Goal: Information Seeking & Learning: Learn about a topic

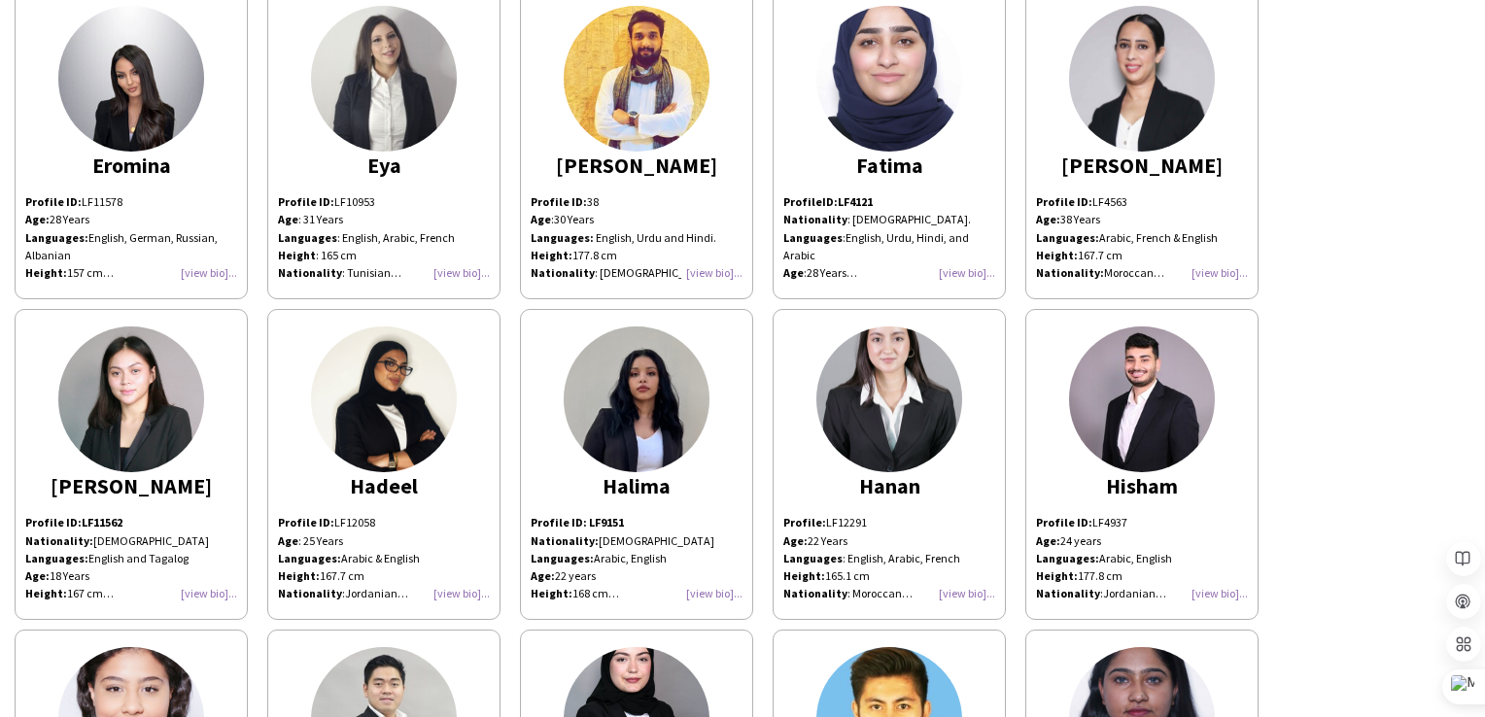
scroll to position [3013, 0]
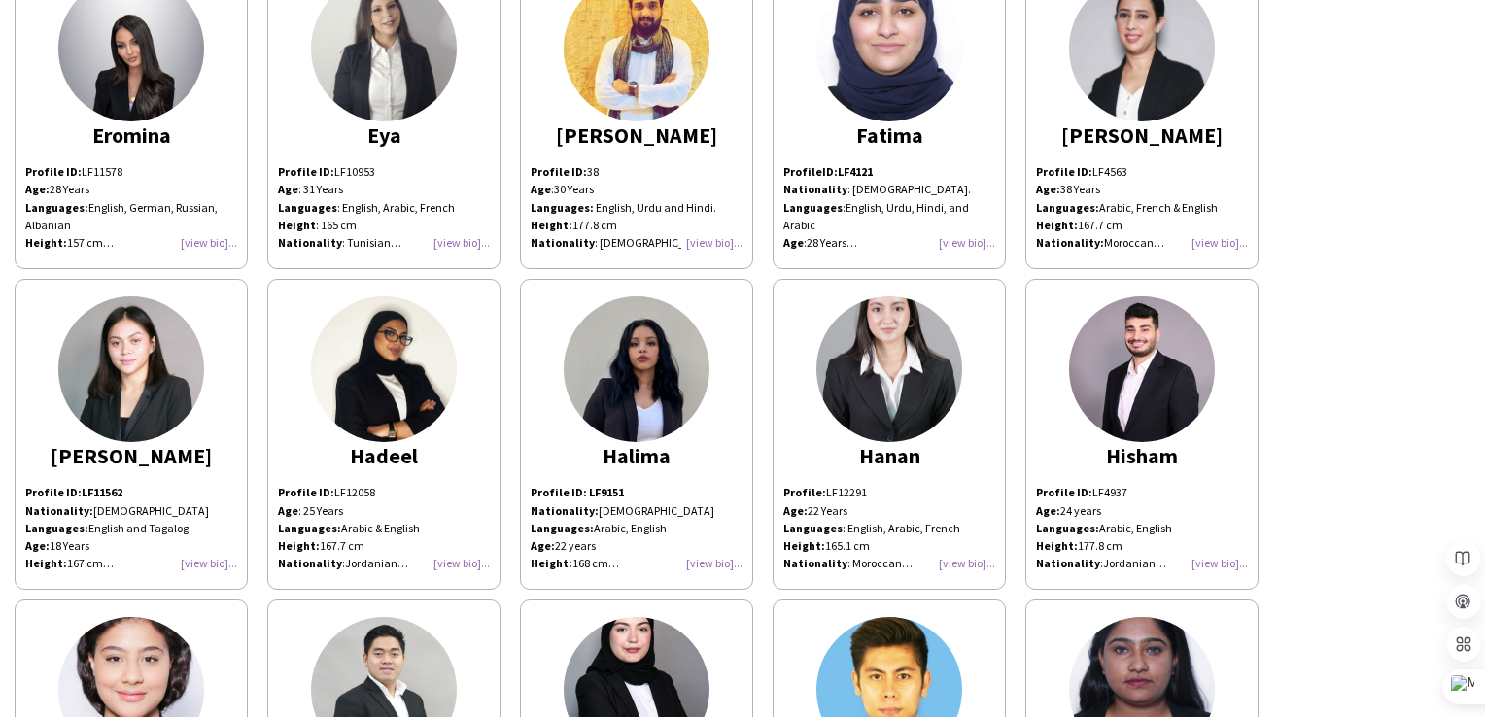
click at [713, 555] on div "Profile ID: LF9151 Nationality: Sudanese Languages: Arabic, English Age: [DEMOG…" at bounding box center [637, 528] width 212 height 88
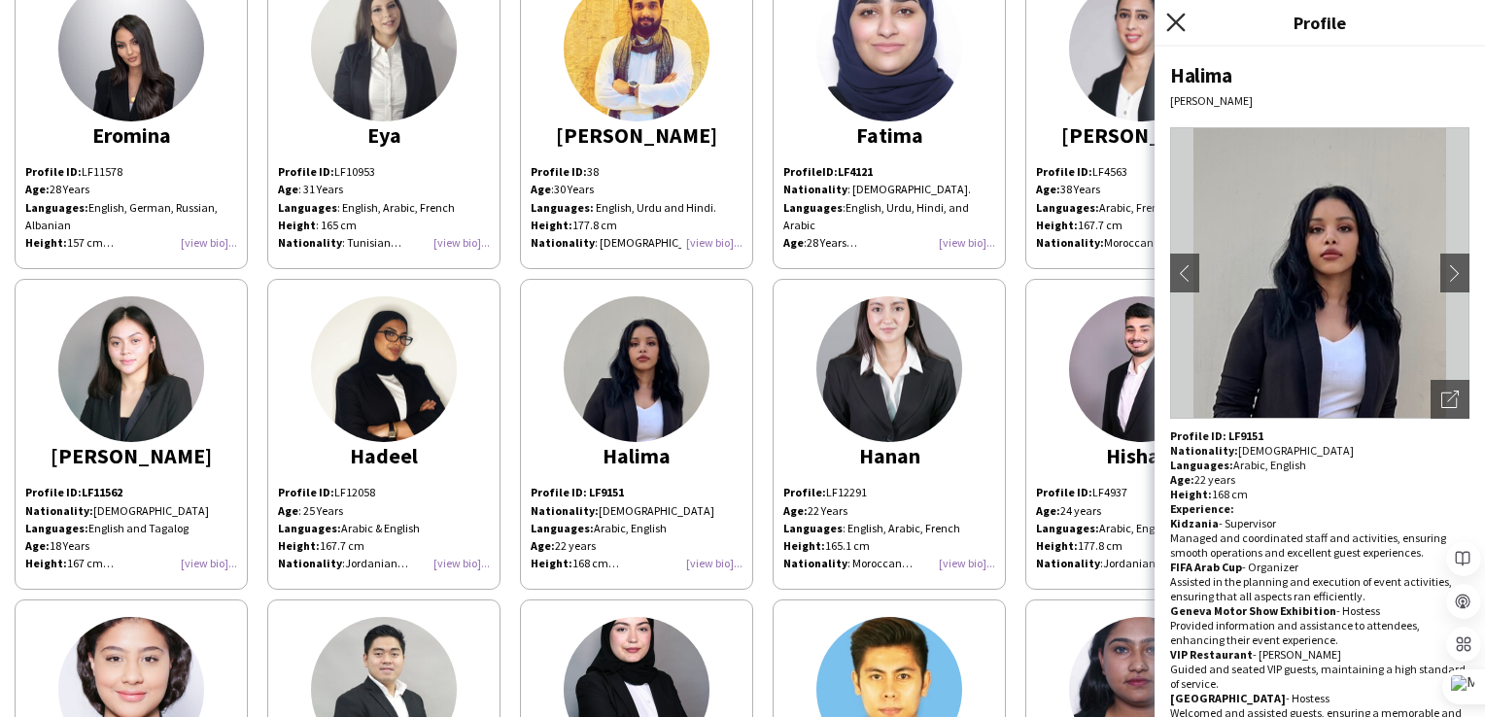
click at [1179, 24] on icon at bounding box center [1175, 22] width 18 height 18
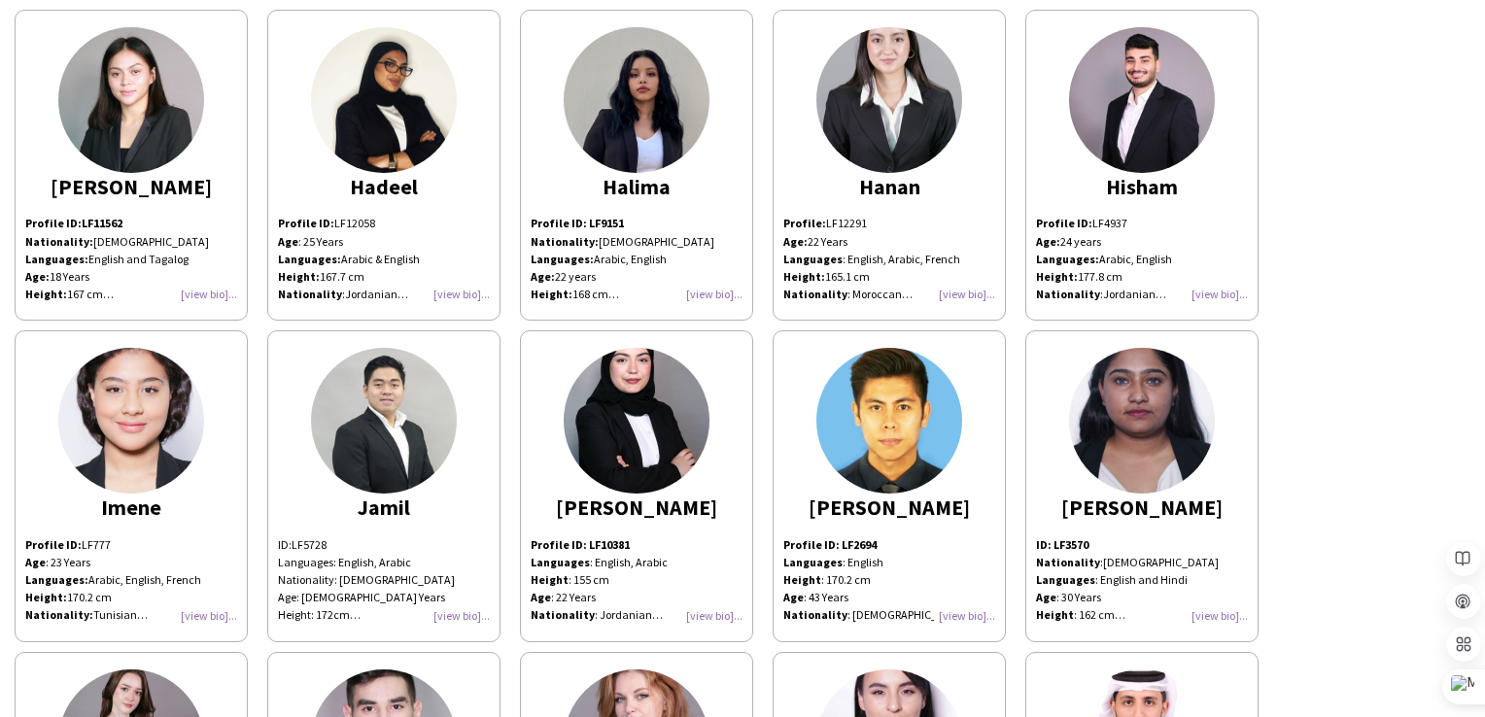
scroll to position [3596, 0]
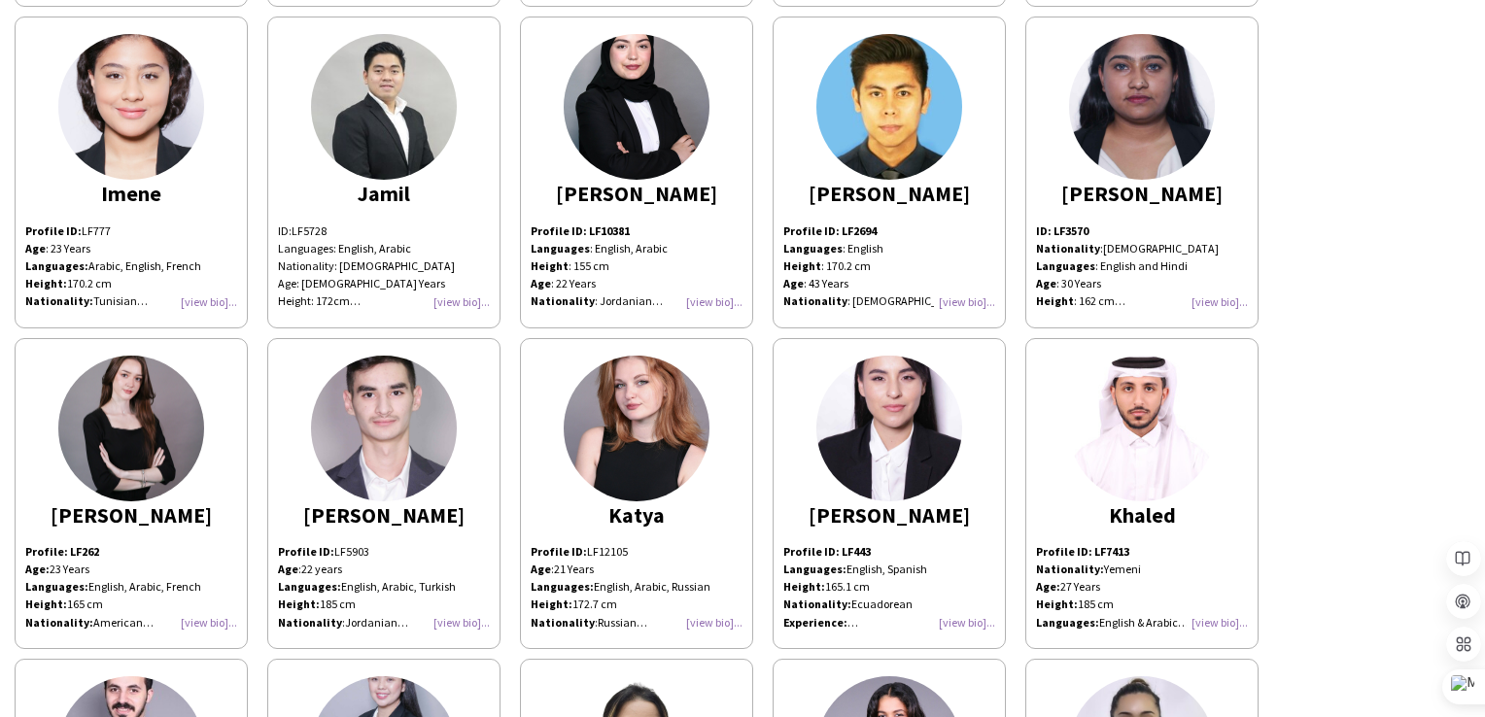
click at [720, 294] on div "Profile ID: LF10381 Languages : English, Arabic Height : 155 cm Age : [DEMOGRAP…" at bounding box center [637, 267] width 212 height 88
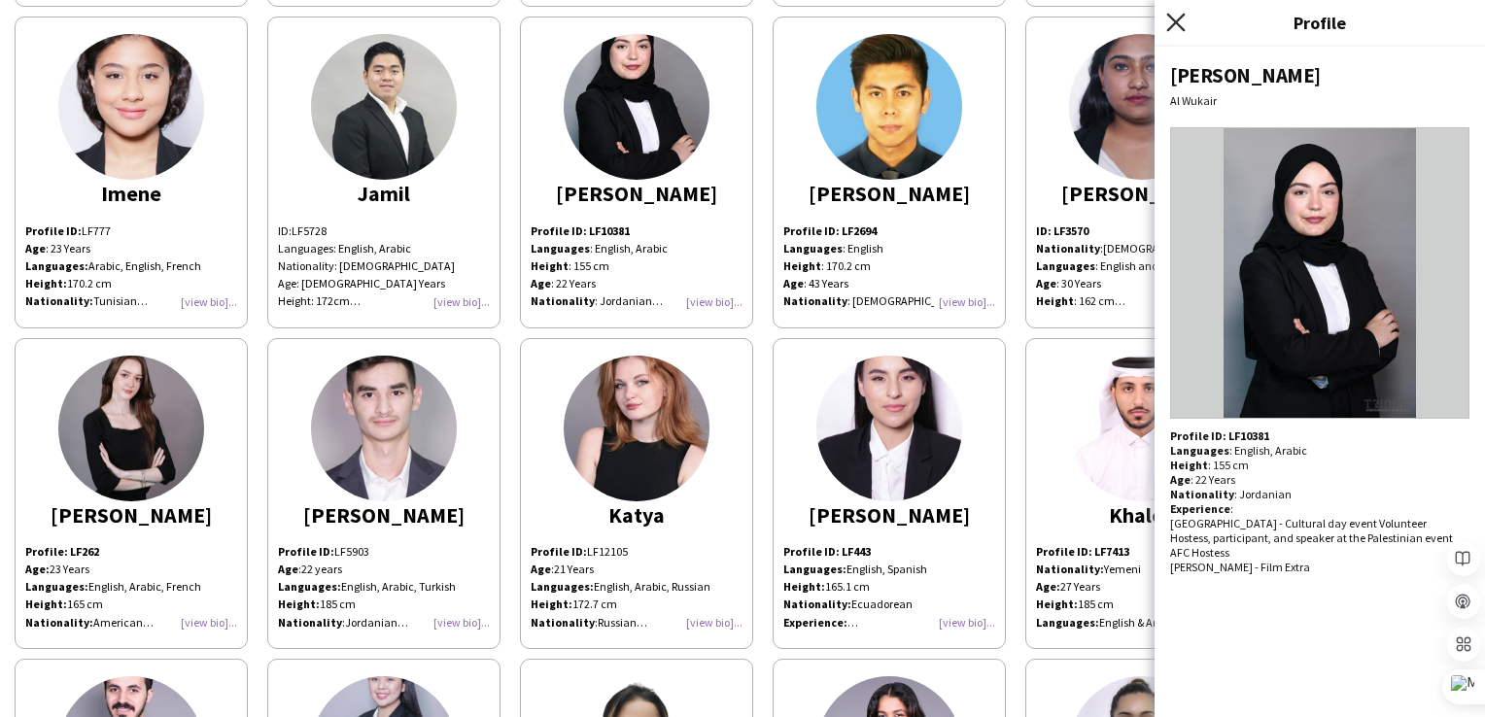
click at [1176, 25] on icon "Close pop-in" at bounding box center [1175, 22] width 18 height 18
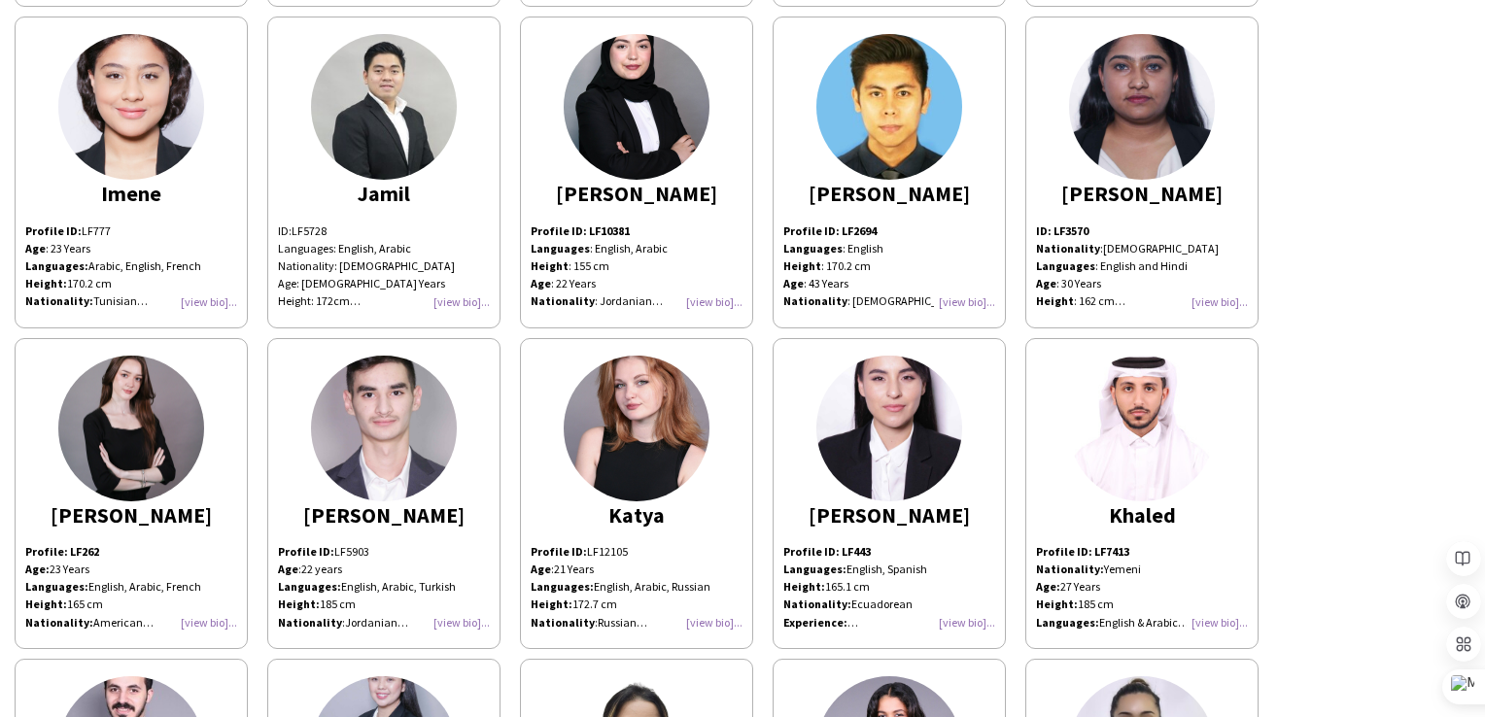
click at [1221, 618] on div "Profile ID: LF7413 Nationality: [GEOGRAPHIC_DATA] Age: [DEMOGRAPHIC_DATA] Years…" at bounding box center [1142, 587] width 212 height 88
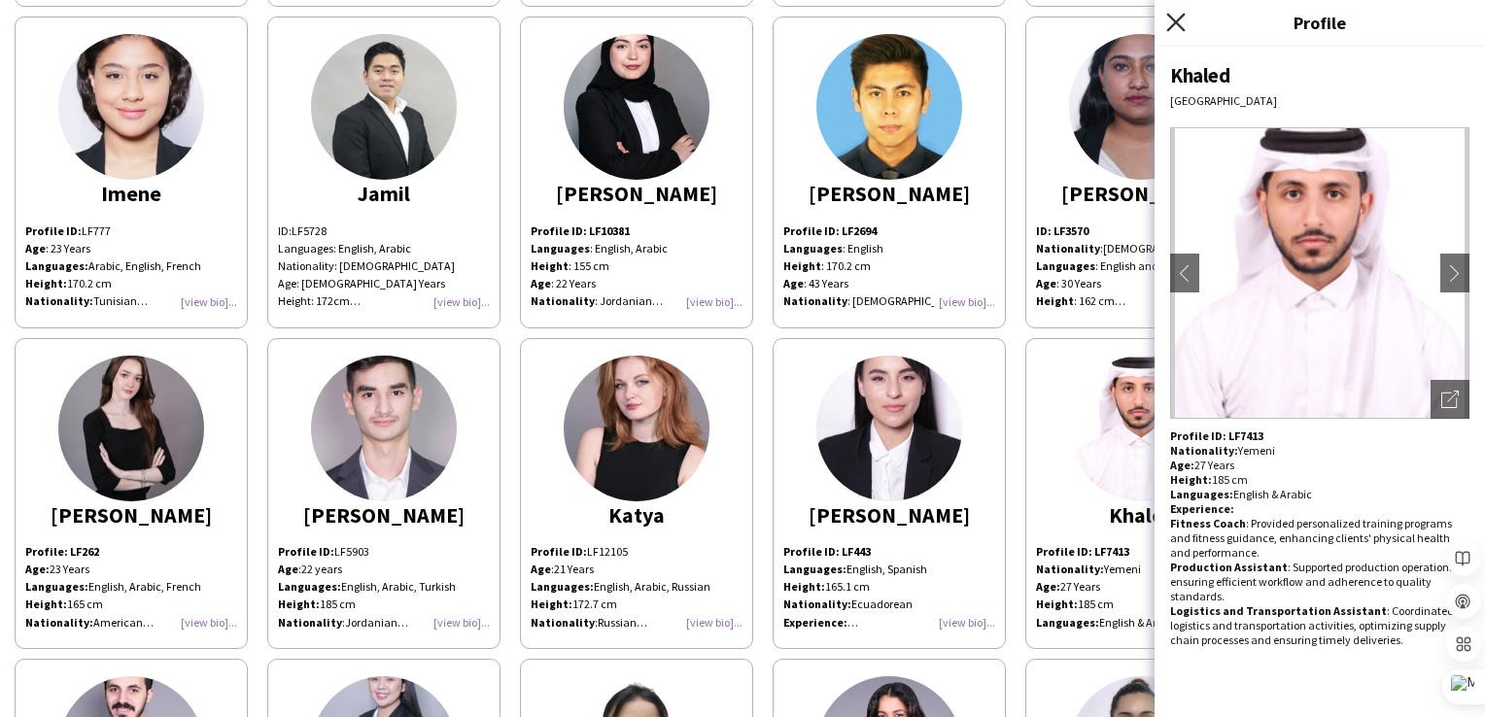
click at [1174, 20] on icon at bounding box center [1175, 22] width 18 height 18
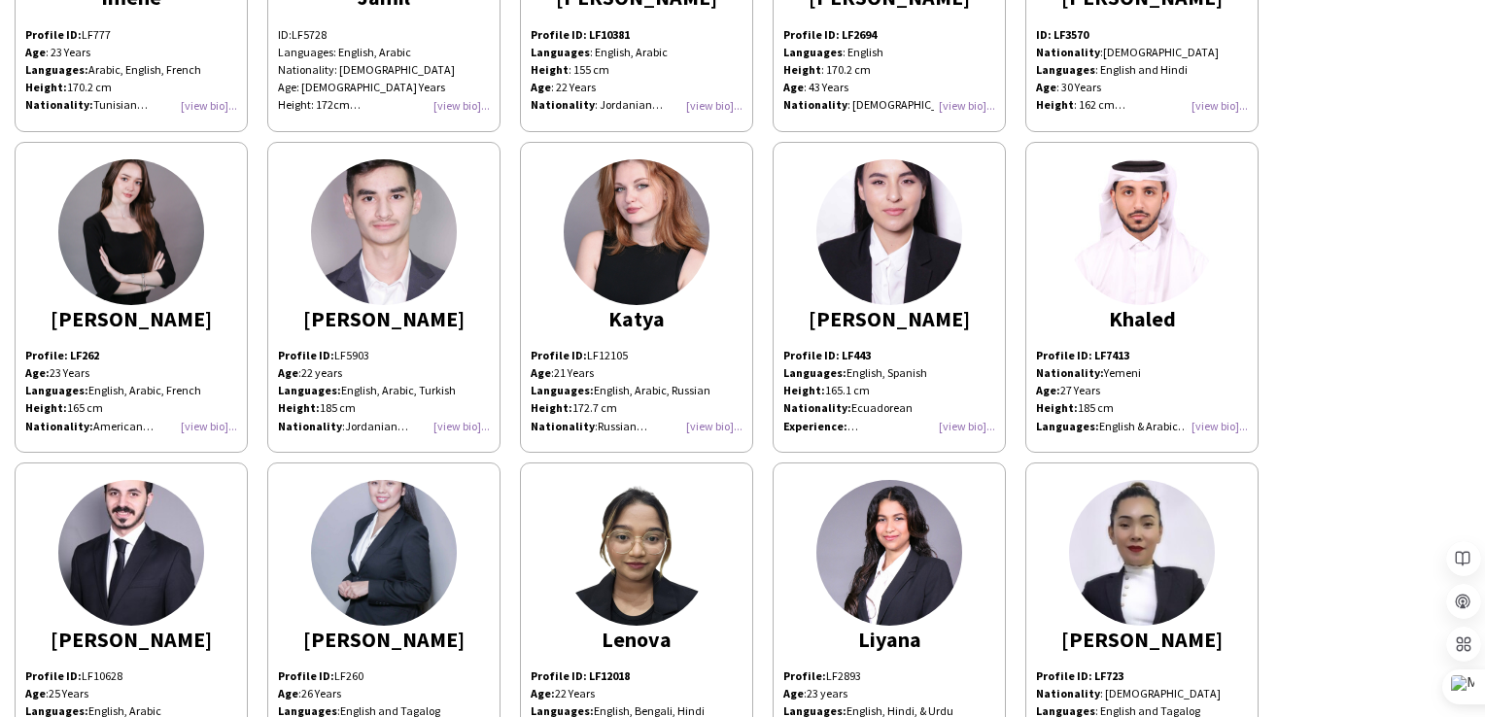
scroll to position [3790, 0]
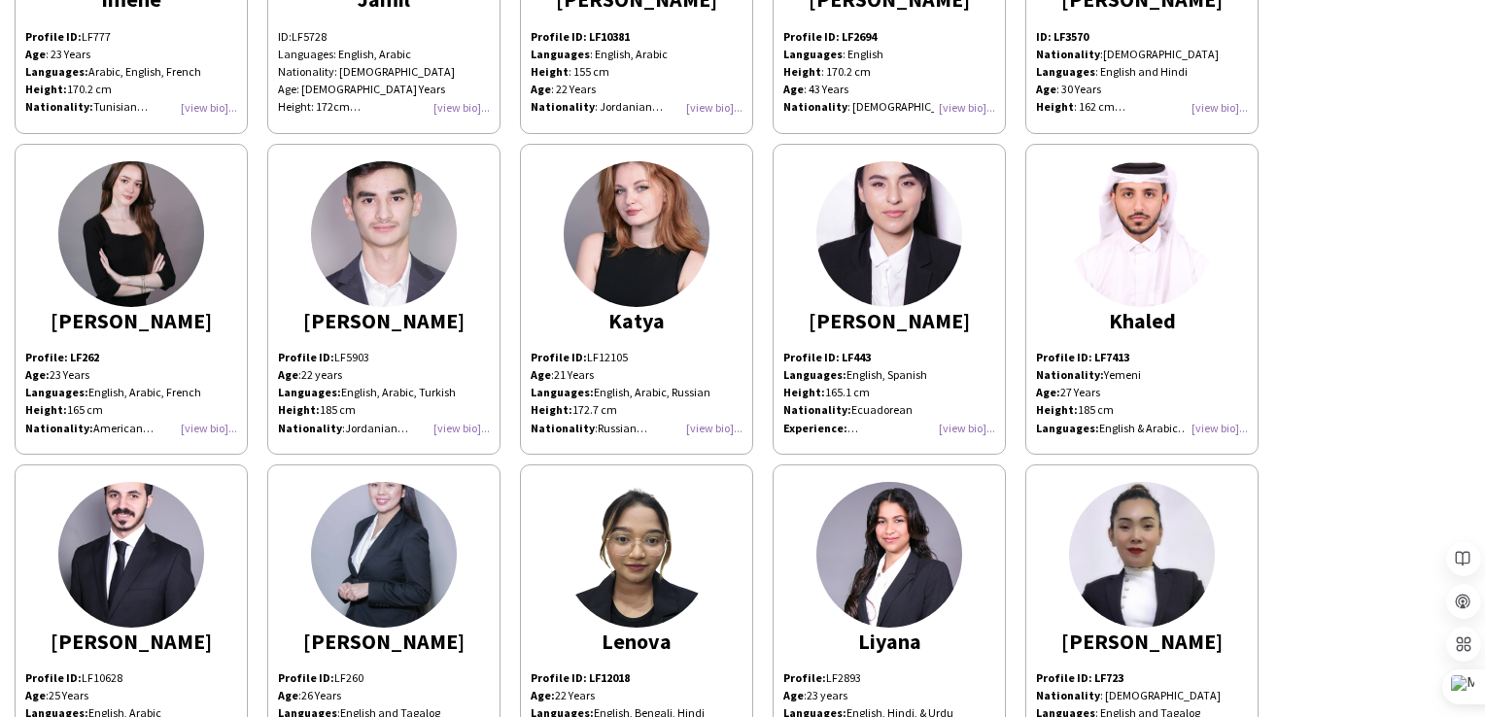
click at [473, 419] on div "Profile ID: LF5903 Age : [DEMOGRAPHIC_DATA] years Languages: English, Arabic, T…" at bounding box center [384, 393] width 212 height 88
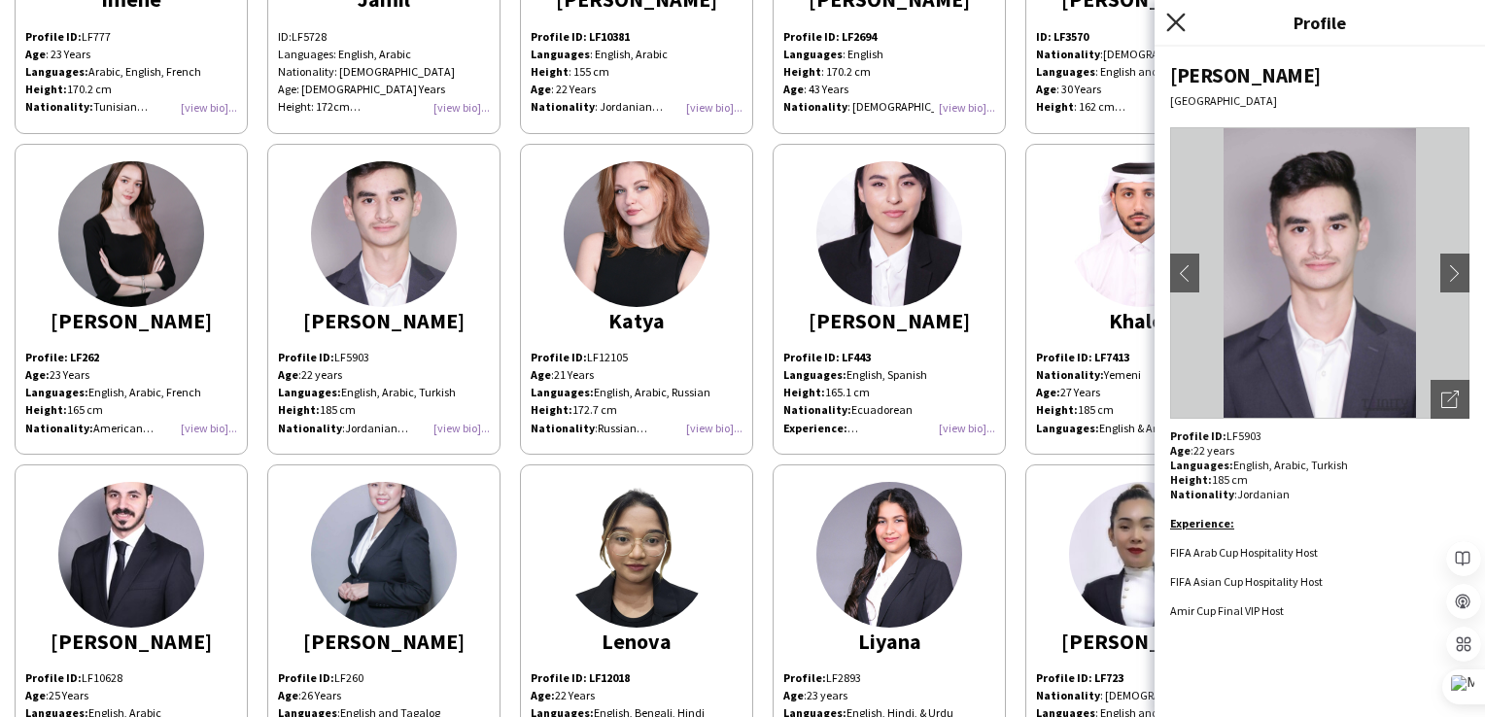
click at [1174, 21] on icon at bounding box center [1175, 22] width 18 height 18
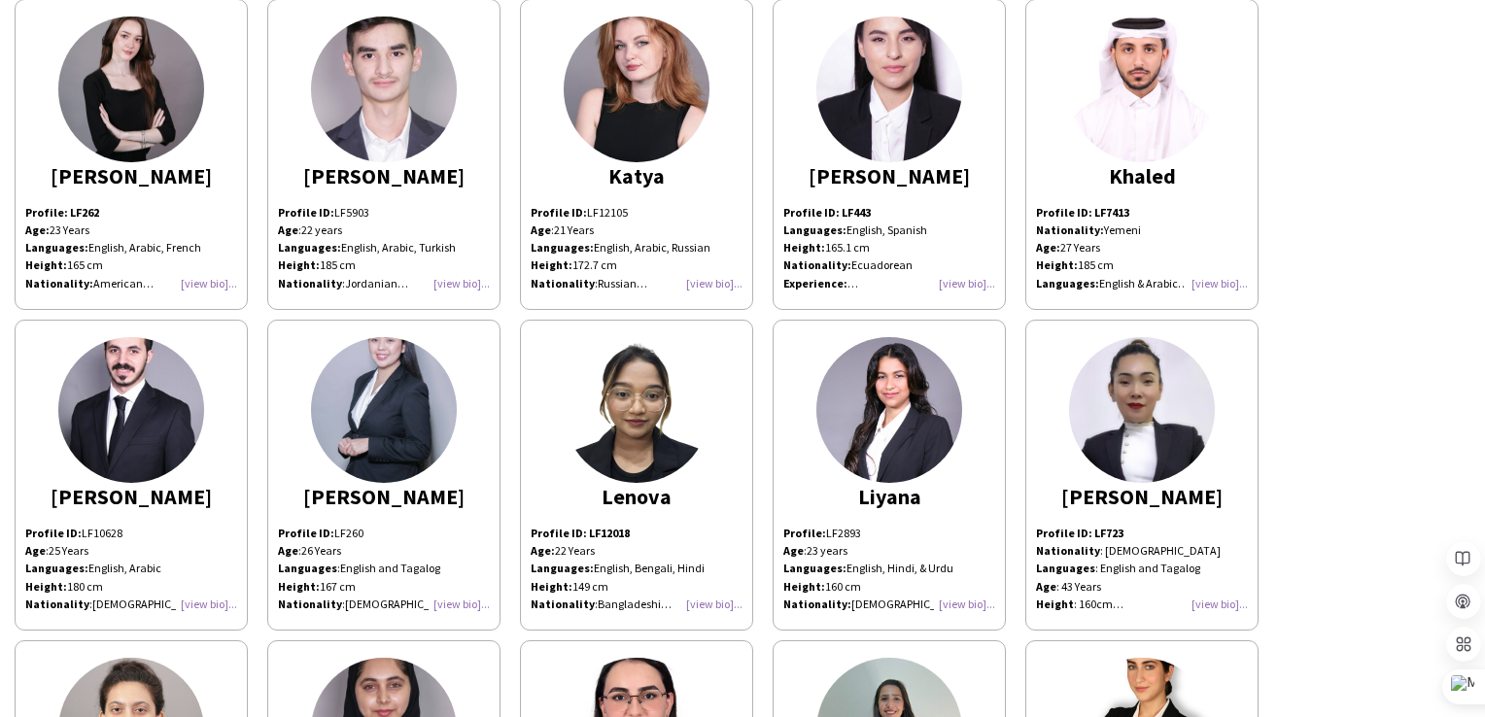
scroll to position [3984, 0]
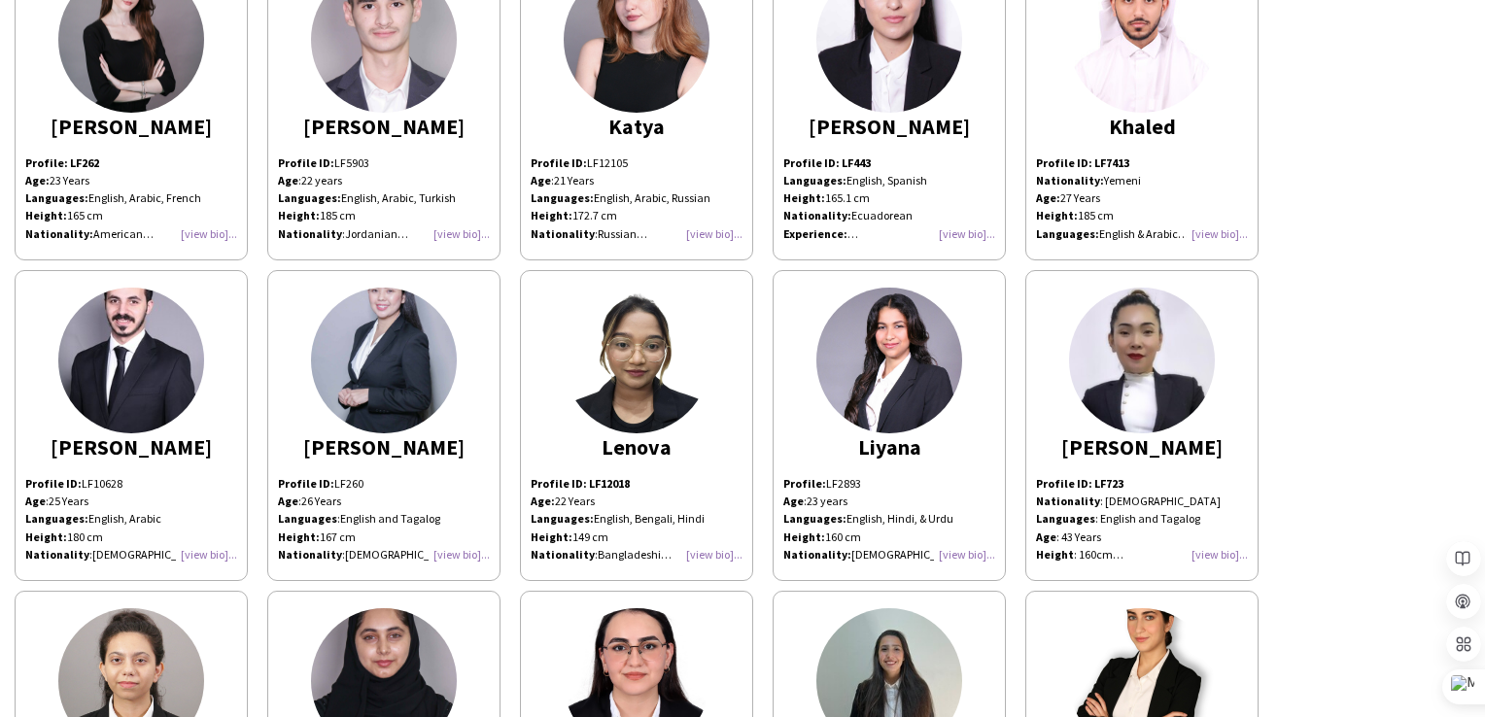
click at [223, 553] on div "Profile ID: LF10628 Age : [DEMOGRAPHIC_DATA] Years Languages: English, Arabic H…" at bounding box center [131, 519] width 212 height 88
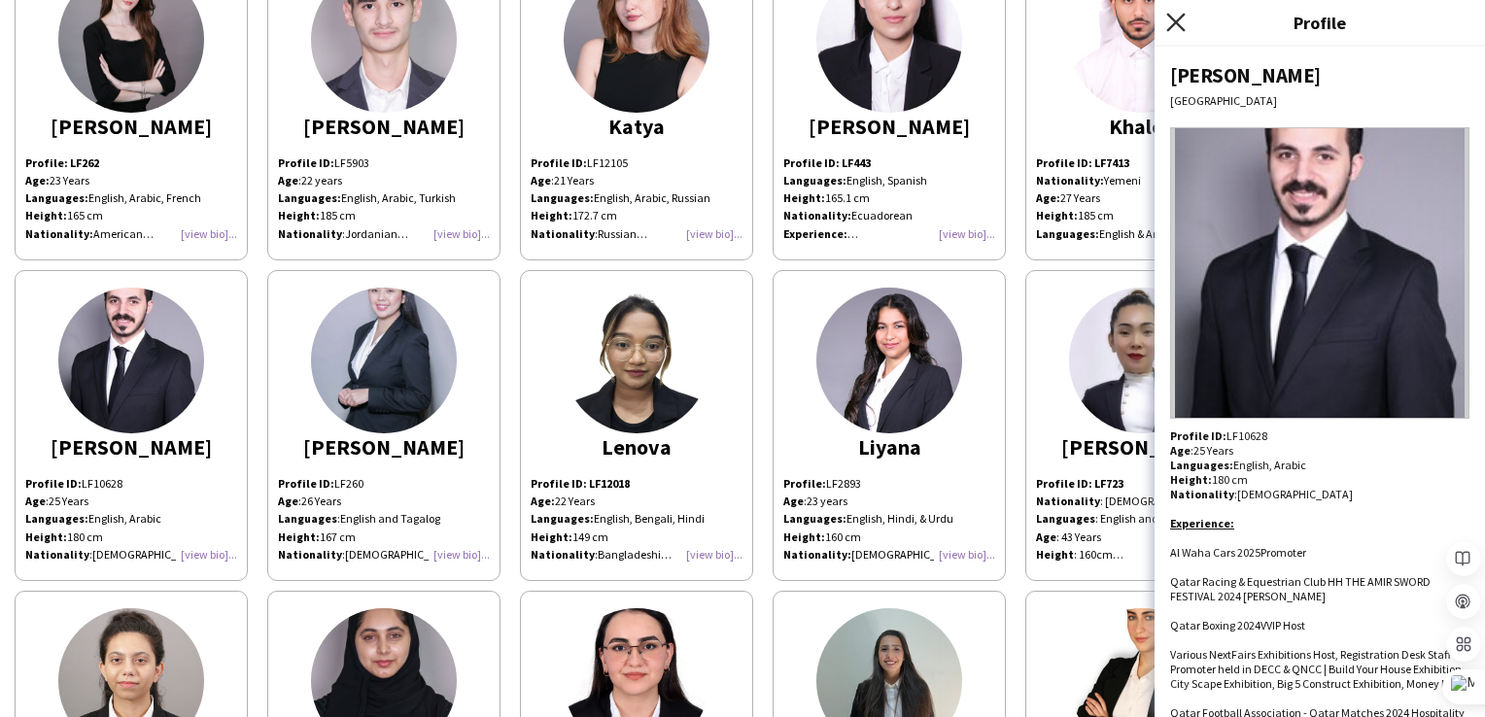
click at [1180, 19] on icon "Close pop-in" at bounding box center [1175, 22] width 18 height 18
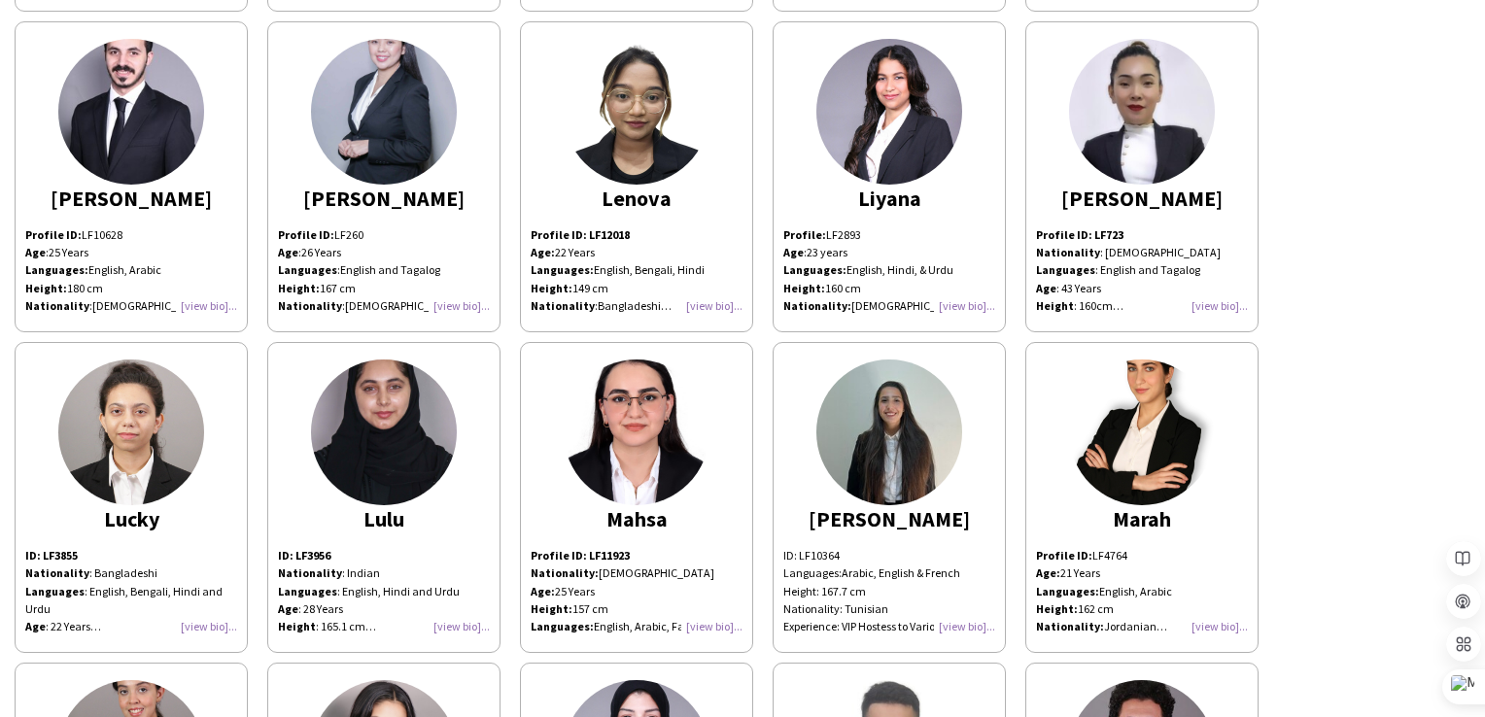
scroll to position [4470, 0]
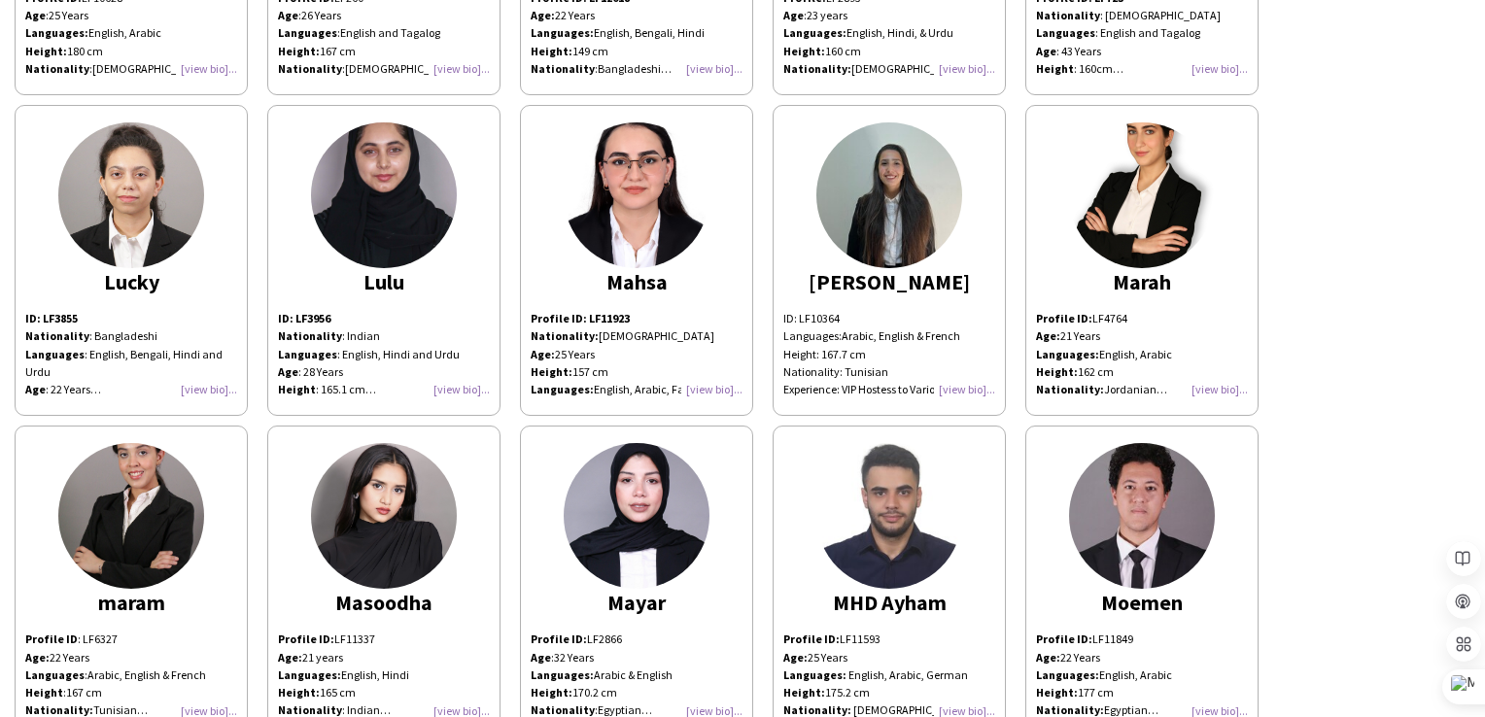
click at [1209, 387] on div "Profile ID: LF4764 Age: [DEMOGRAPHIC_DATA] Years Languages: English, Arabic Hei…" at bounding box center [1142, 354] width 212 height 88
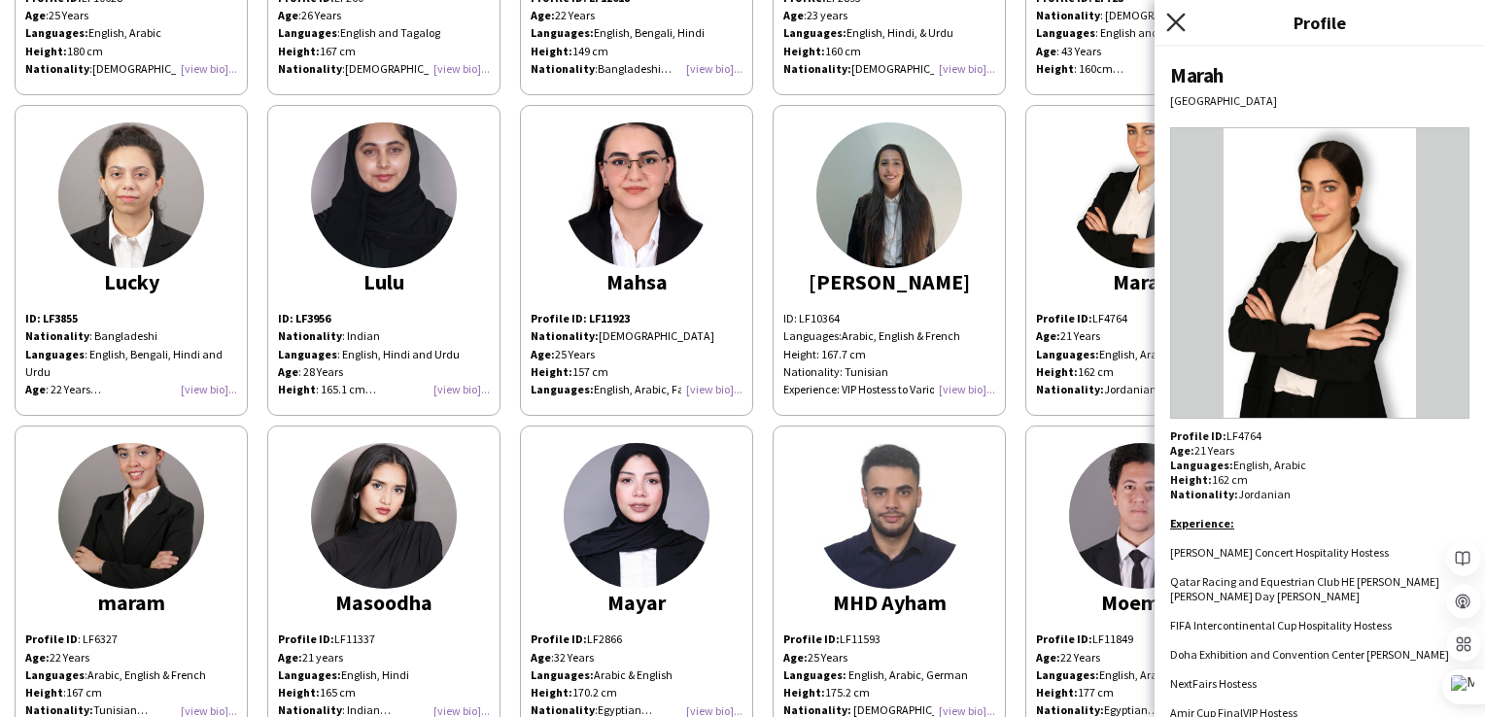
click at [1169, 21] on icon "Close pop-in" at bounding box center [1175, 22] width 18 height 18
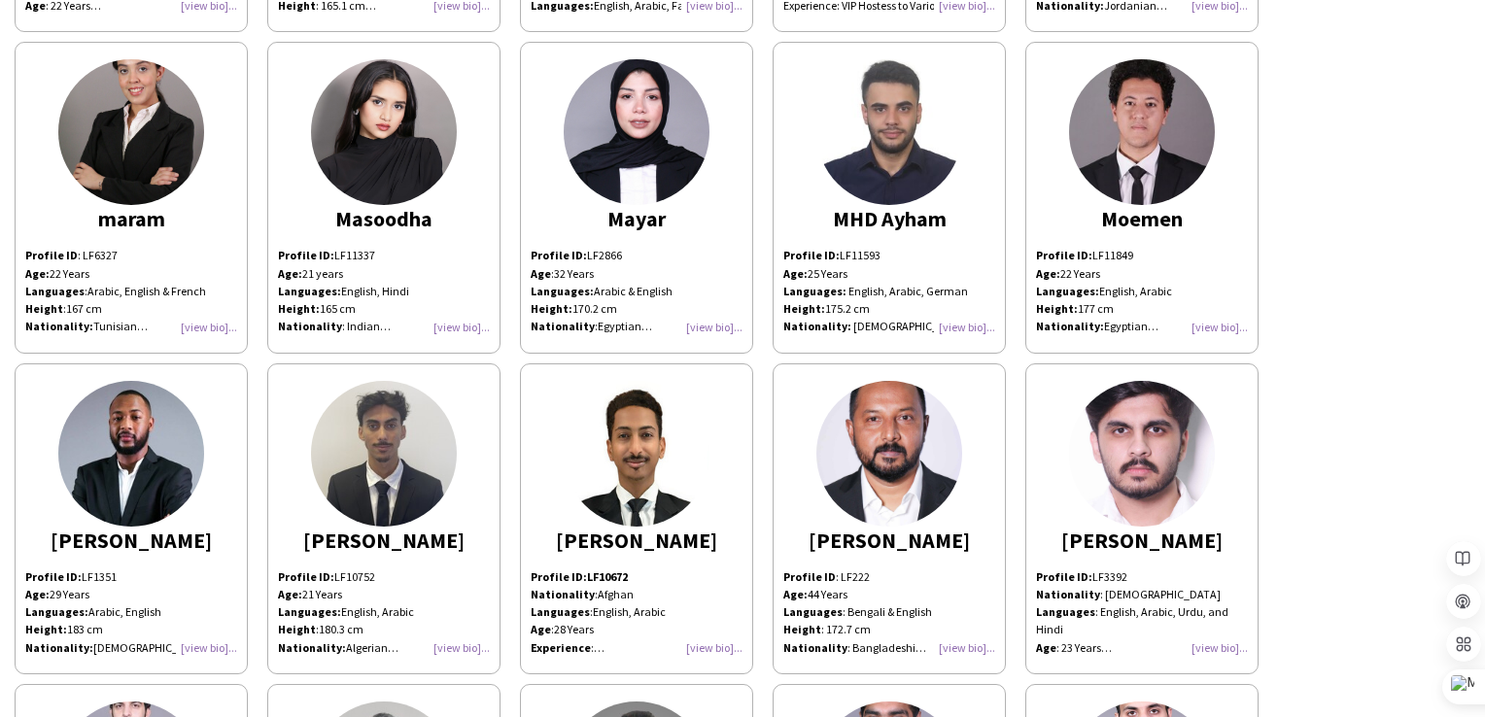
scroll to position [4859, 0]
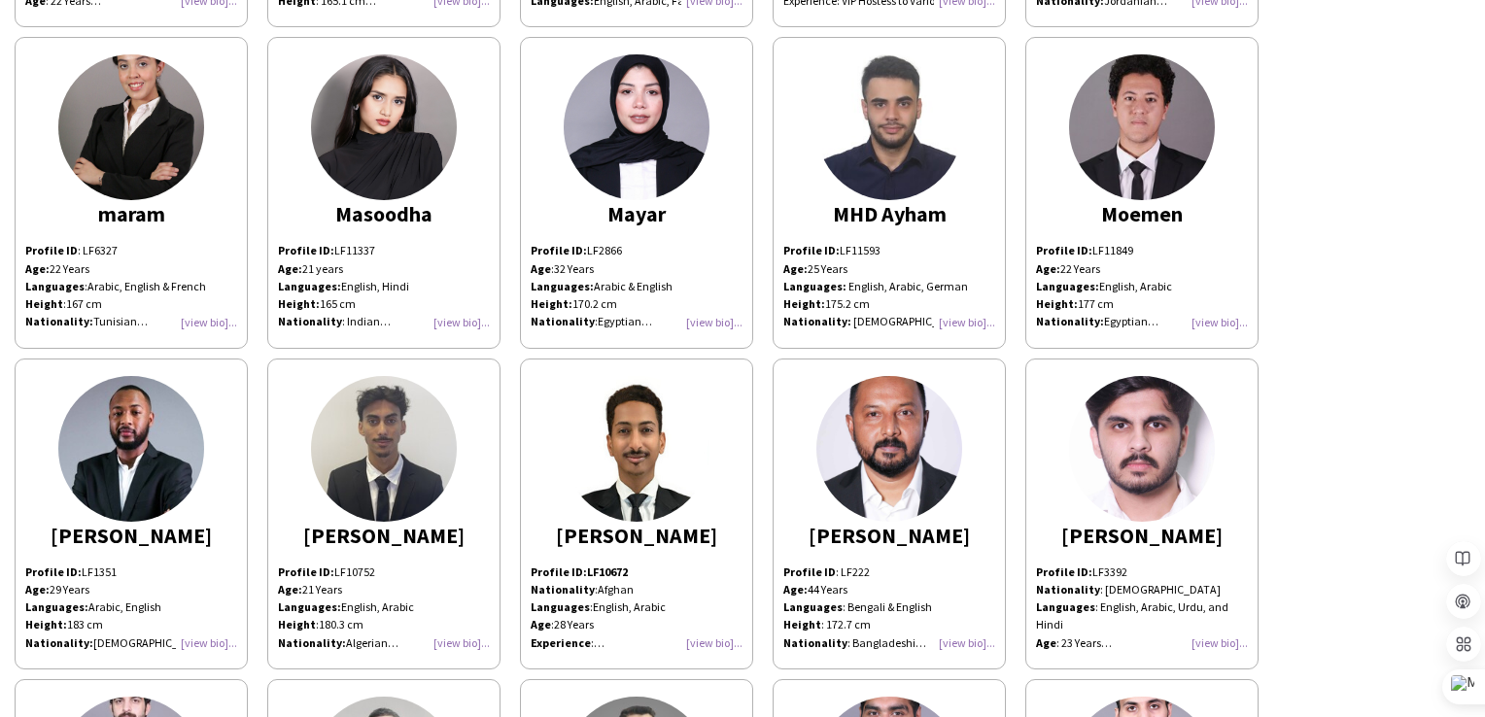
click at [707, 317] on div "Profile ID: LF2866 Age : [DEMOGRAPHIC_DATA] Years Languages: Arabic & English H…" at bounding box center [637, 286] width 212 height 88
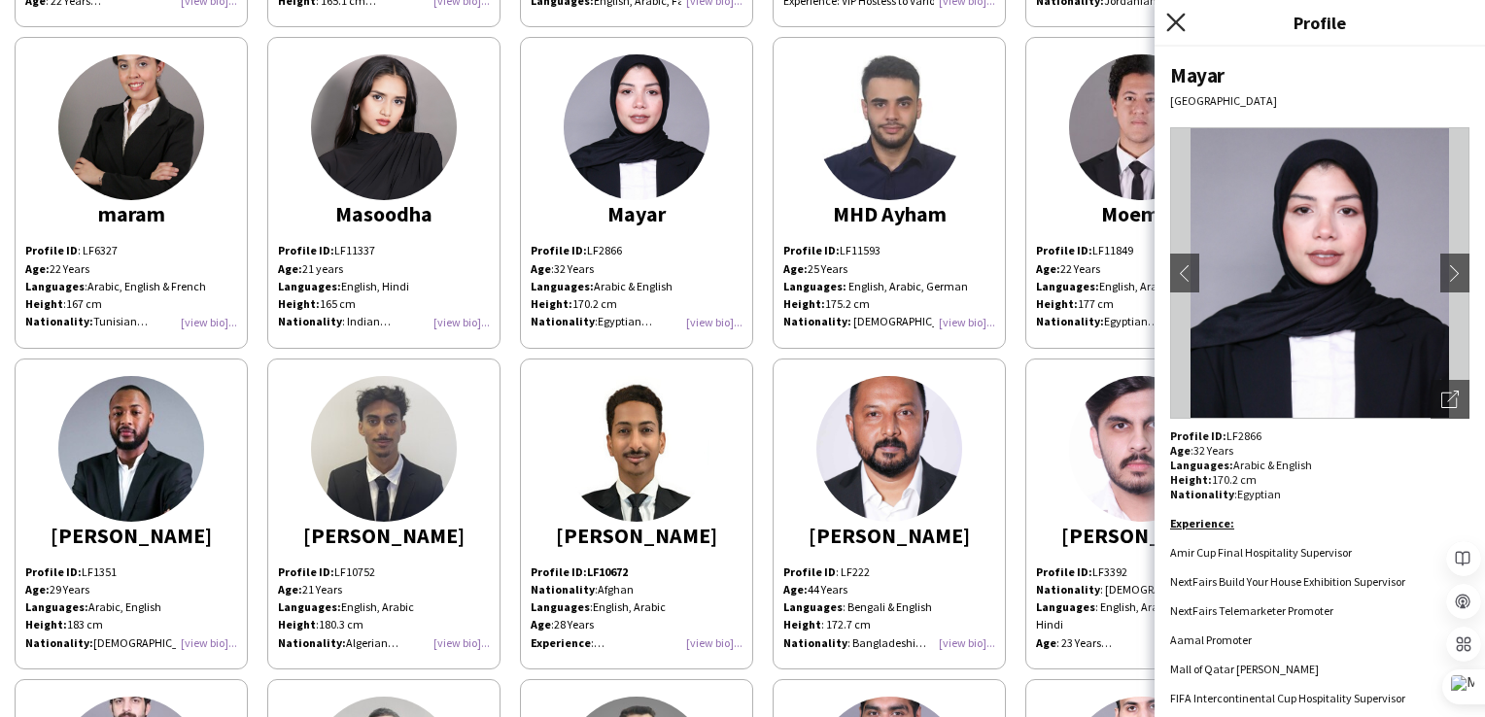
click at [1174, 20] on icon at bounding box center [1175, 22] width 18 height 18
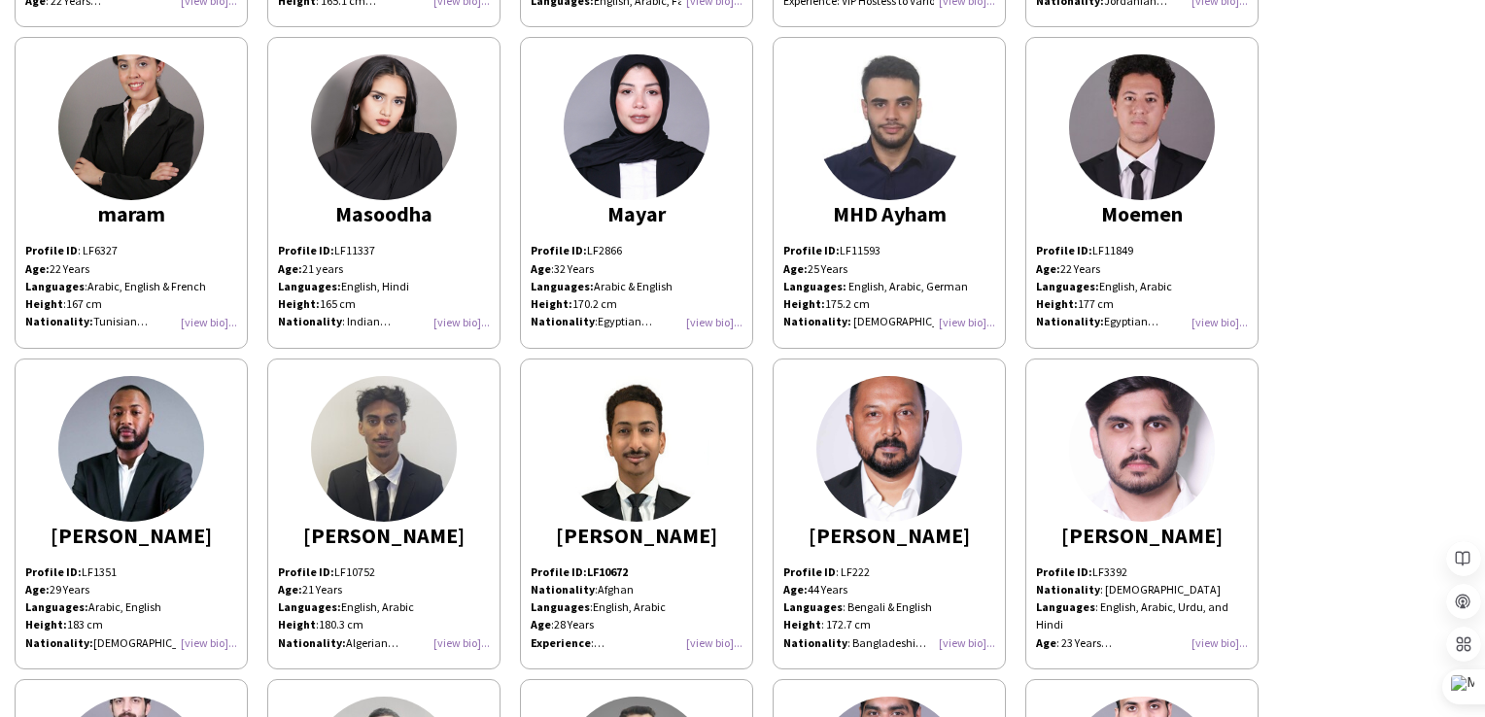
click at [1223, 315] on div "Profile ID: LF11849 Age: [DEMOGRAPHIC_DATA] Years Languages: English, Arabic He…" at bounding box center [1142, 286] width 212 height 88
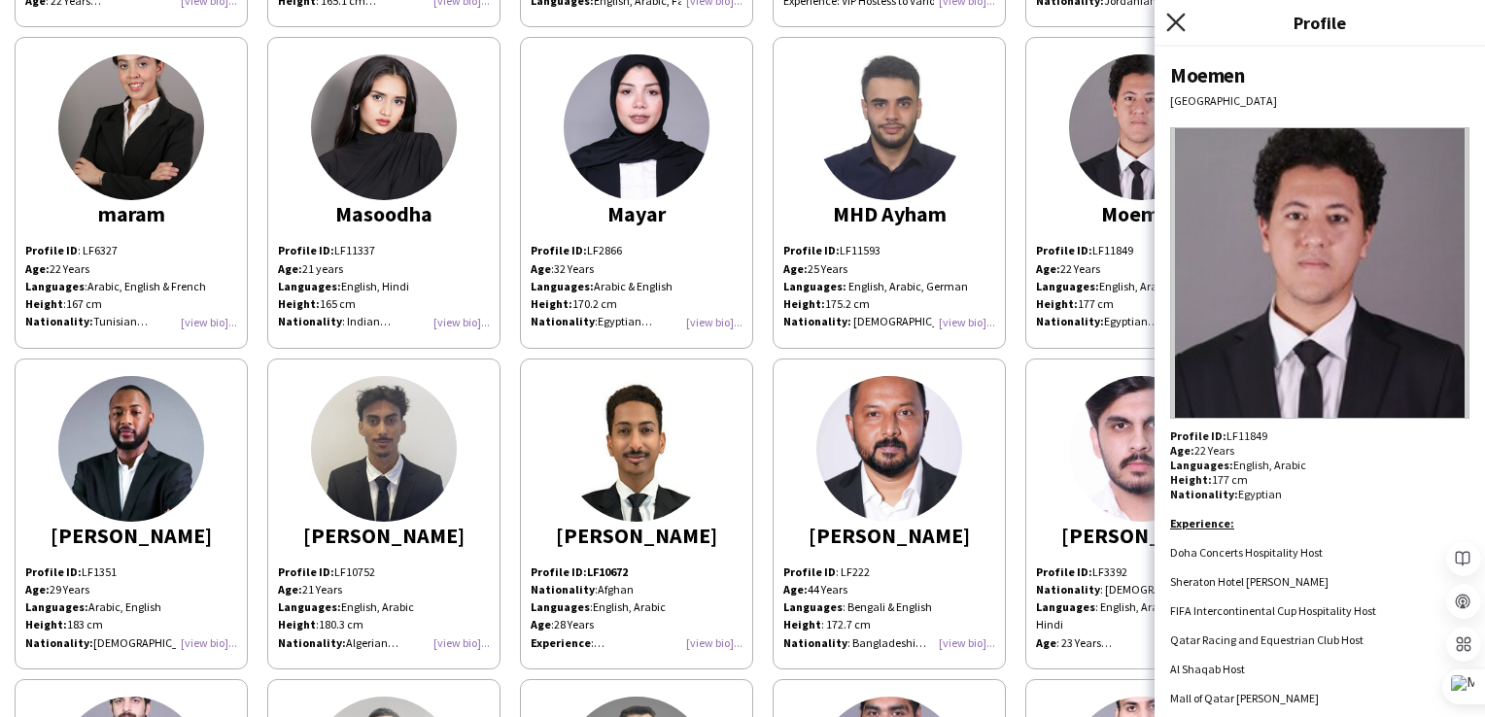
click at [1182, 19] on icon "Close pop-in" at bounding box center [1175, 22] width 18 height 18
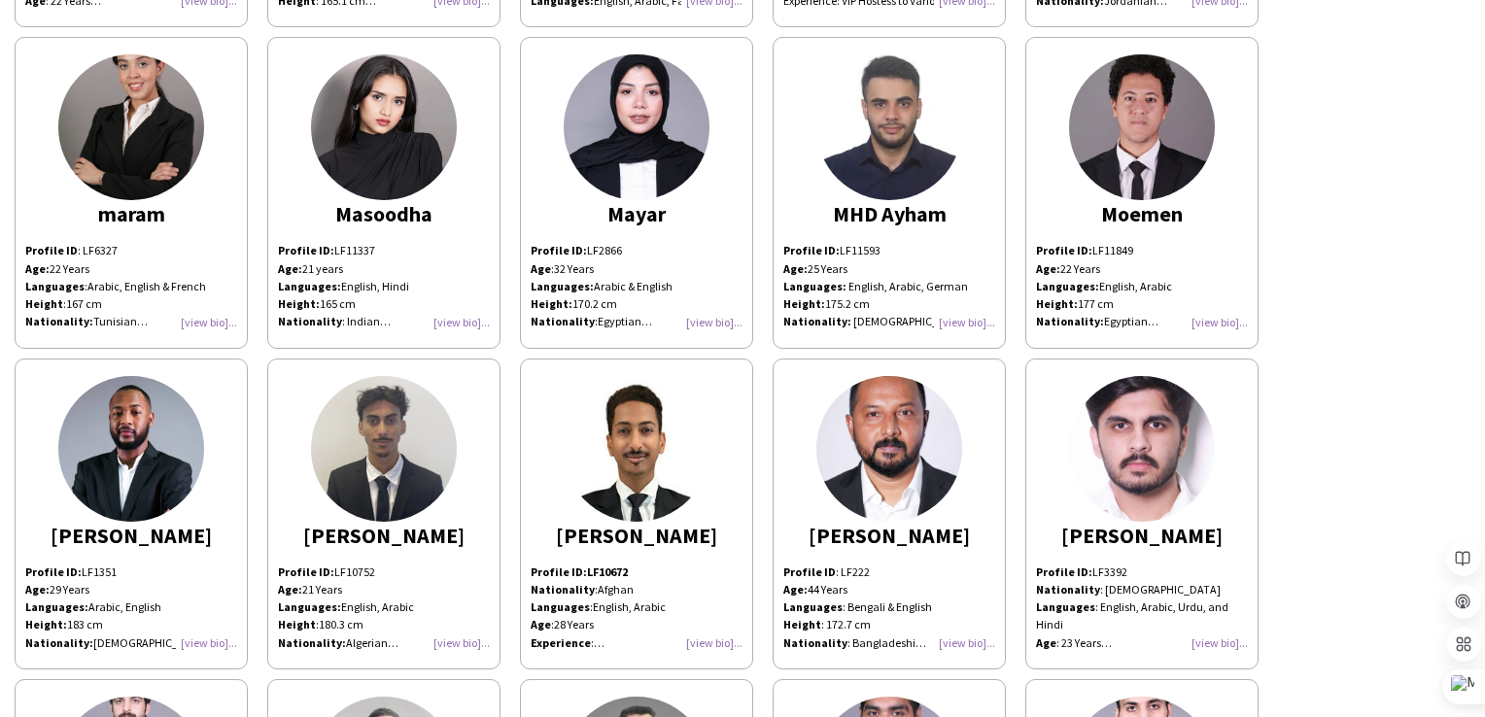
scroll to position [4956, 0]
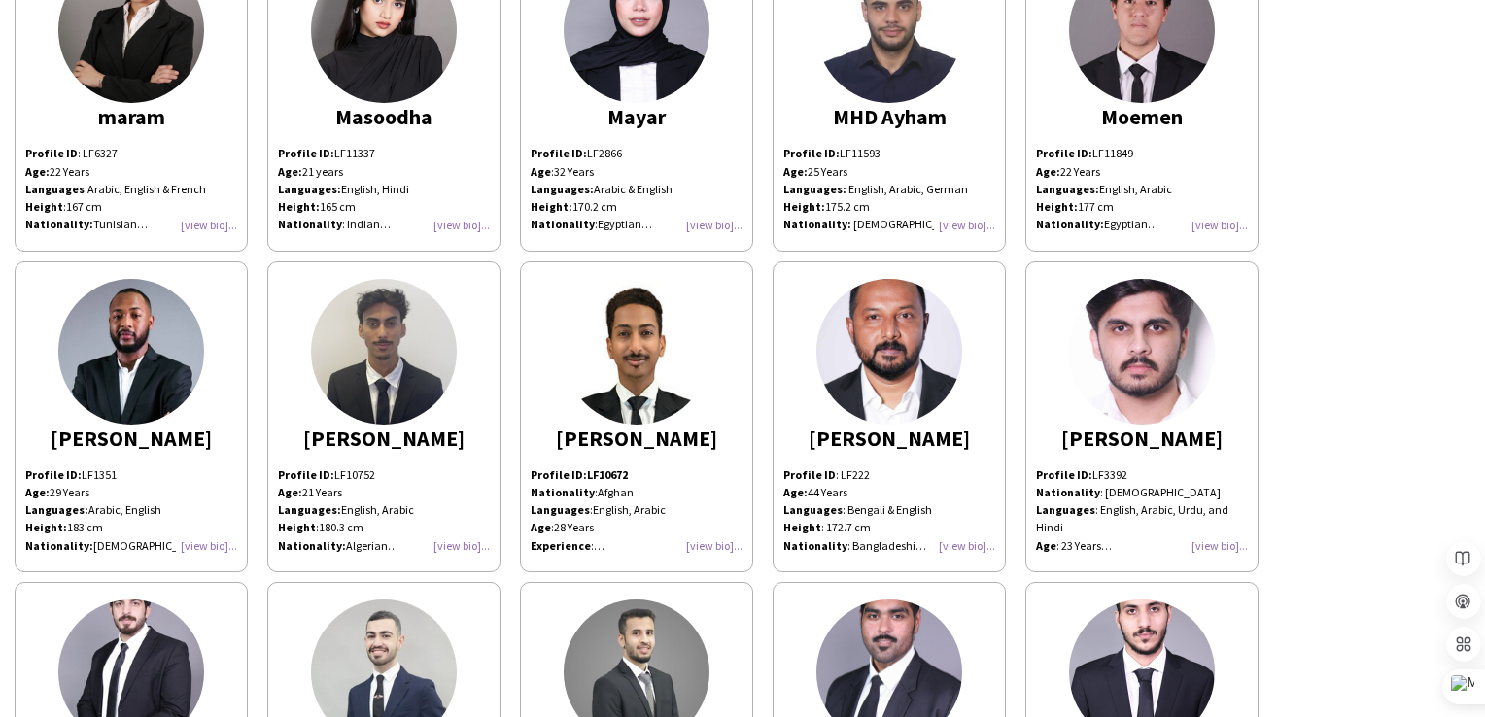
click at [464, 539] on div "Profile ID: LF10752 Age: [DEMOGRAPHIC_DATA] Years Languages: English, Arabic He…" at bounding box center [384, 510] width 212 height 88
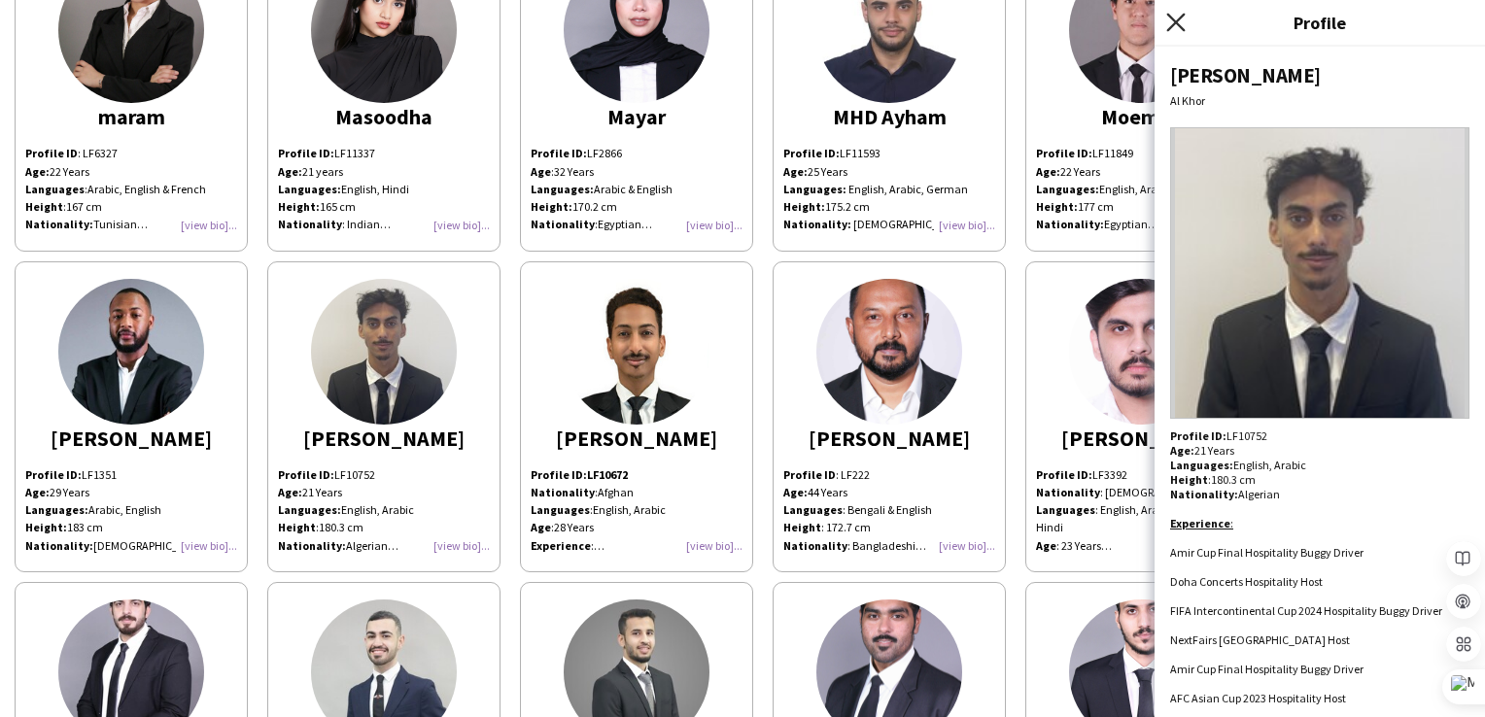
click at [1177, 19] on icon "Close pop-in" at bounding box center [1175, 22] width 18 height 18
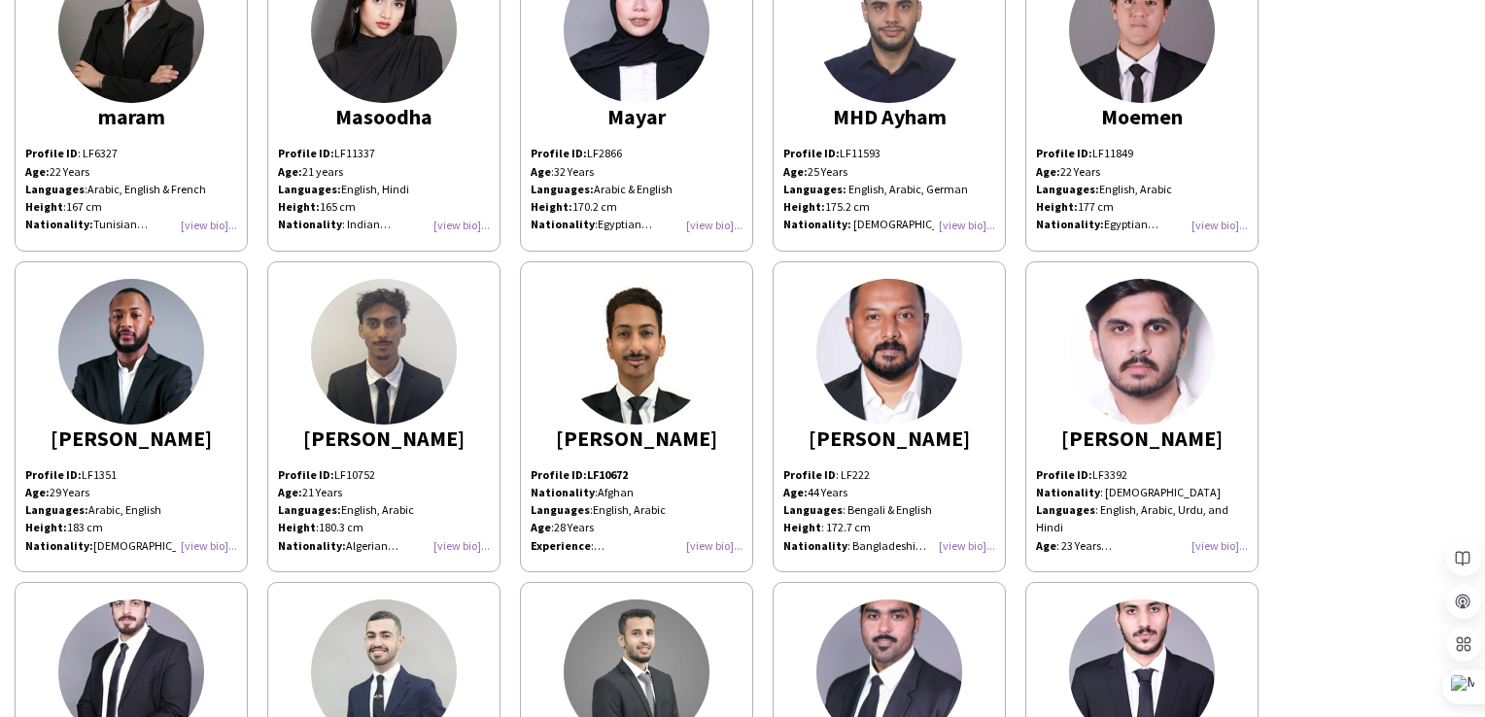
click at [210, 540] on div "Profile ID: LF1351 Age: [DEMOGRAPHIC_DATA] Years Languages: Arabic, English Hei…" at bounding box center [131, 510] width 212 height 88
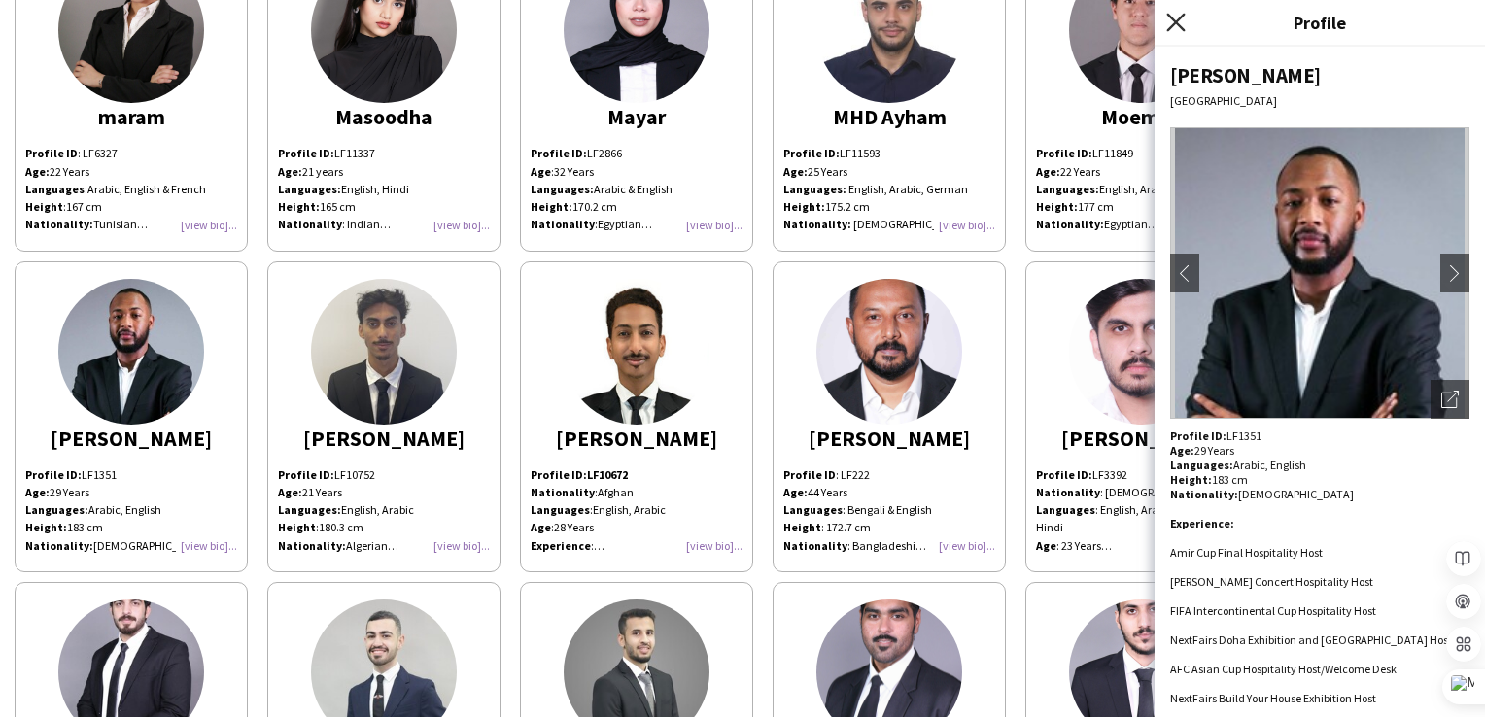
click at [1171, 18] on icon at bounding box center [1175, 22] width 18 height 18
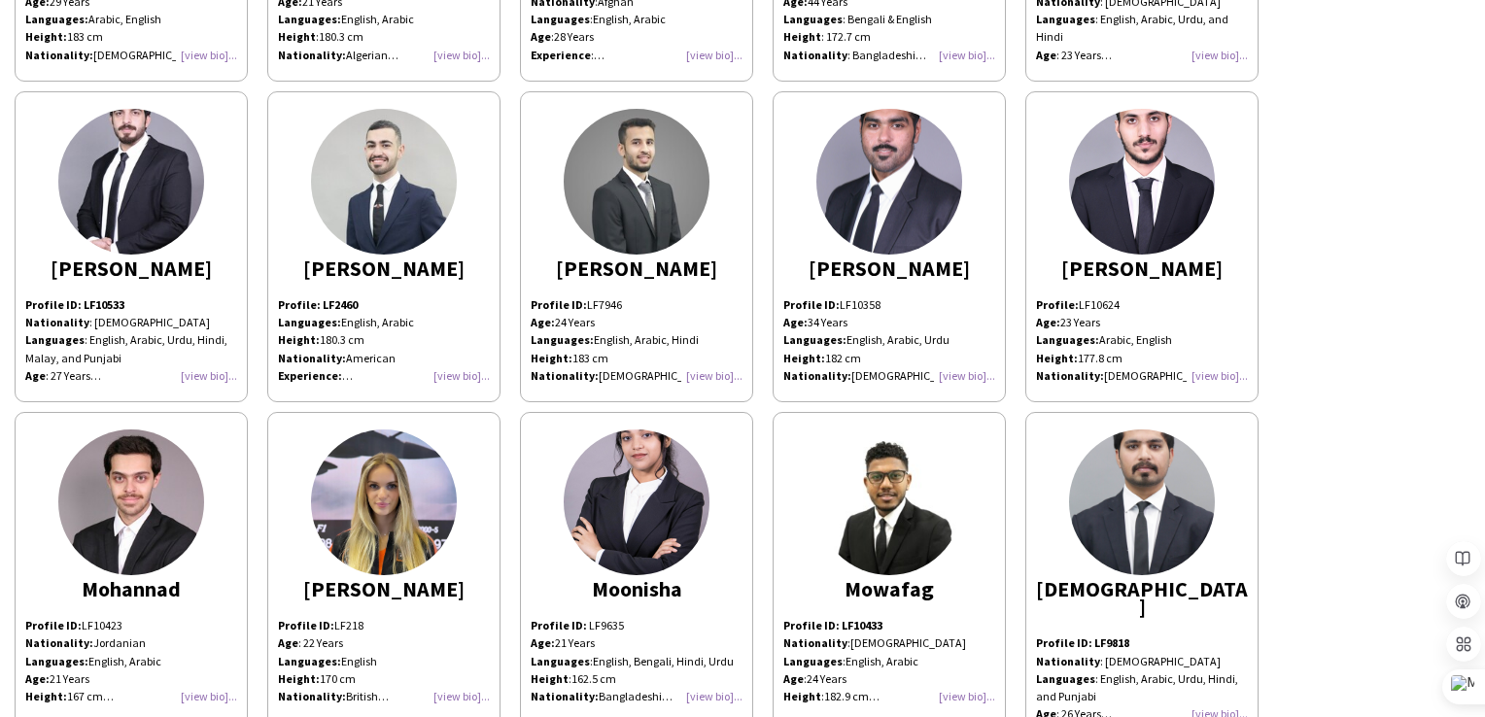
scroll to position [5539, 0]
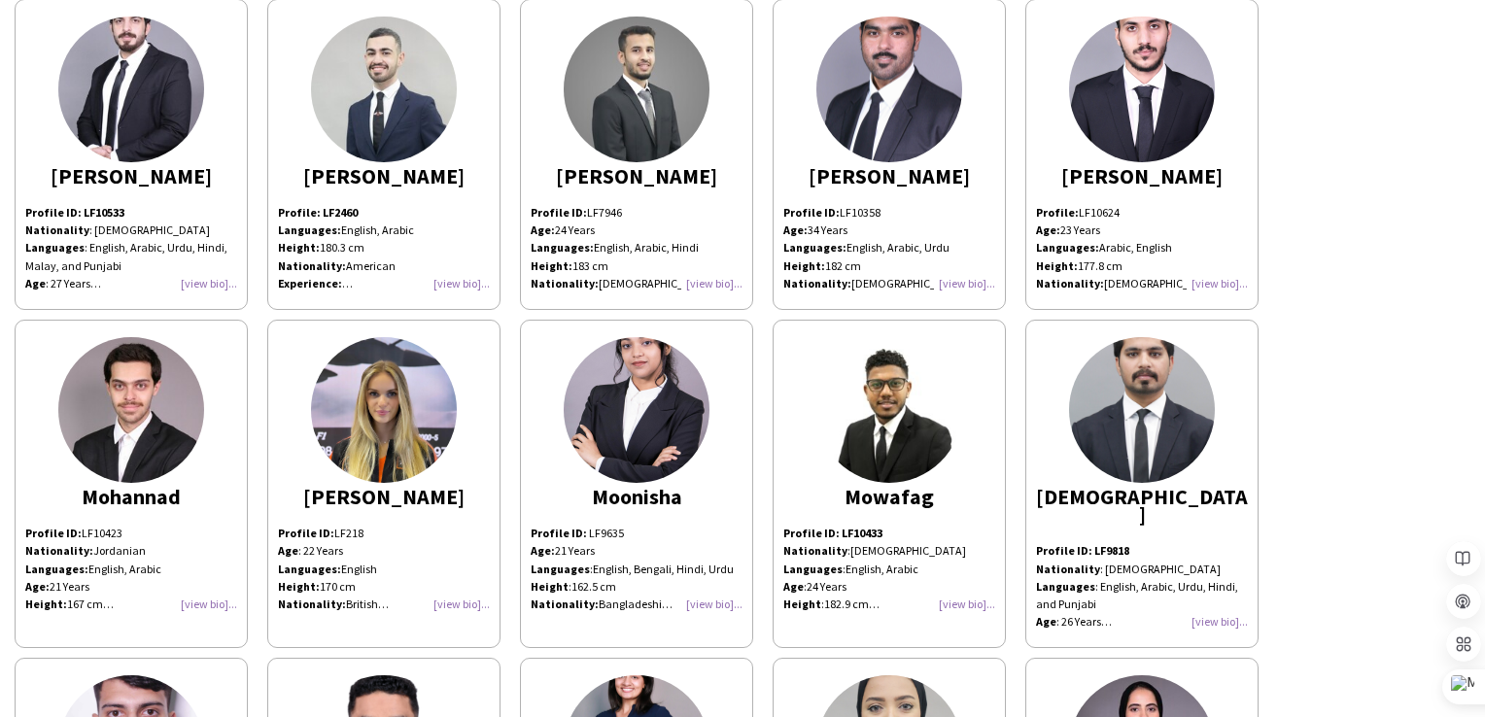
click at [1217, 277] on div "Profile: LF10624 Age: [DEMOGRAPHIC_DATA] Years Languages: Arabic, English Heigh…" at bounding box center [1142, 248] width 212 height 88
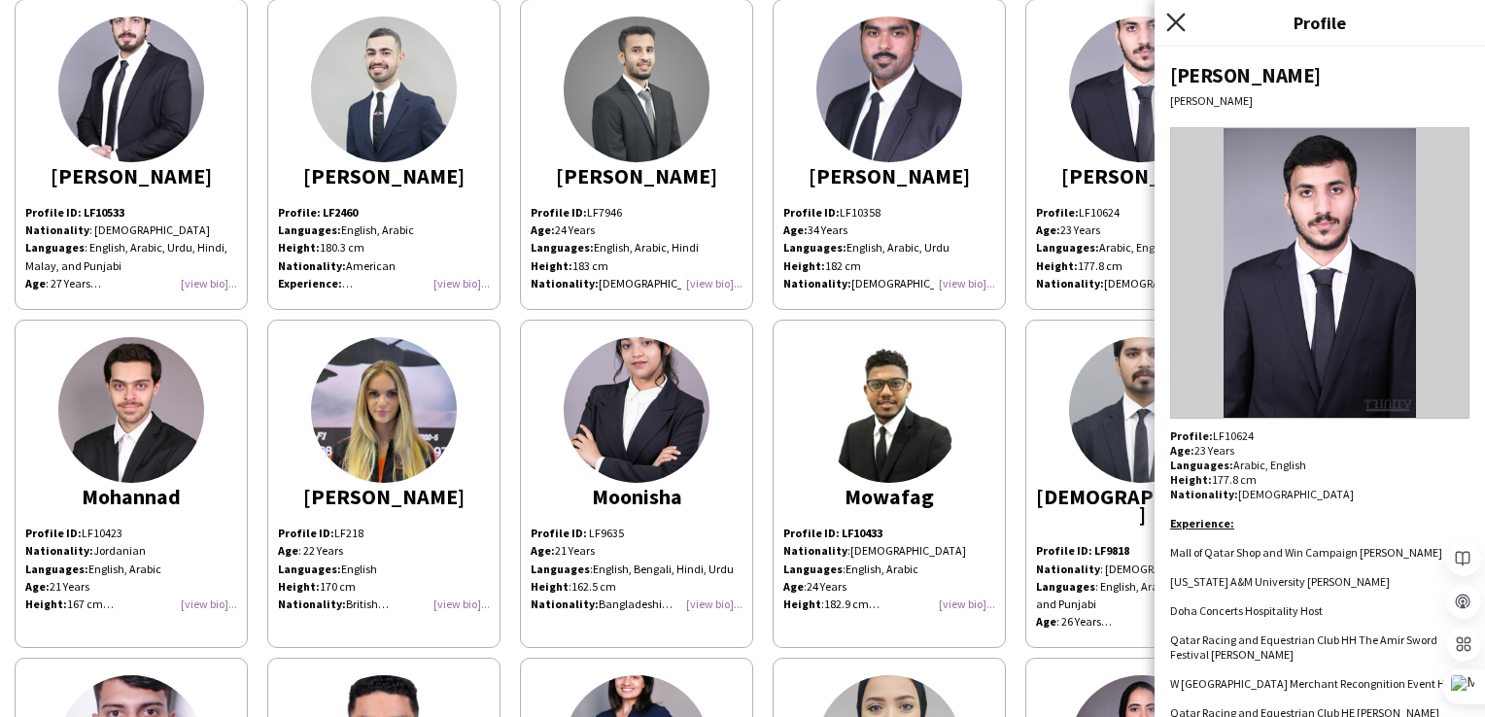
click at [1181, 17] on icon at bounding box center [1175, 22] width 18 height 18
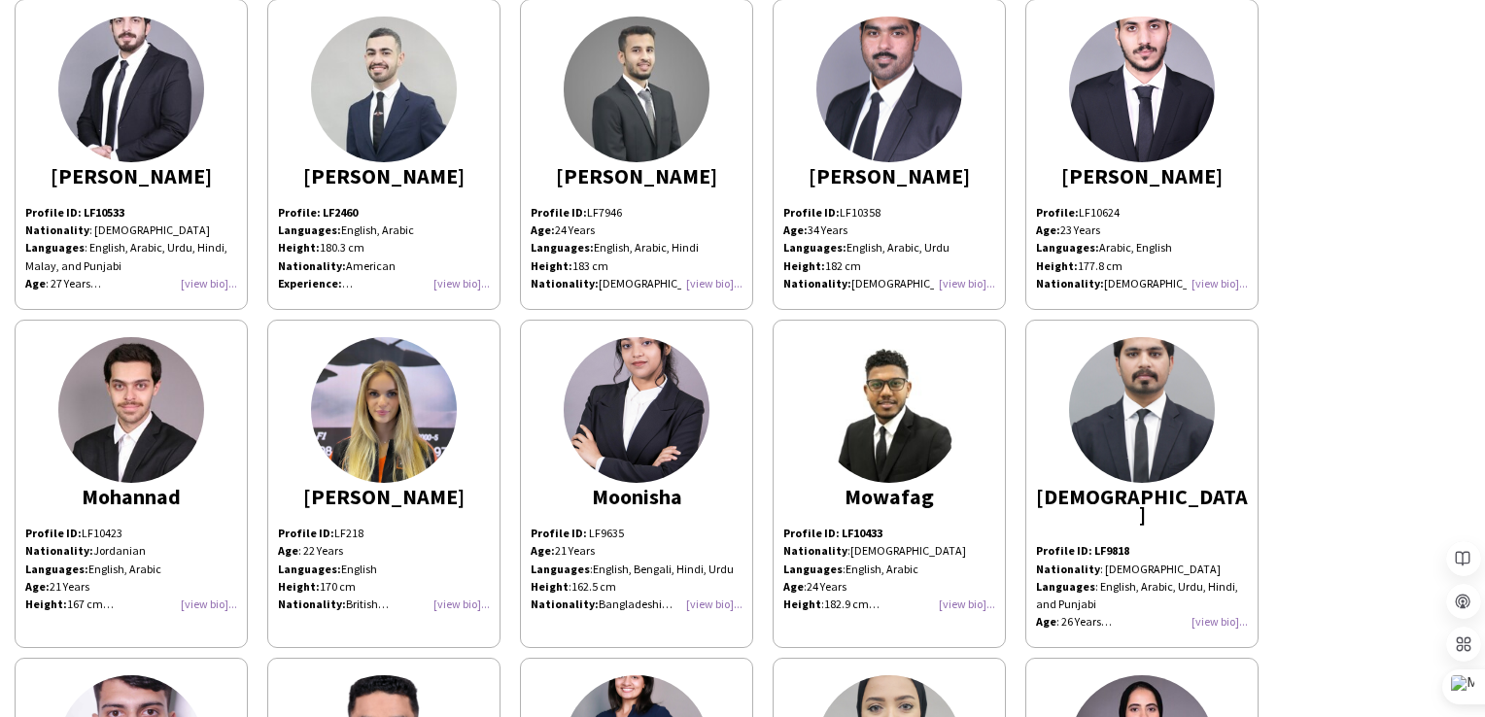
click at [962, 597] on div "Profile ID: LF10433 Nationality : Sudanese Languages : English, Arabic Age : [D…" at bounding box center [889, 569] width 212 height 88
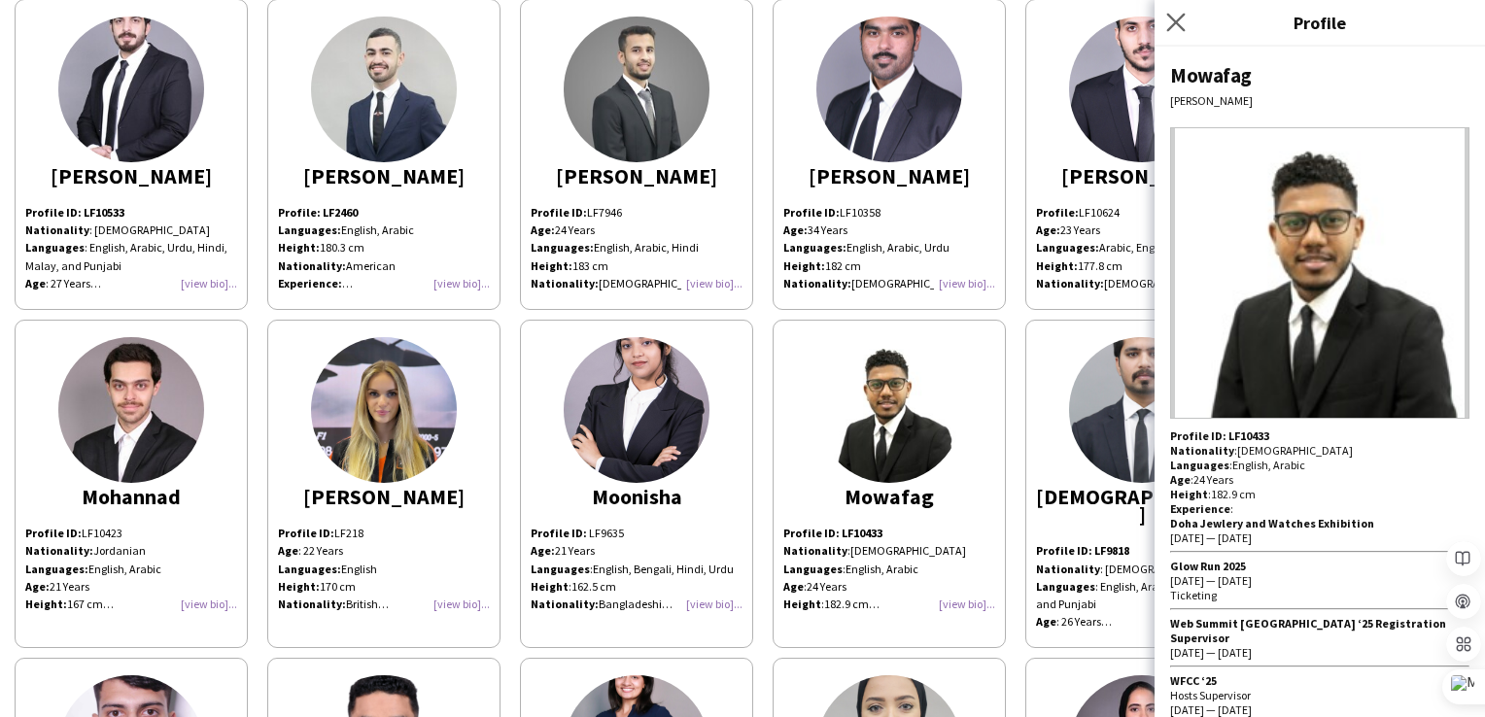
click at [1173, 14] on icon "Close pop-in" at bounding box center [1175, 22] width 18 height 18
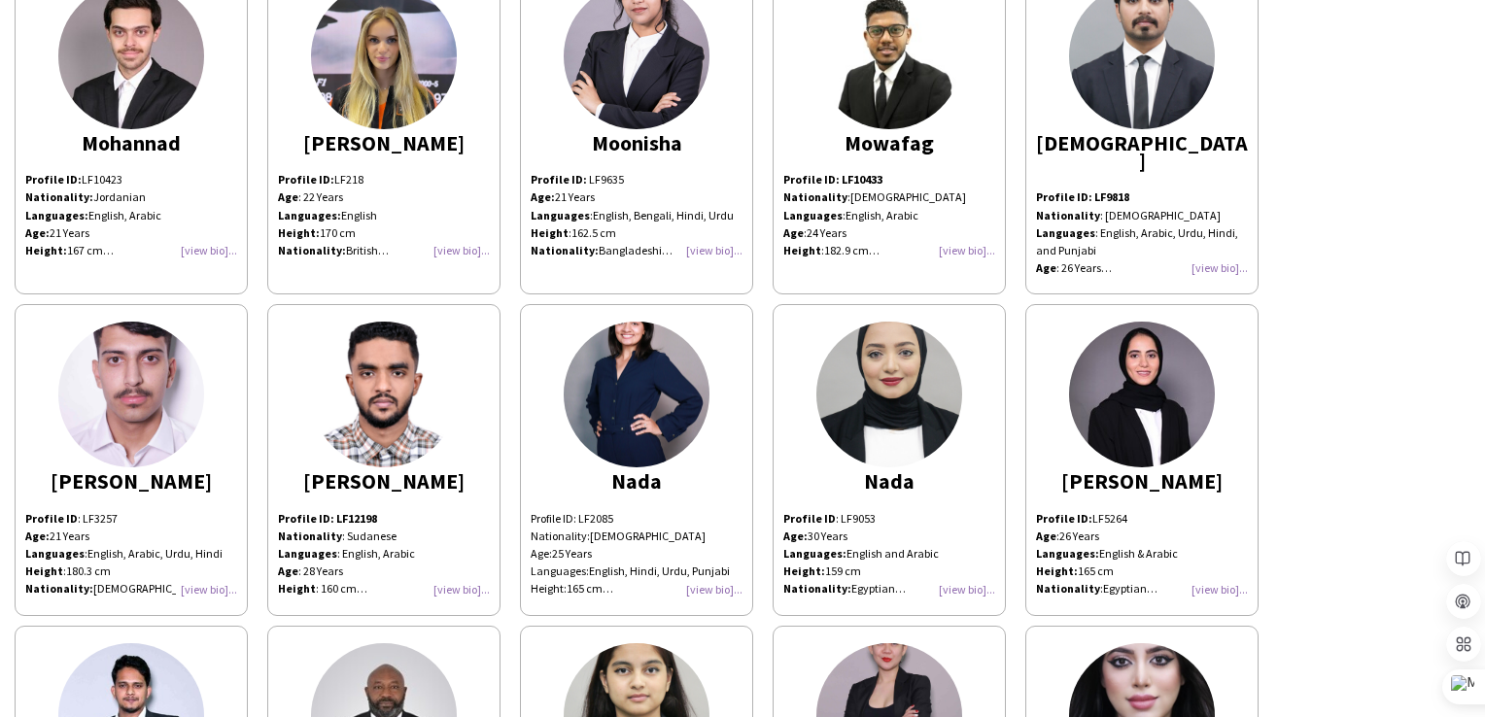
scroll to position [5928, 0]
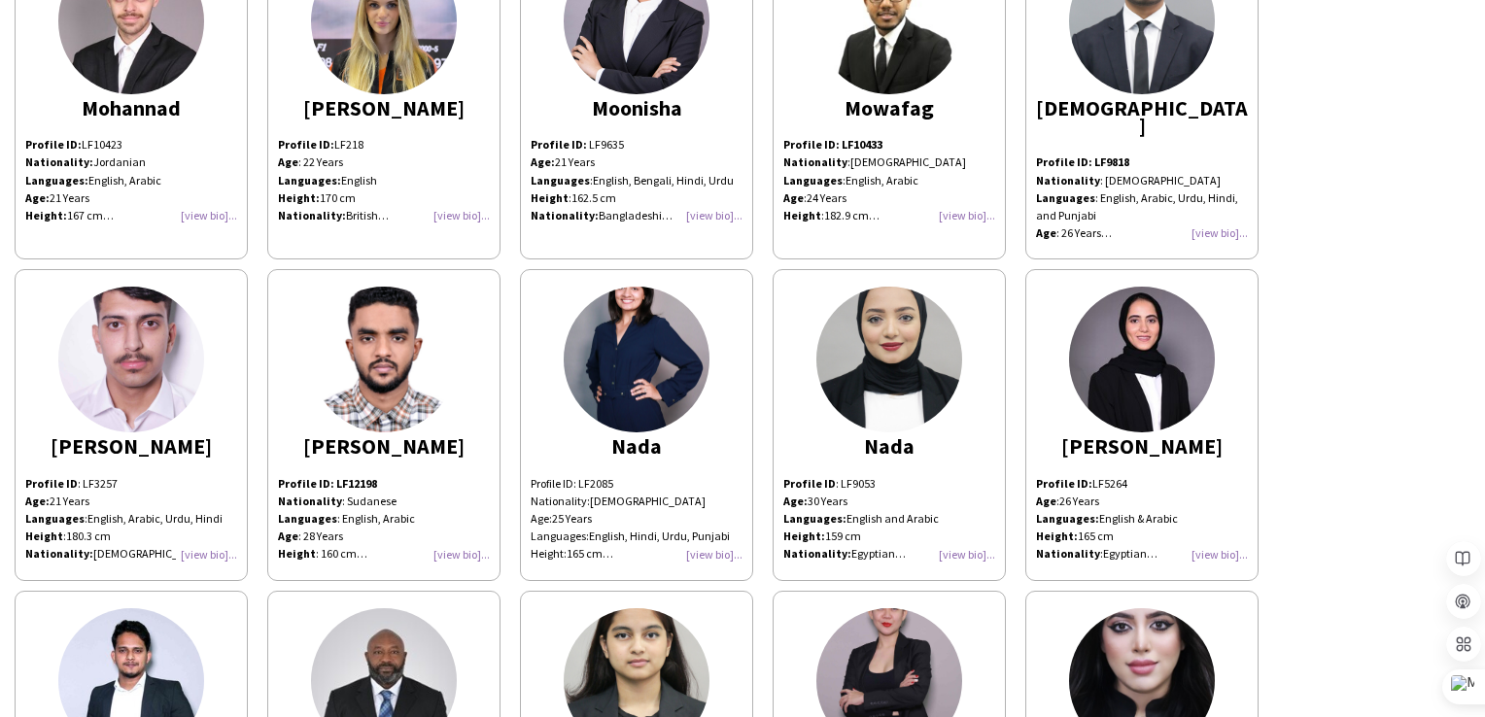
click at [964, 527] on div "Profile ID : LF9053 Age: [DEMOGRAPHIC_DATA] Years Languages: English and Arabic…" at bounding box center [889, 519] width 212 height 88
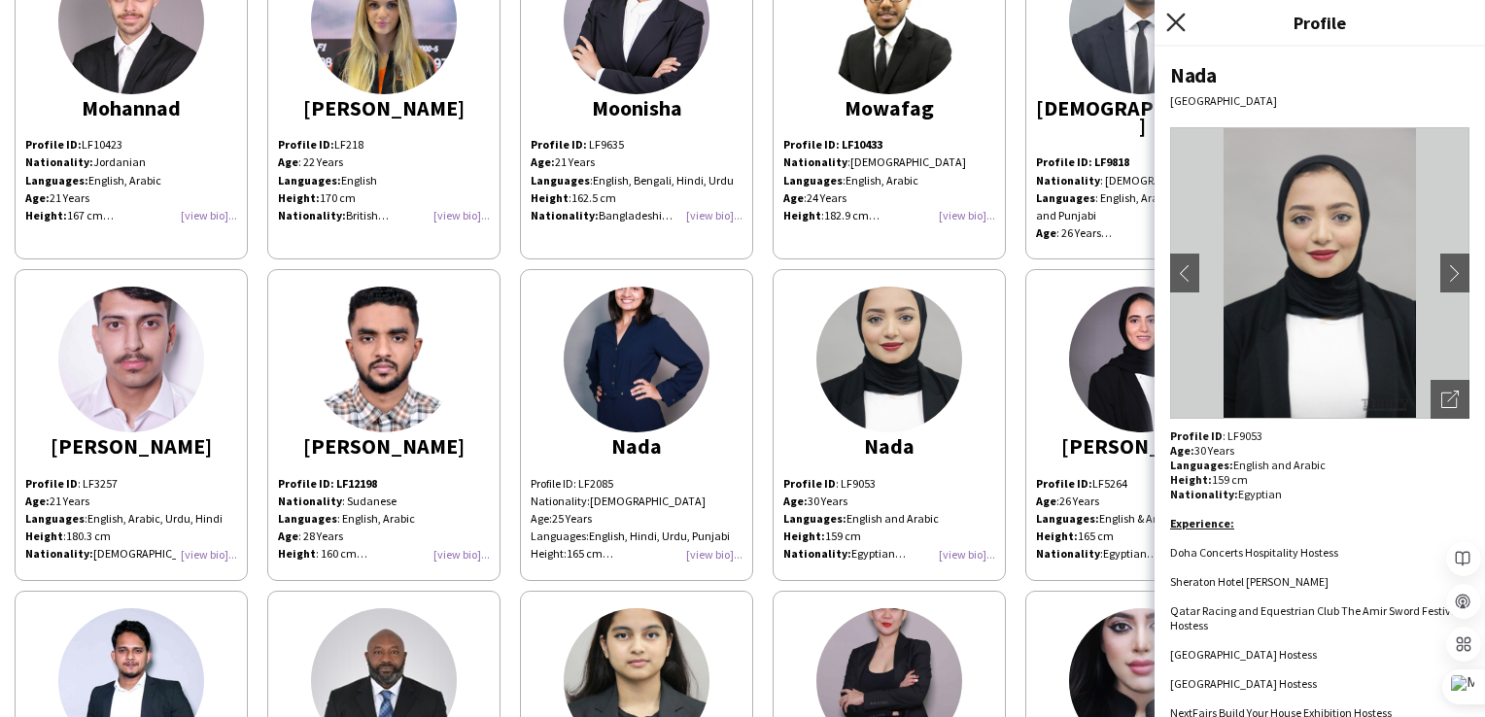
click at [1175, 19] on icon "Close pop-in" at bounding box center [1175, 22] width 18 height 18
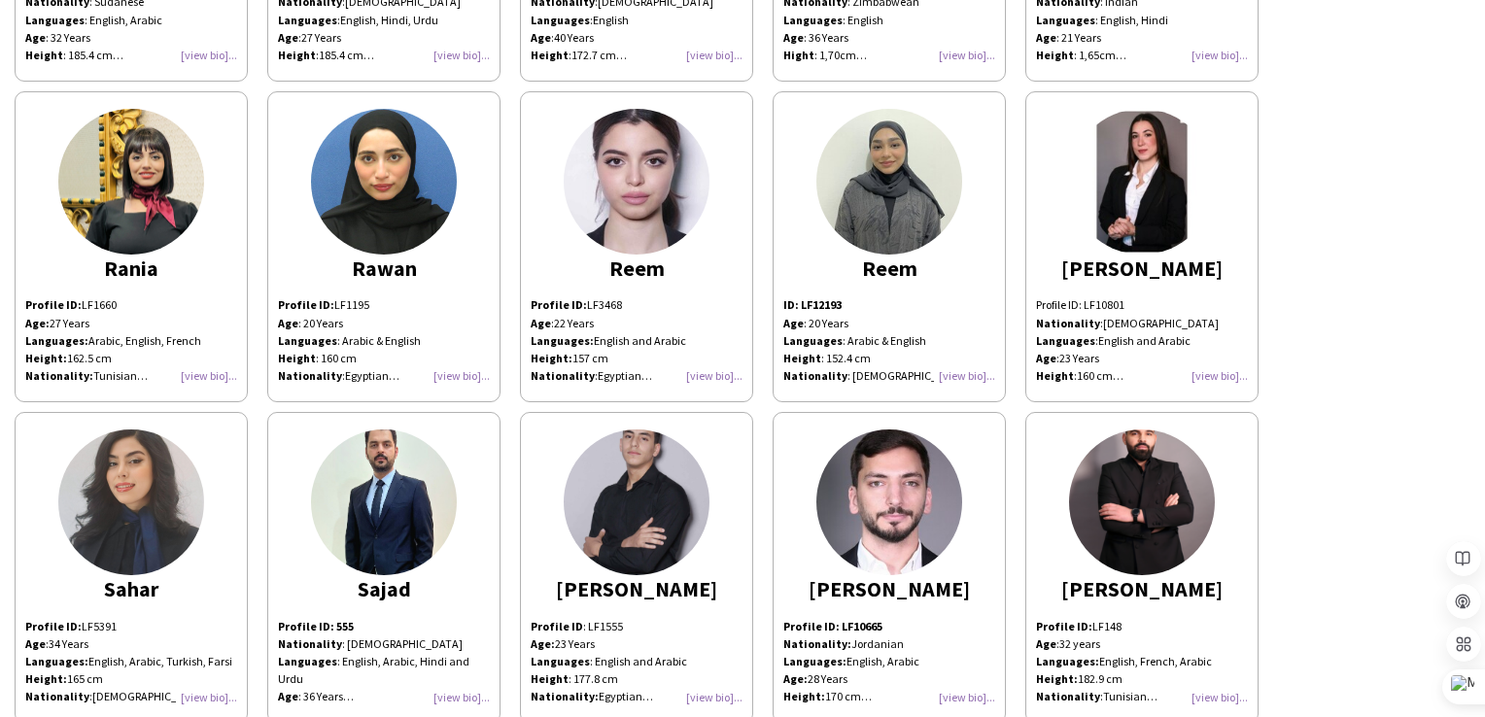
scroll to position [7094, 0]
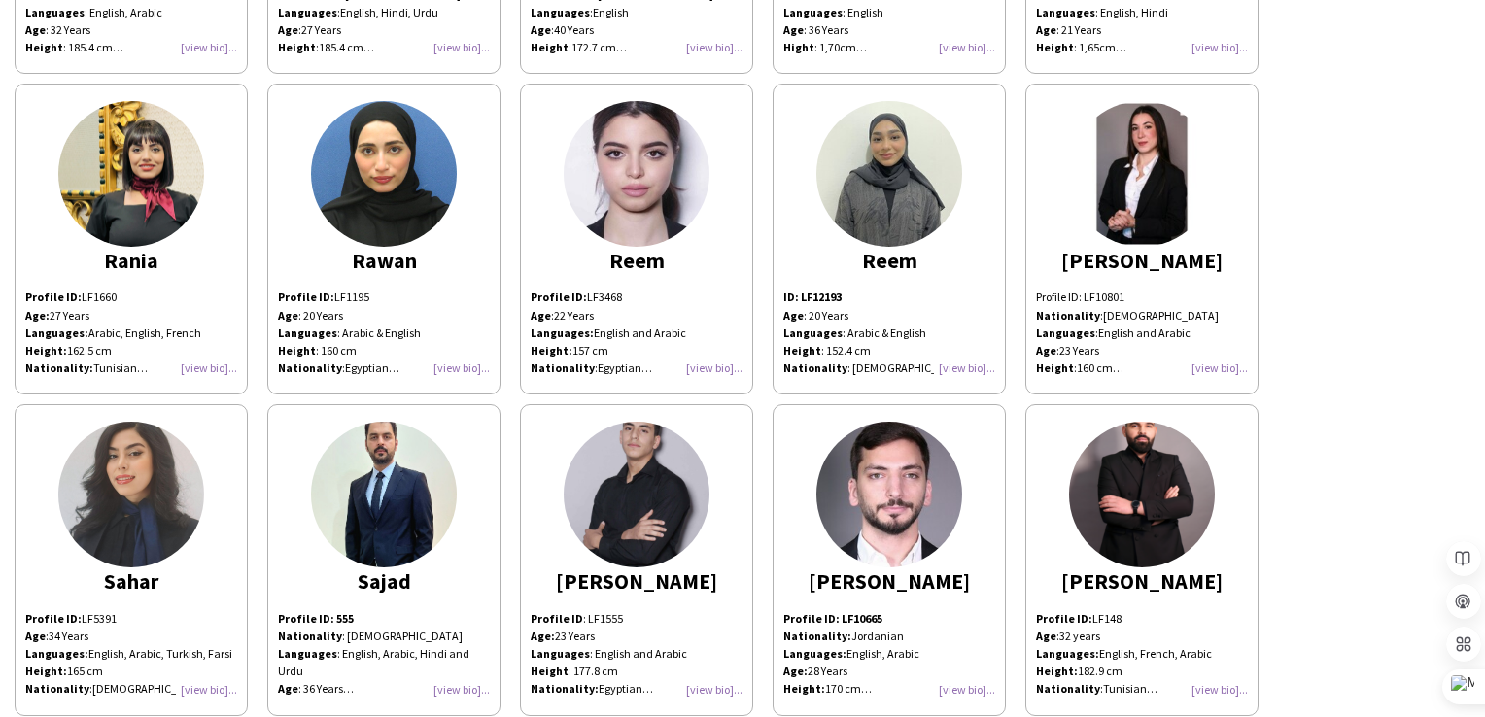
click at [1234, 317] on div "Profile ID: LF10801 Nationality : Lebanese Languages : English and Arabic Age :…" at bounding box center [1142, 333] width 212 height 88
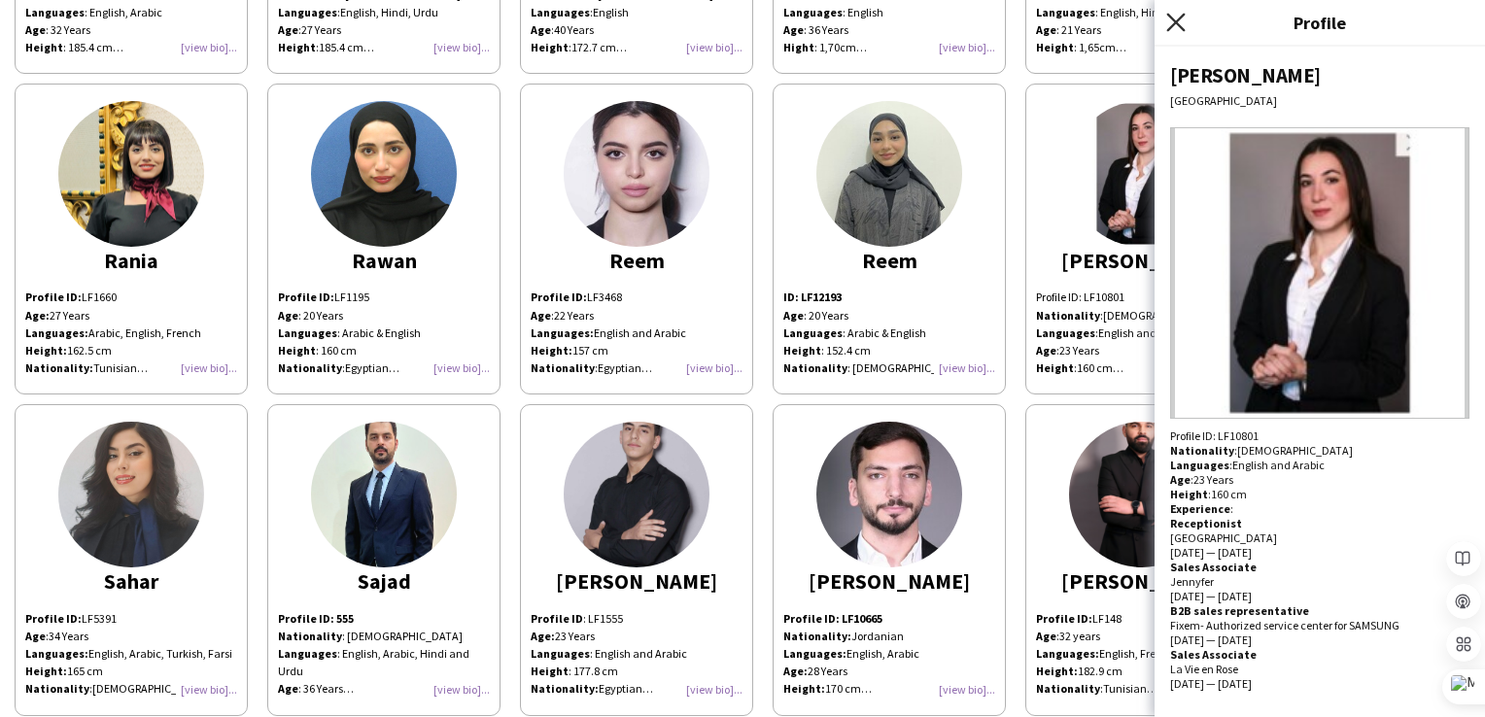
click at [1174, 25] on icon "Close pop-in" at bounding box center [1175, 22] width 18 height 18
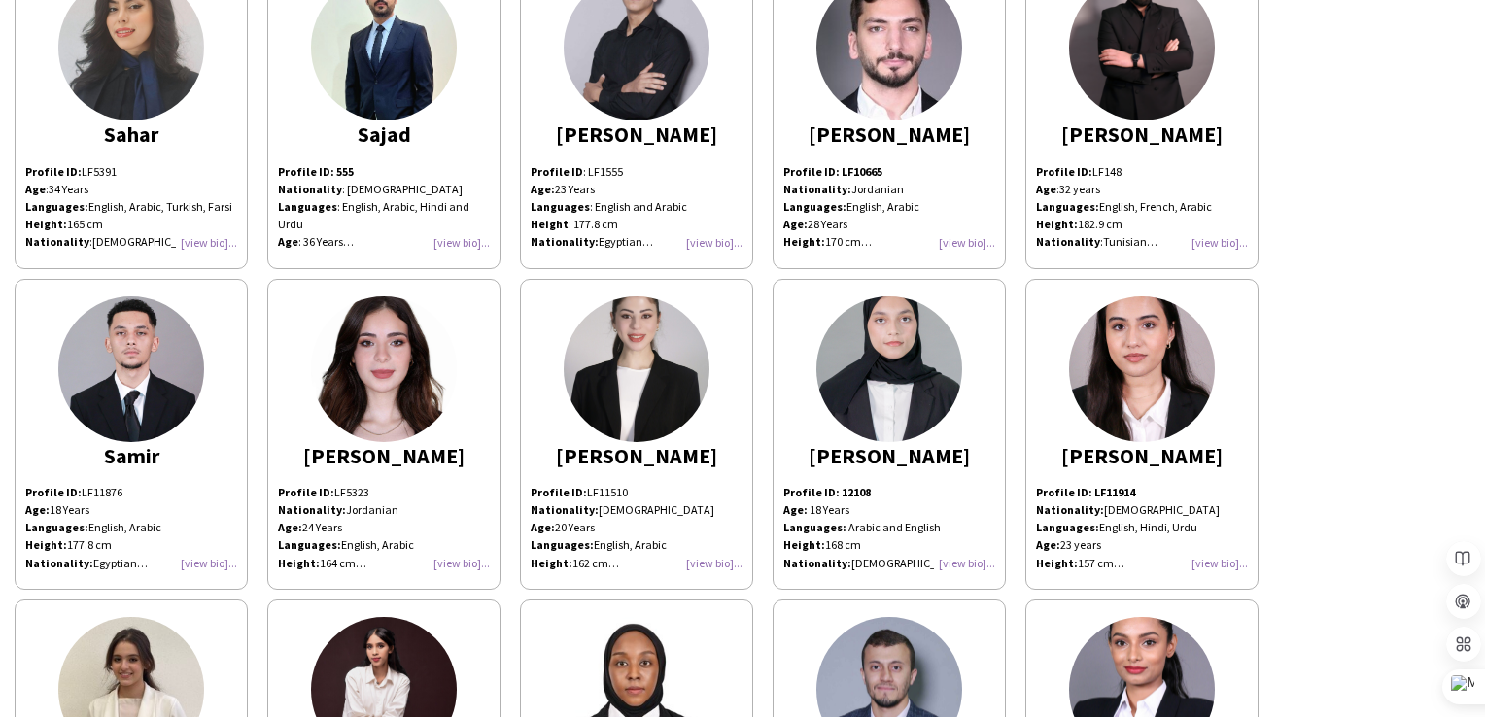
scroll to position [7580, 0]
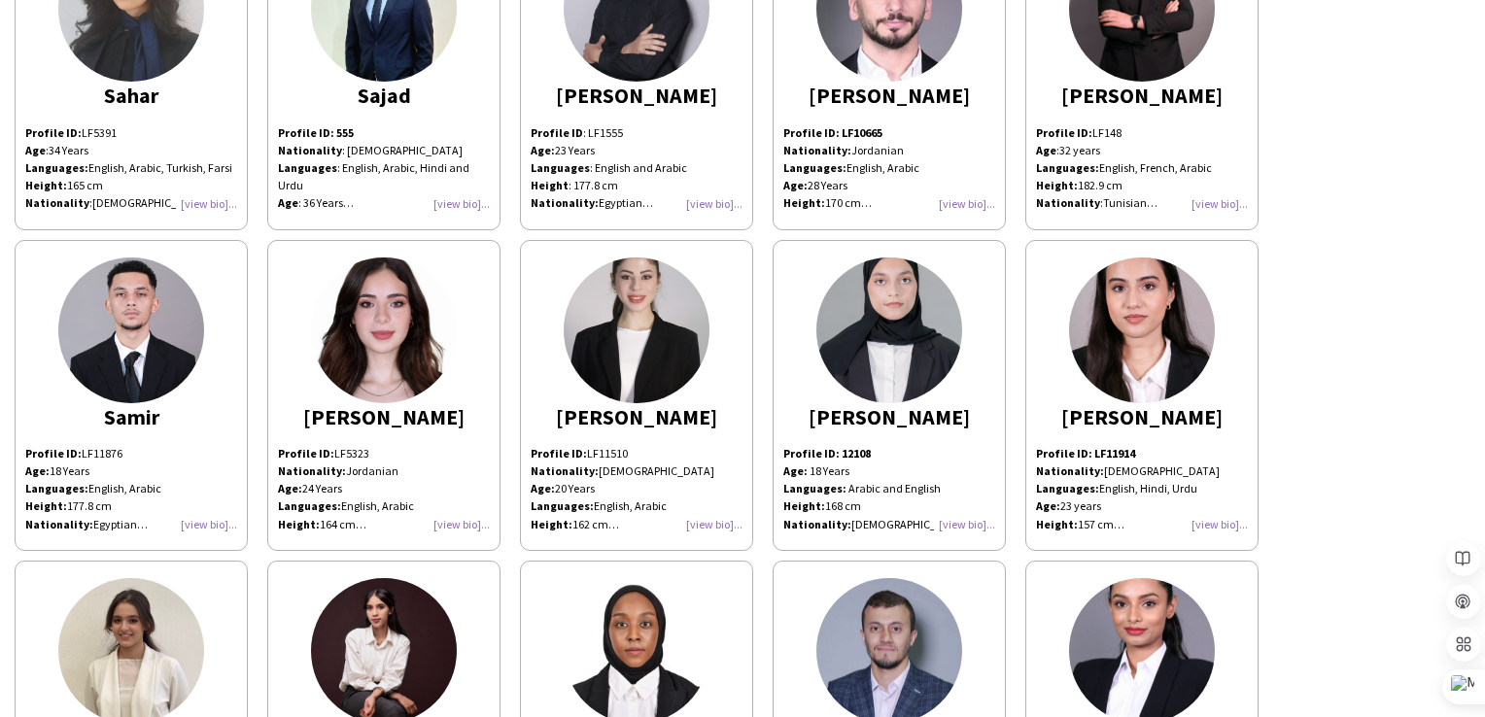
click at [726, 482] on div "Profile ID: LF11510 Nationality: Syrian Age: [DEMOGRAPHIC_DATA] Years Languages…" at bounding box center [637, 489] width 212 height 88
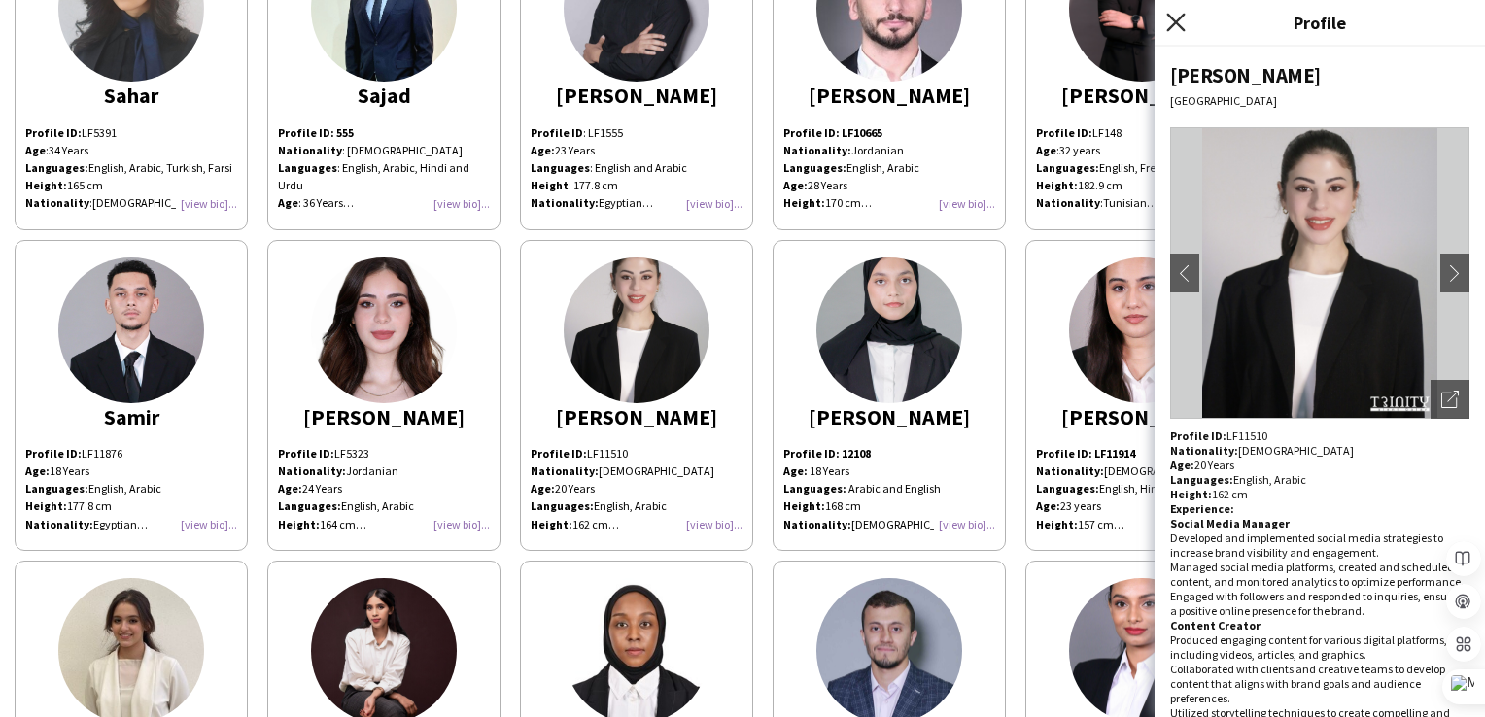
click at [1170, 13] on icon "Close pop-in" at bounding box center [1175, 22] width 18 height 18
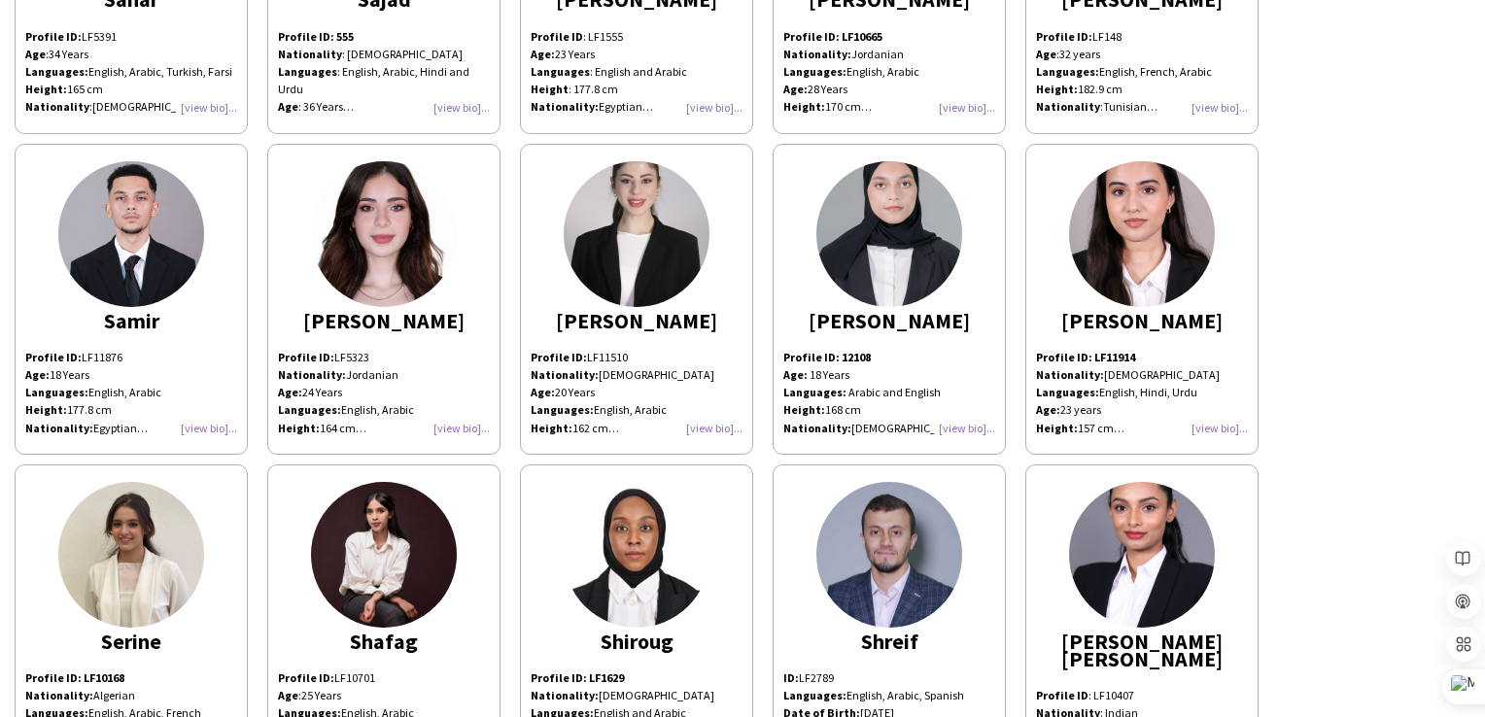
scroll to position [7969, 0]
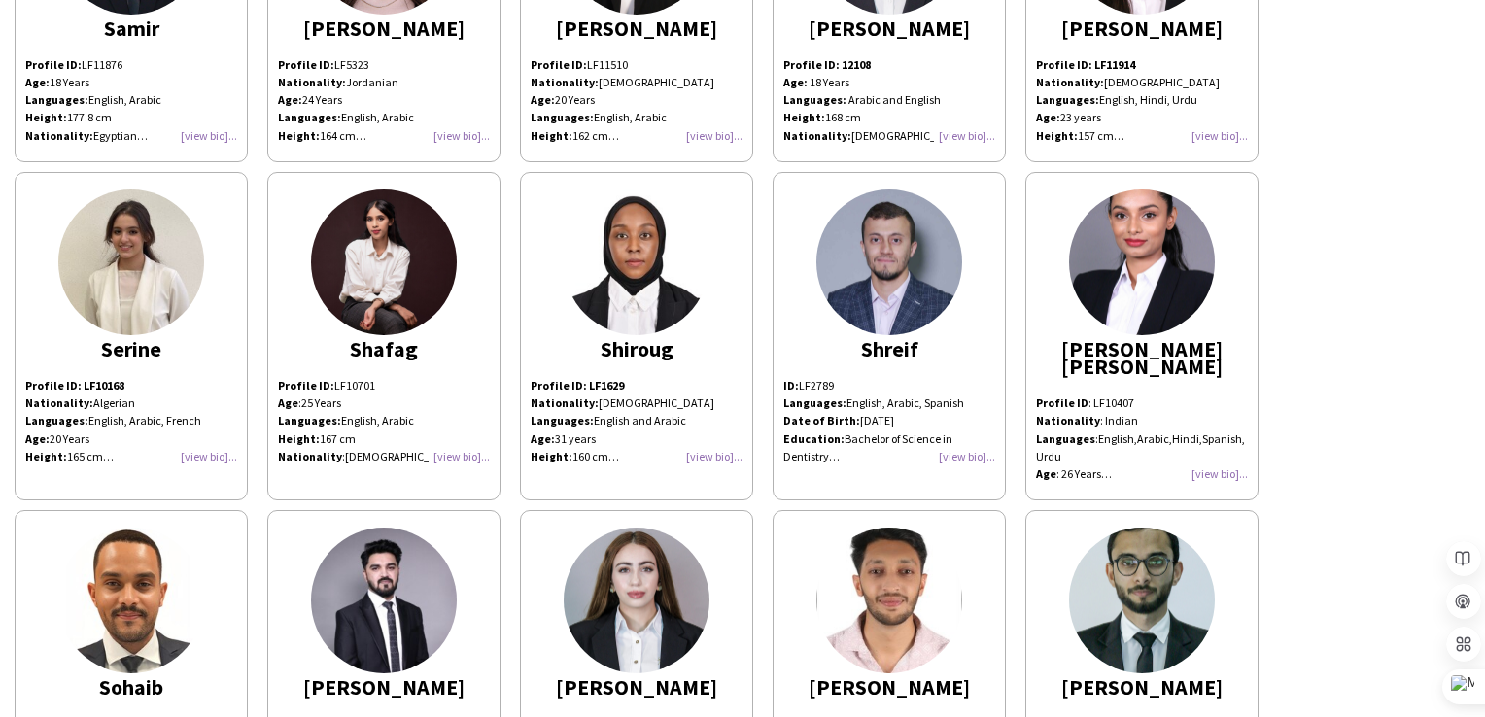
click at [214, 409] on div "Profile ID: LF10168 Nationality: Algerian Languages: English, Arabic, French Ag…" at bounding box center [131, 421] width 212 height 88
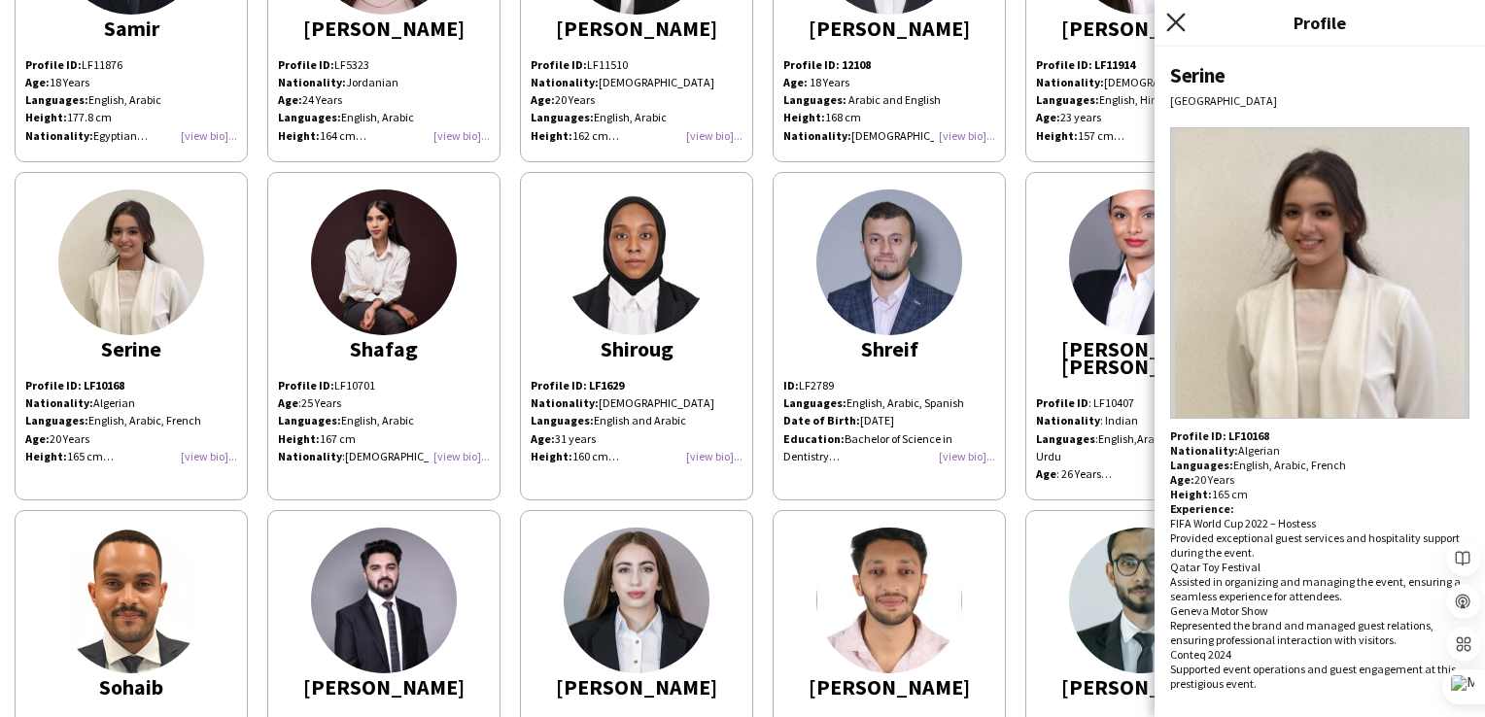
click at [1183, 17] on icon "Close pop-in" at bounding box center [1175, 22] width 18 height 18
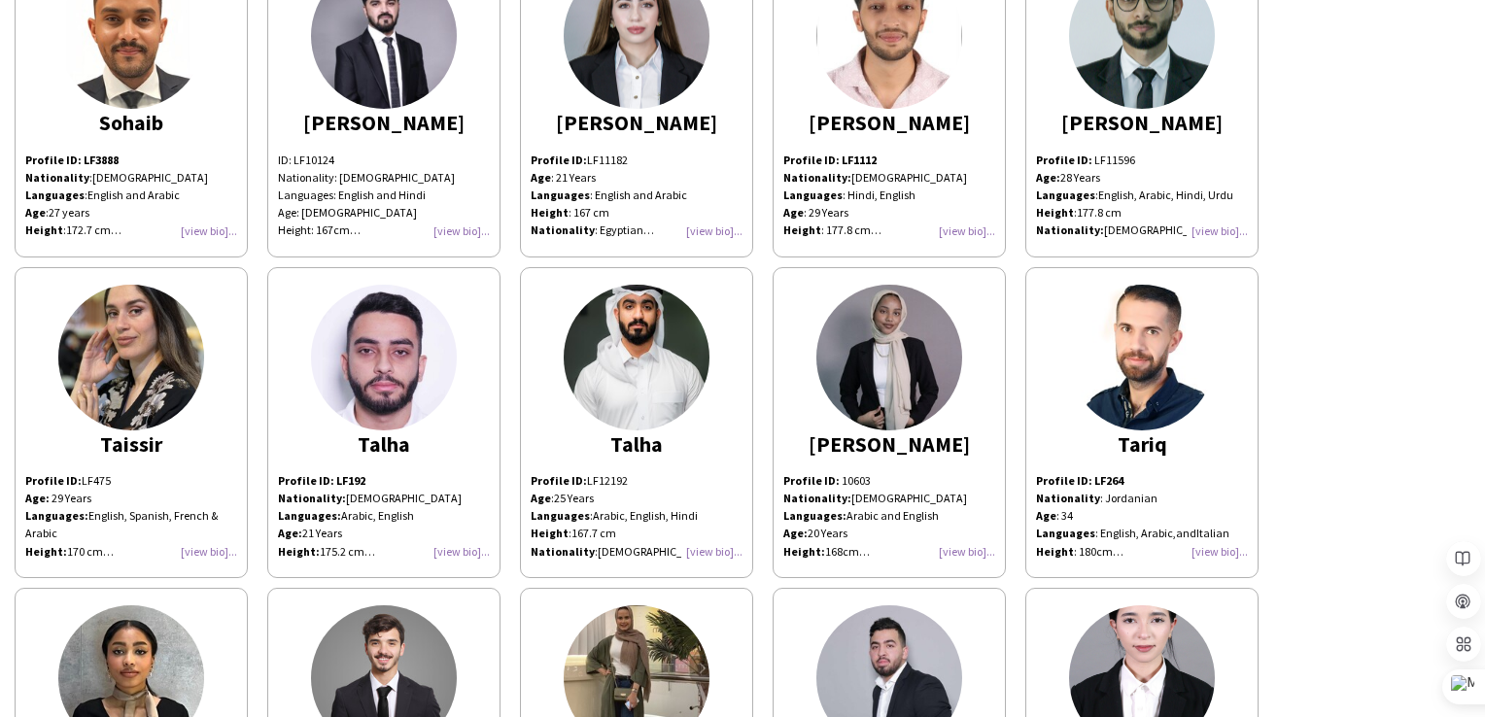
scroll to position [8649, 0]
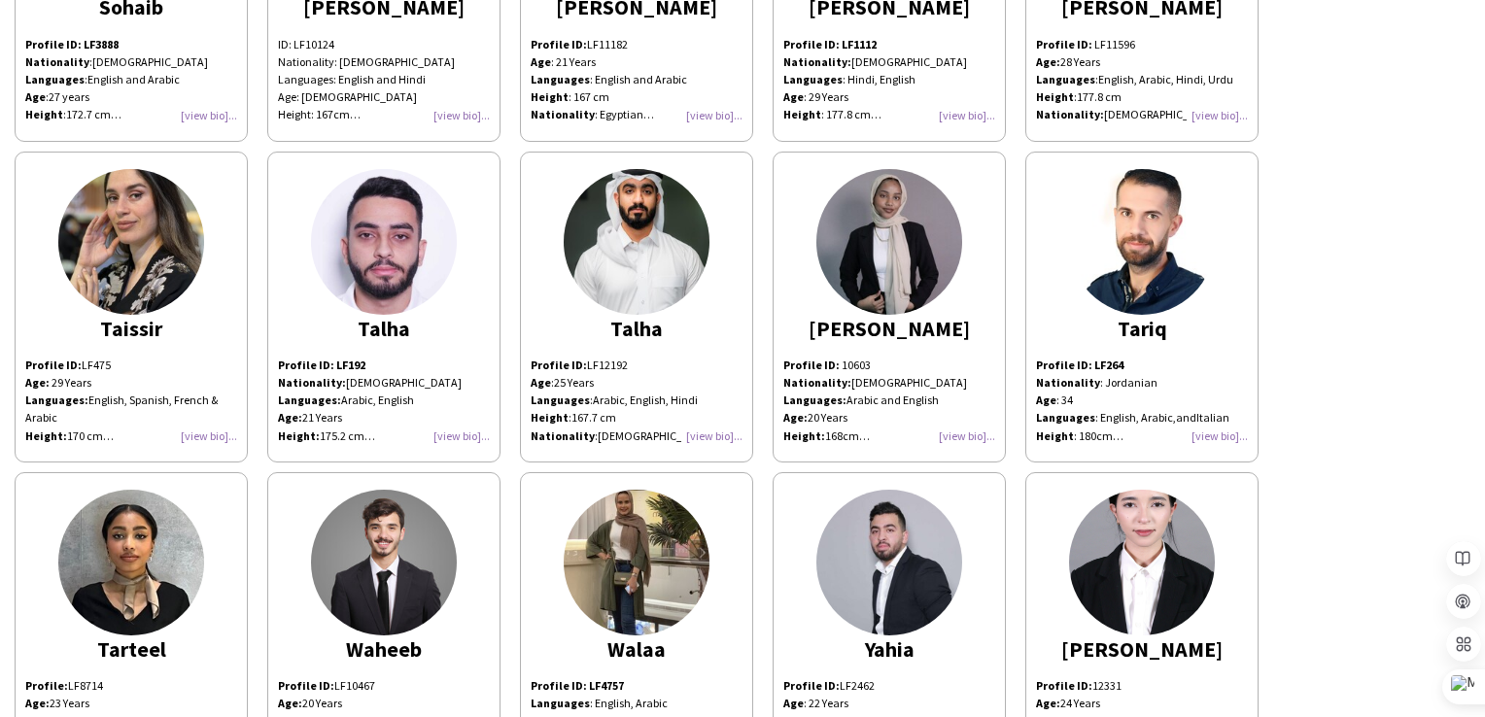
click at [212, 375] on div "Profile ID: LF475 Age: [DEMOGRAPHIC_DATA] Years Languages: English, Spanish, Fr…" at bounding box center [131, 401] width 212 height 88
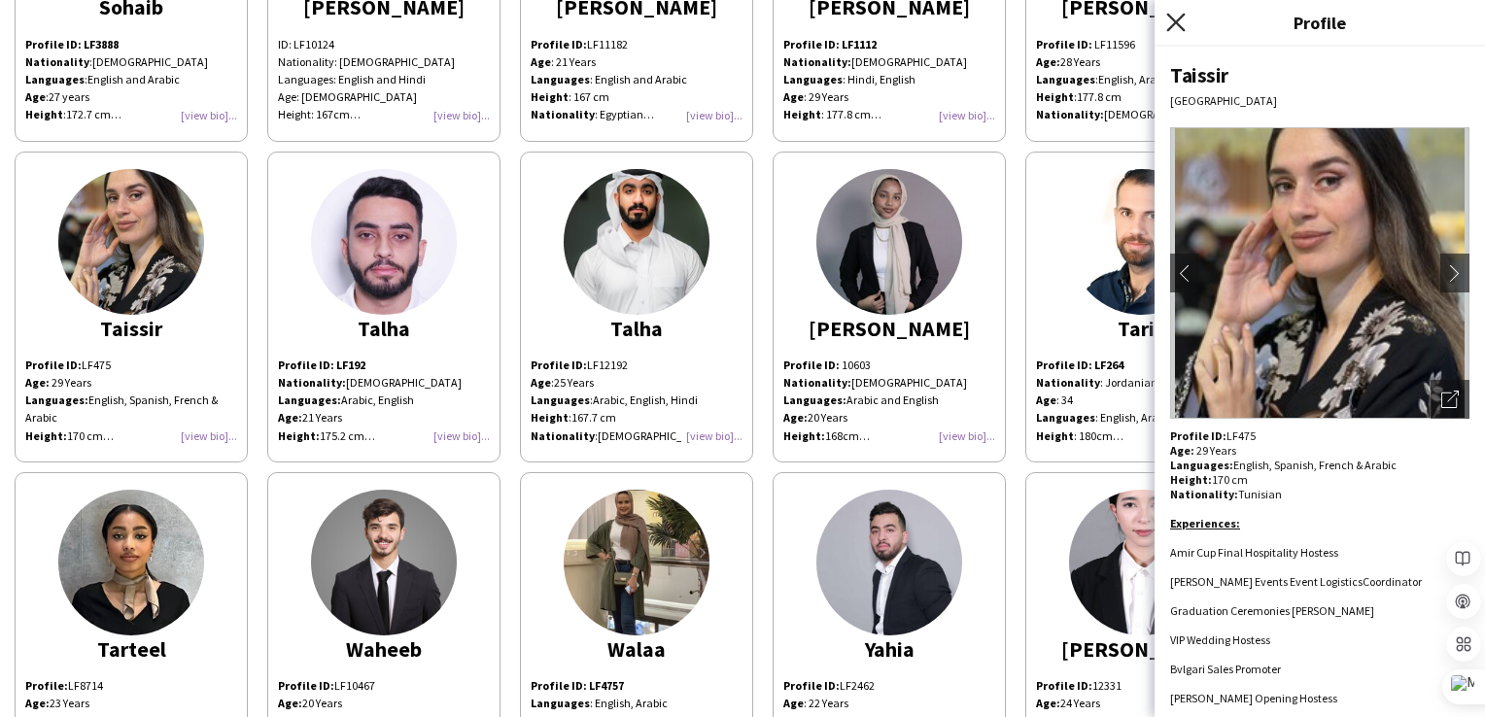
click at [1181, 14] on icon "Close pop-in" at bounding box center [1175, 22] width 18 height 18
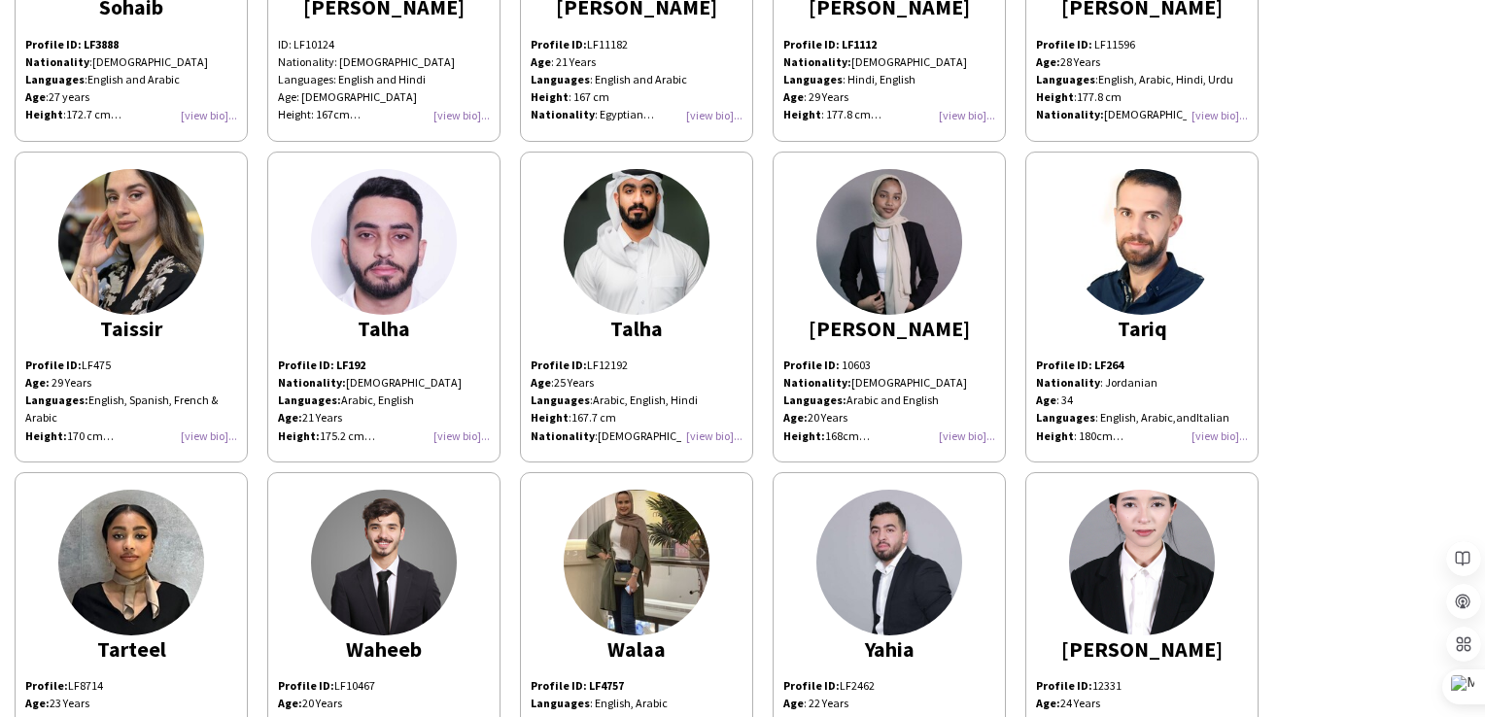
click at [465, 371] on div "Profile ID: LF192 Nationality: Syrian Languages: Arabic, English Age: [DEMOGRAP…" at bounding box center [384, 401] width 212 height 88
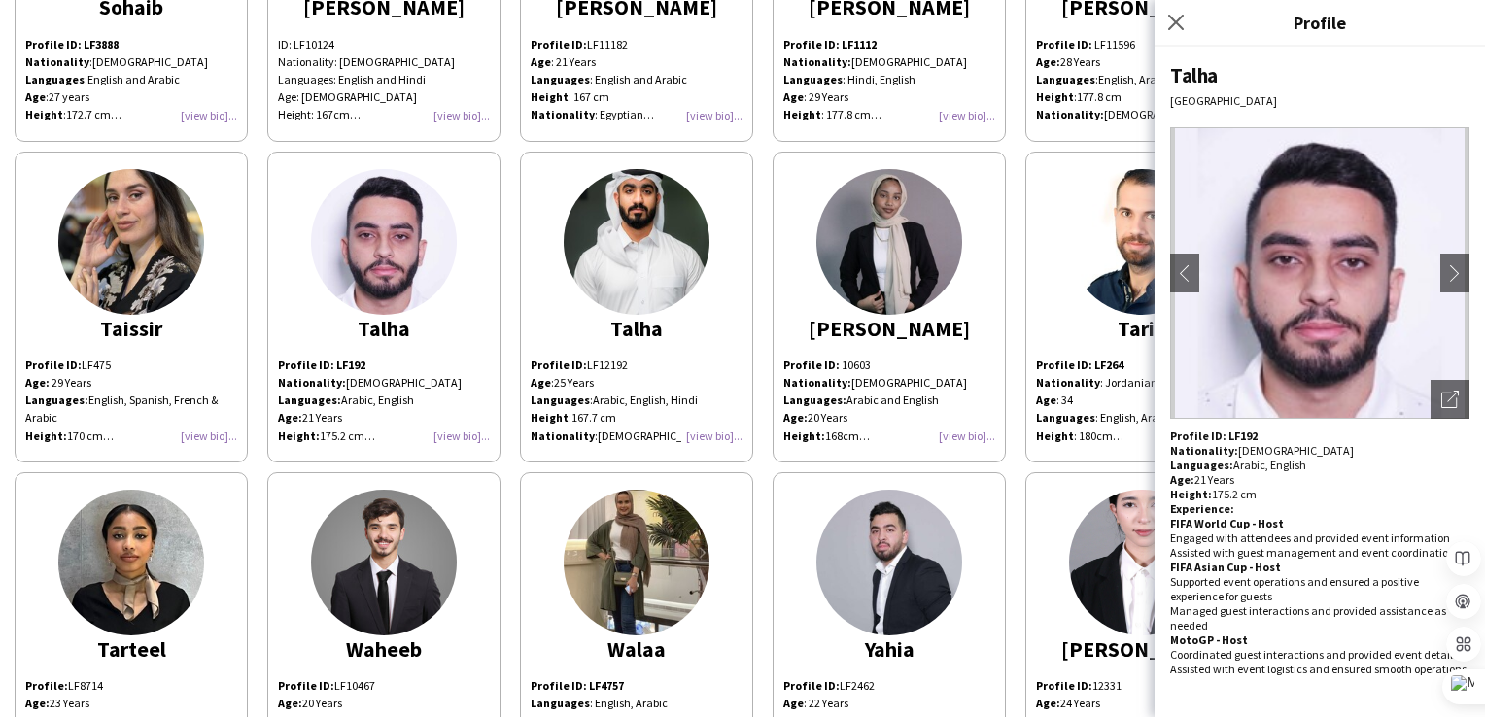
drag, startPoint x: 1174, startPoint y: 17, endPoint x: 1205, endPoint y: 68, distance: 59.3
click at [1174, 17] on icon "Close pop-in" at bounding box center [1176, 23] width 16 height 16
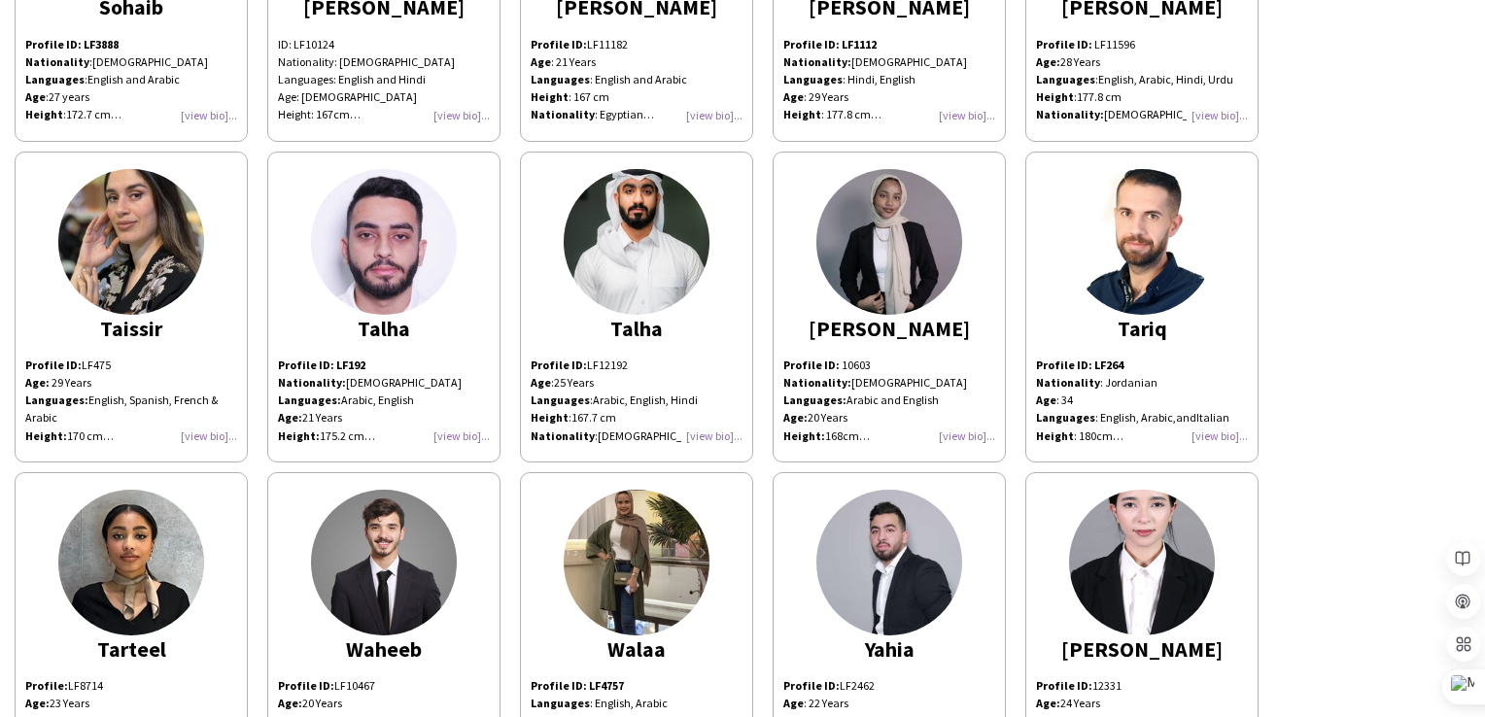
scroll to position [8746, 0]
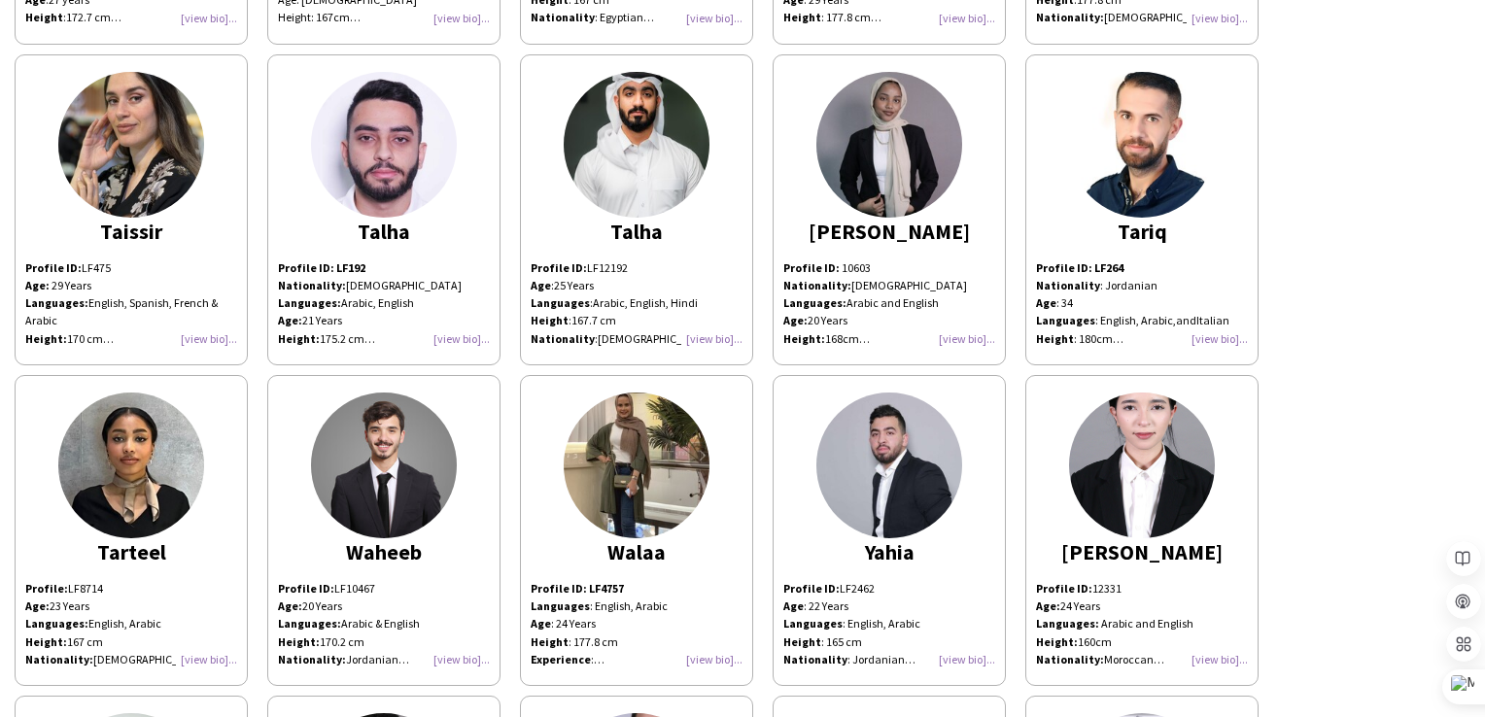
click at [1217, 597] on div "Profile ID: 12331 Age: [DEMOGRAPHIC_DATA] Years Languages: Arabic and English H…" at bounding box center [1142, 624] width 212 height 88
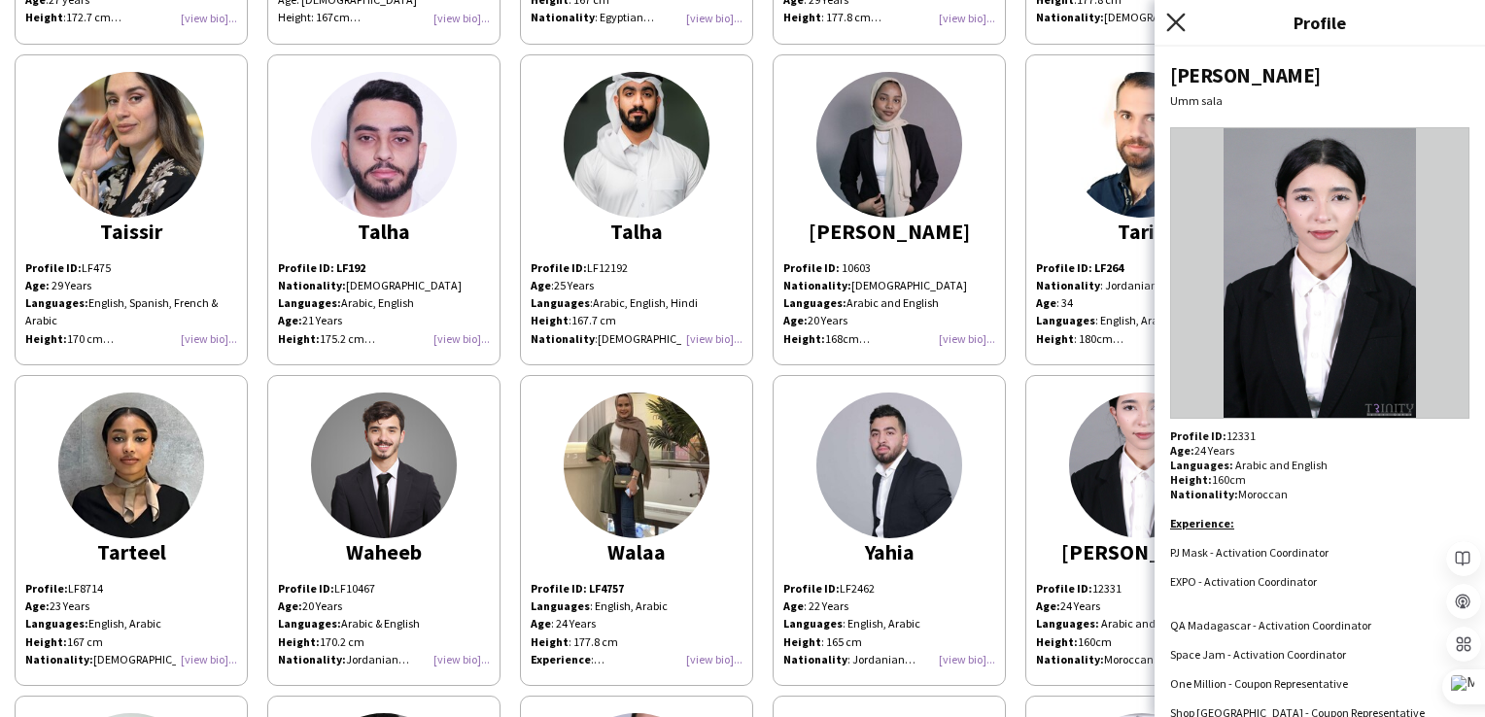
click at [1168, 25] on icon "Close pop-in" at bounding box center [1175, 22] width 18 height 18
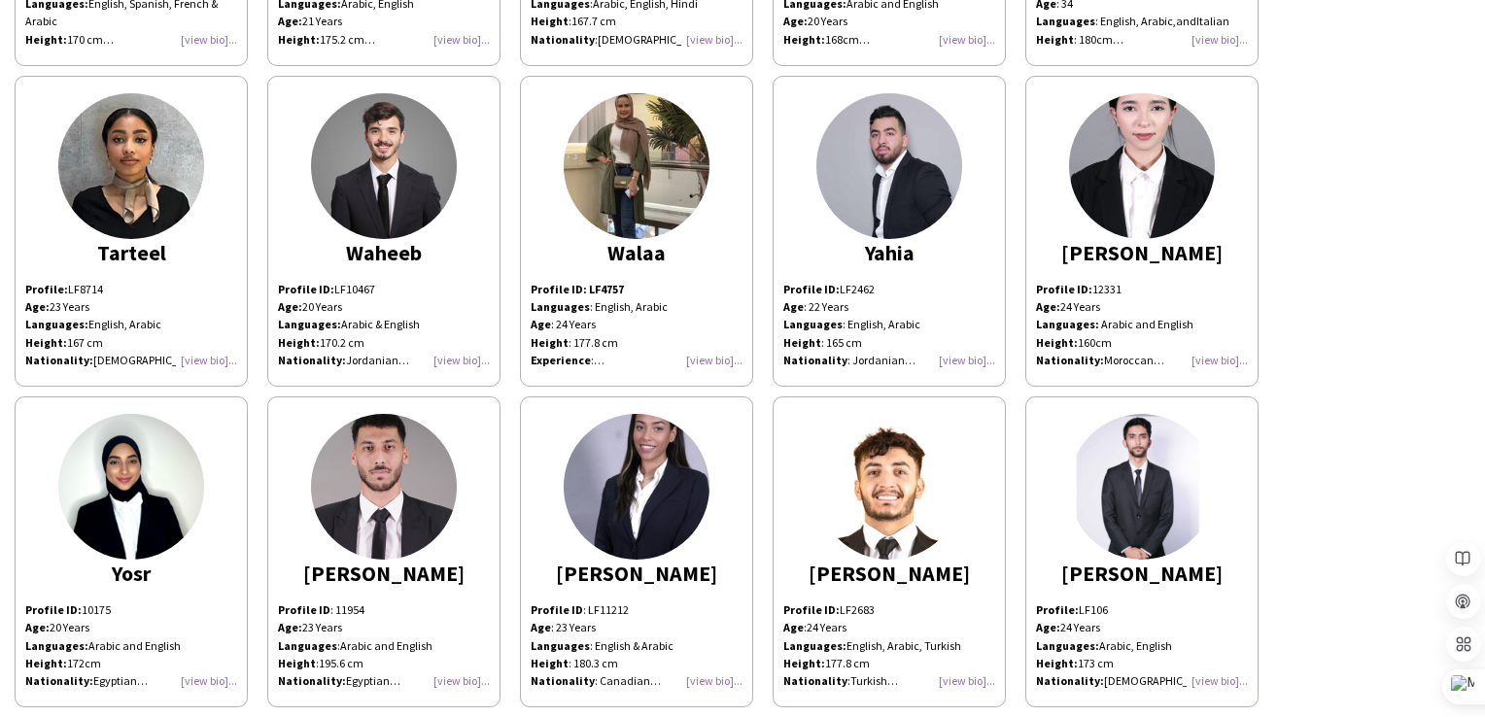
scroll to position [9057, 0]
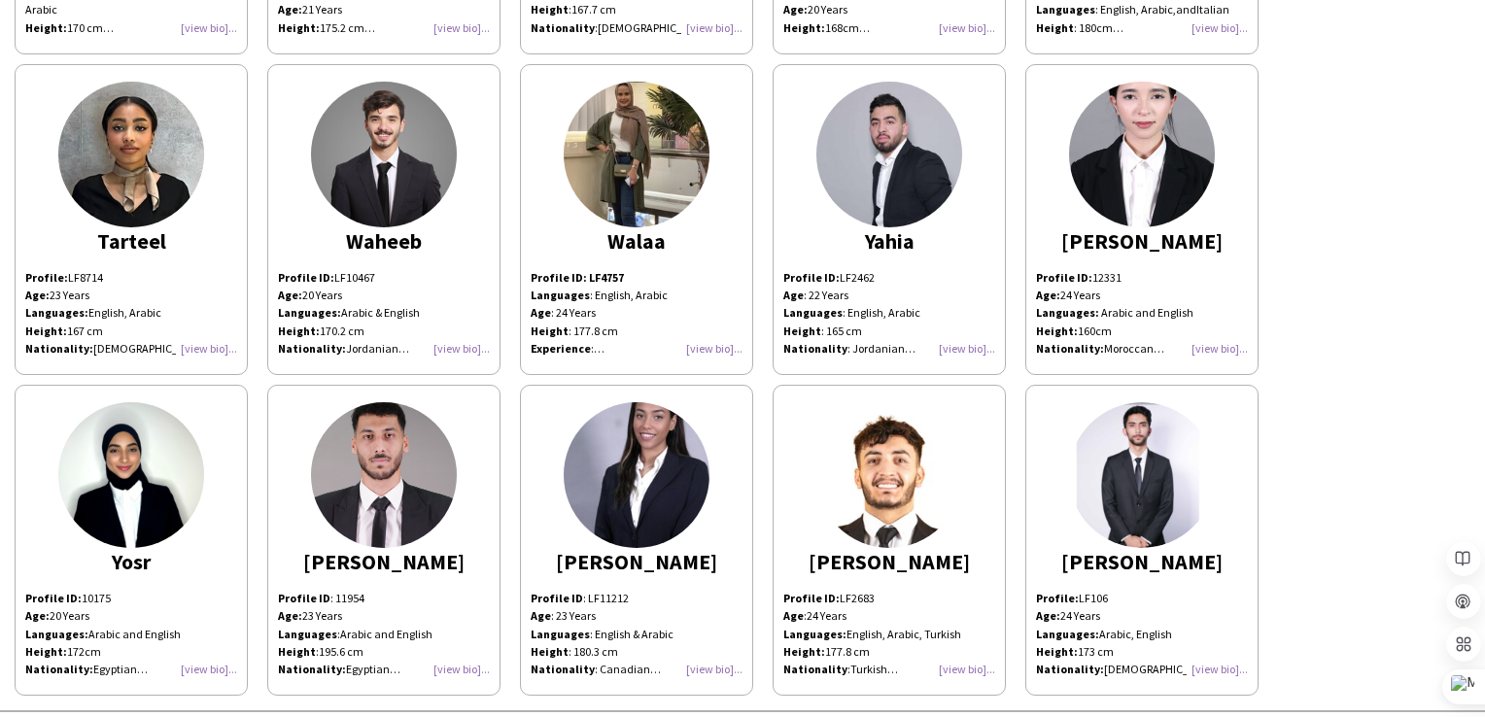
drag, startPoint x: 1481, startPoint y: 656, endPoint x: 1441, endPoint y: 284, distance: 374.3
click at [1441, 284] on body "Event Staffing Sample Profiles [PERSON_NAME] Profile ID: LF2395 Age: [DEMOGRAPH…" at bounding box center [742, 358] width 1485 height 717
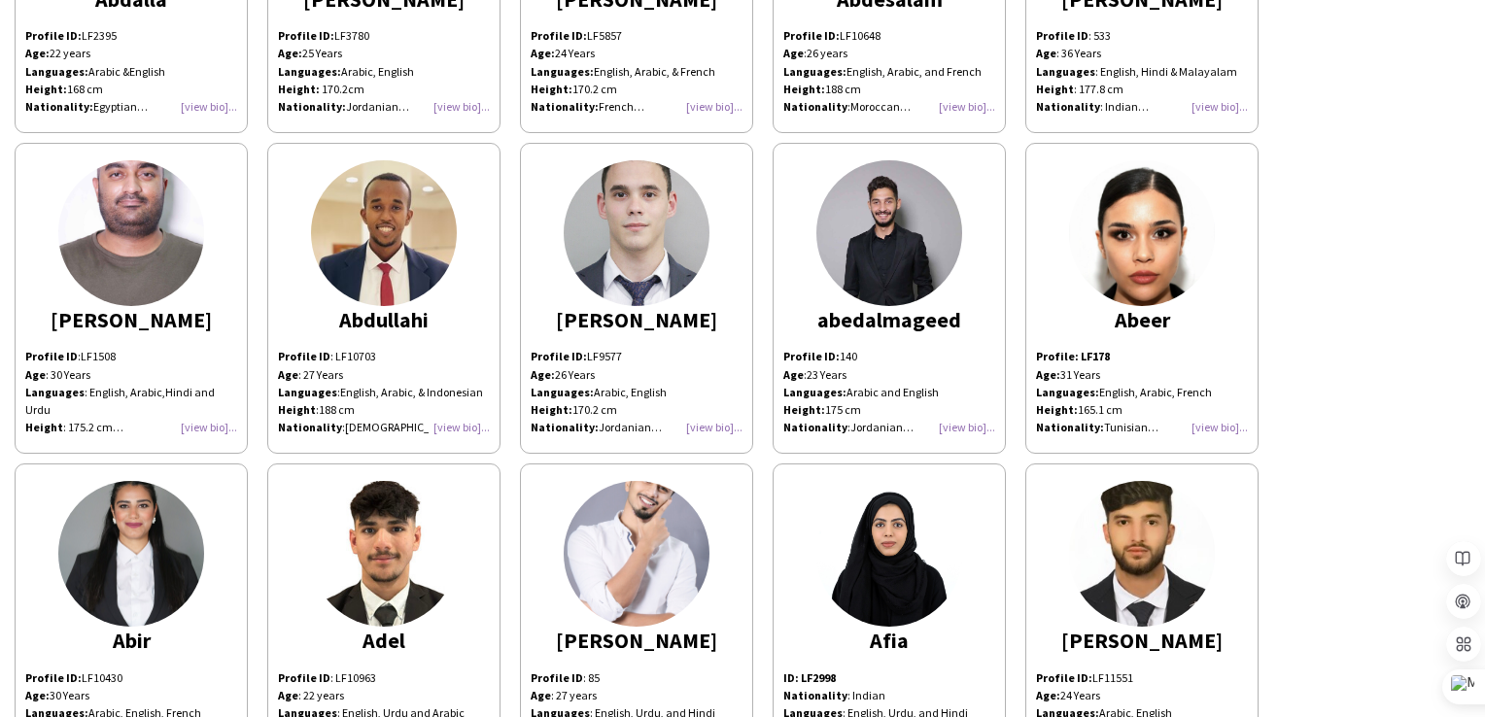
scroll to position [0, 0]
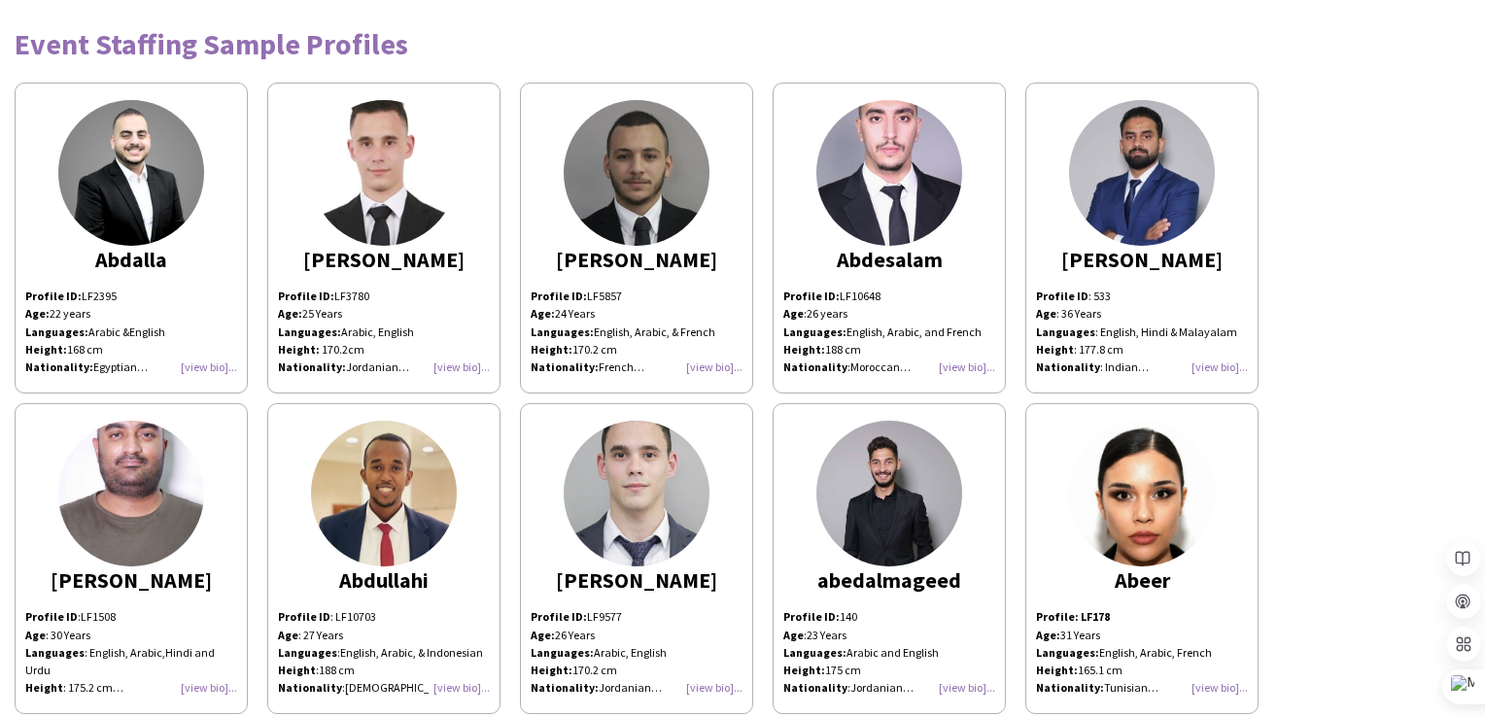
click at [956, 363] on div "Profile ID: LF10648 Age : [DEMOGRAPHIC_DATA] years Languages: English, Arabic, …" at bounding box center [889, 332] width 212 height 88
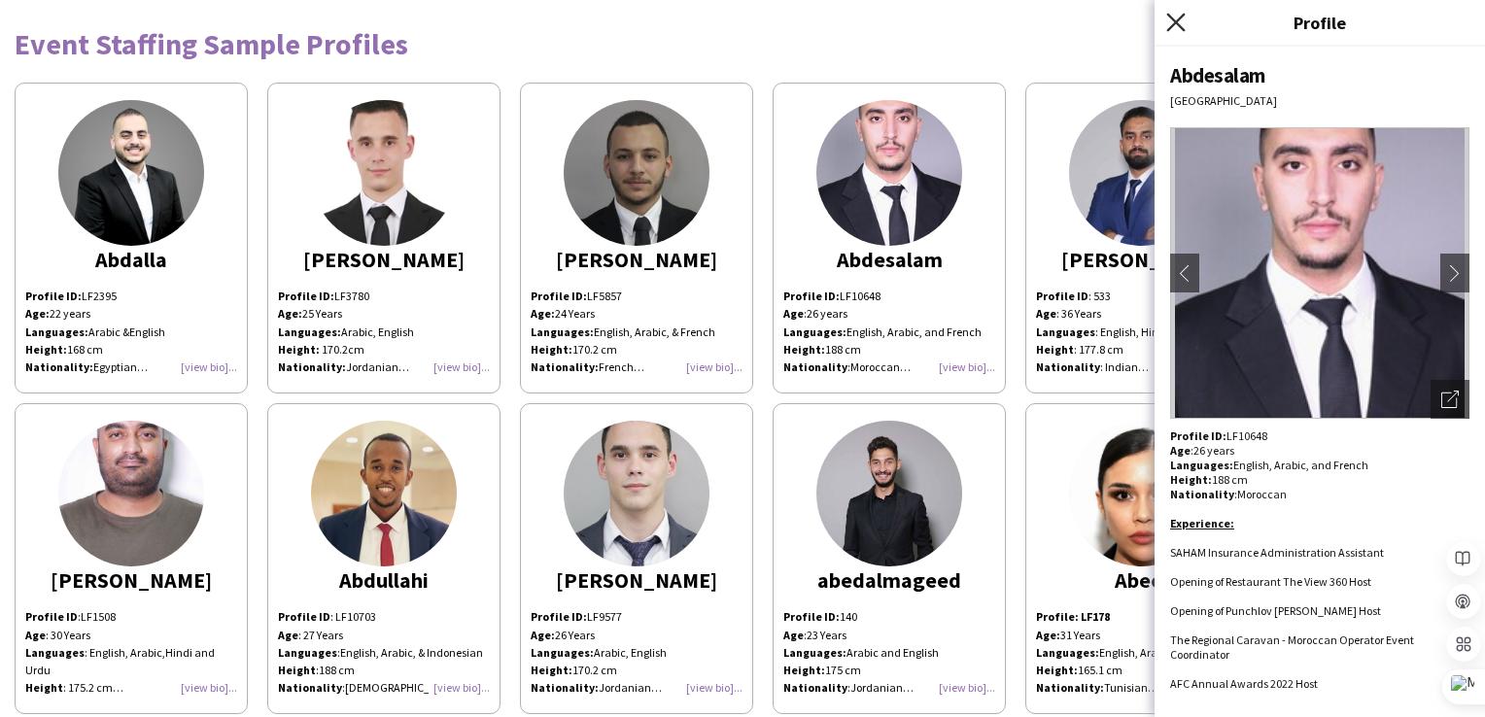
click at [1167, 15] on icon at bounding box center [1175, 22] width 18 height 18
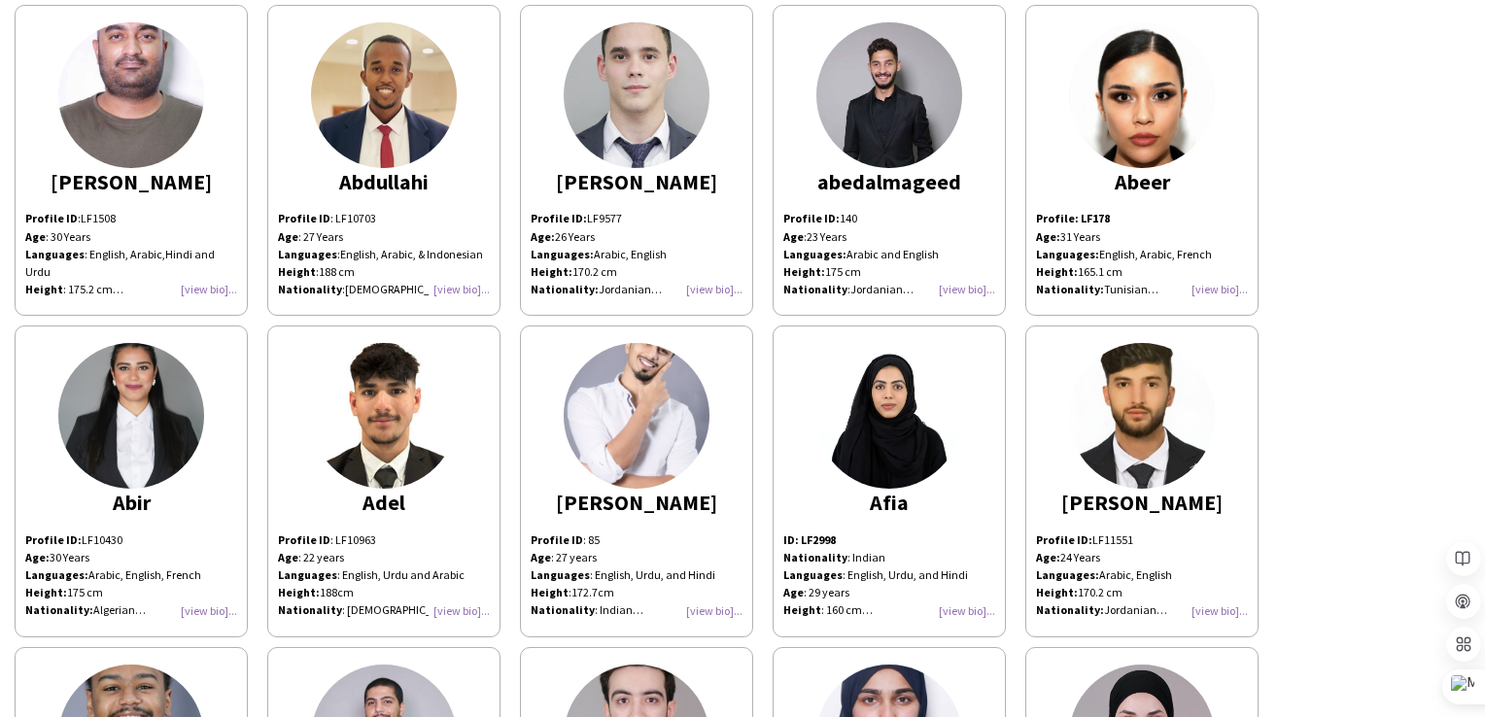
scroll to position [486, 0]
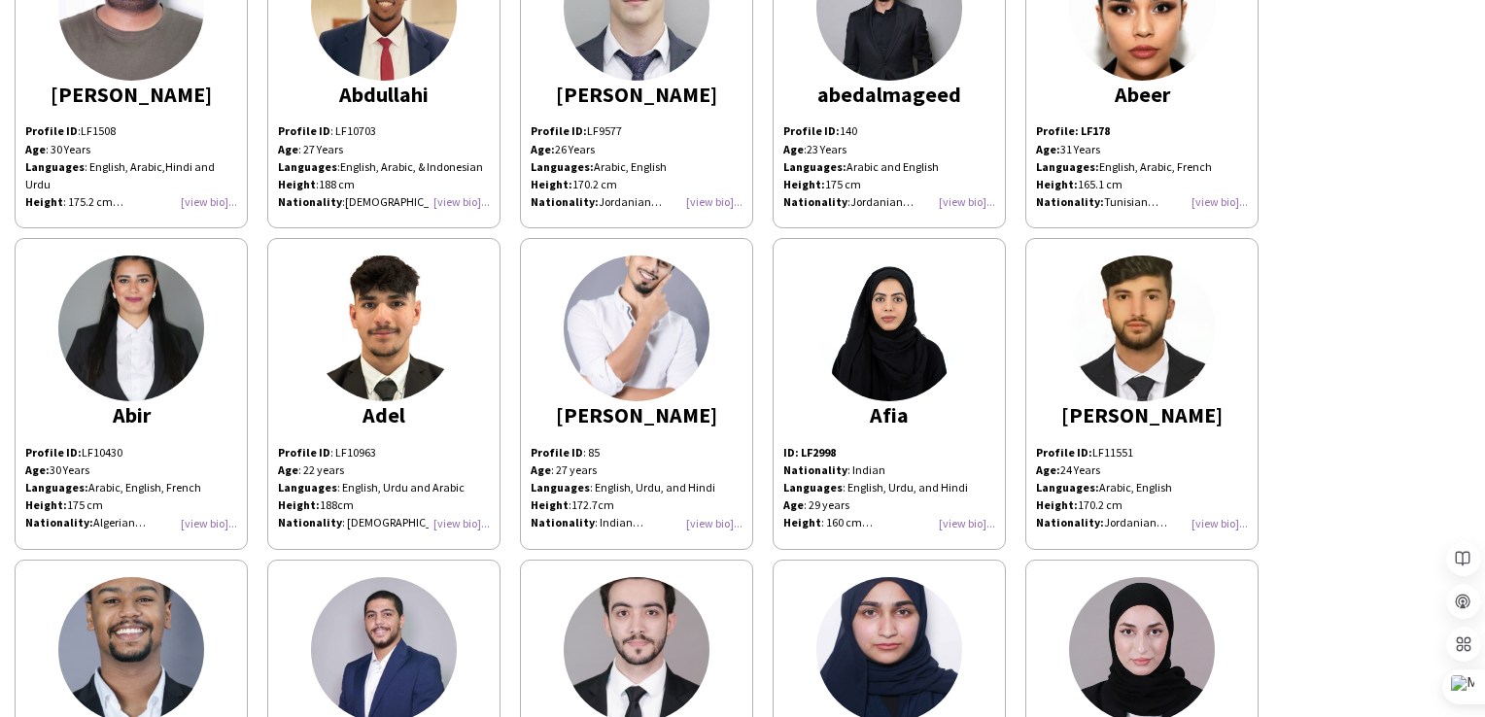
click at [211, 517] on div "Profile ID: LF10430 Age: [DEMOGRAPHIC_DATA] Years Languages: Arabic, English, F…" at bounding box center [131, 488] width 212 height 88
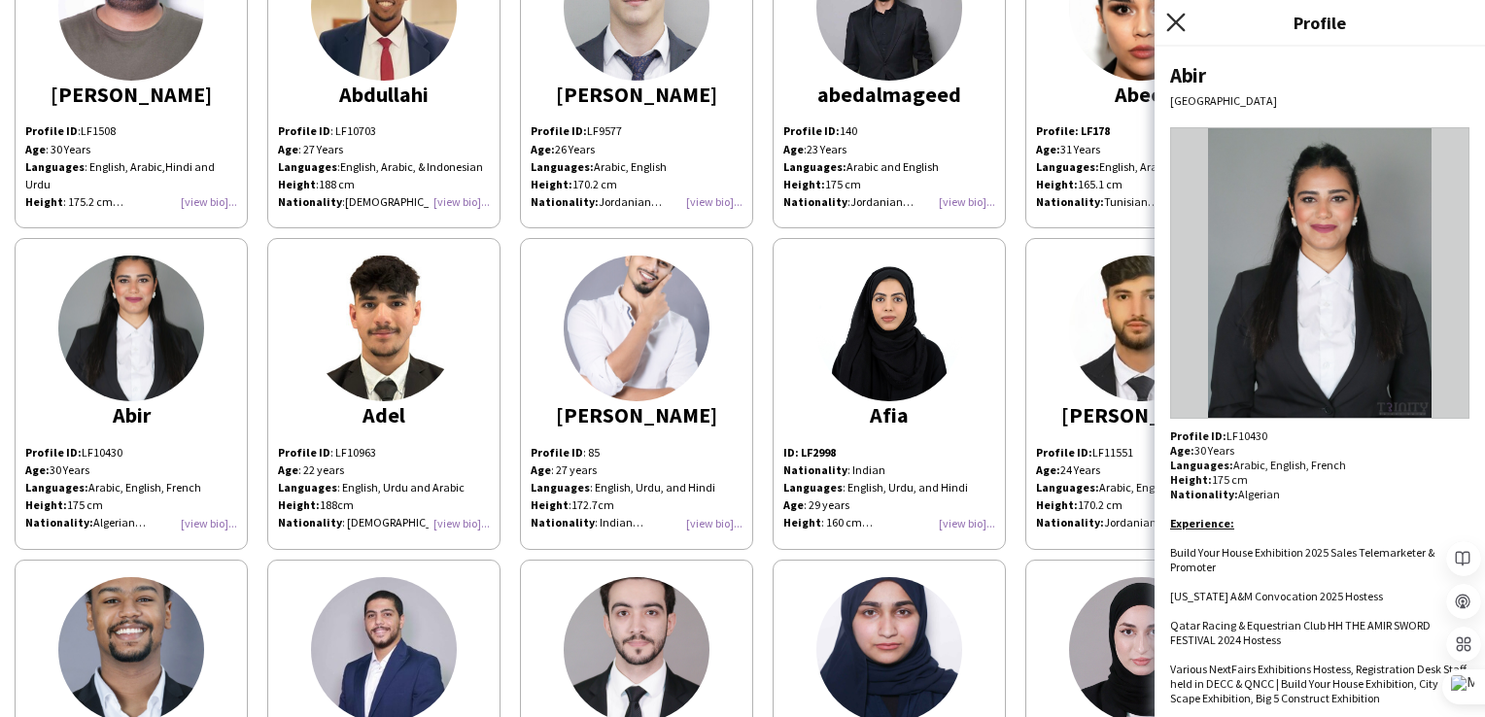
click at [1182, 15] on icon "Close pop-in" at bounding box center [1175, 22] width 18 height 18
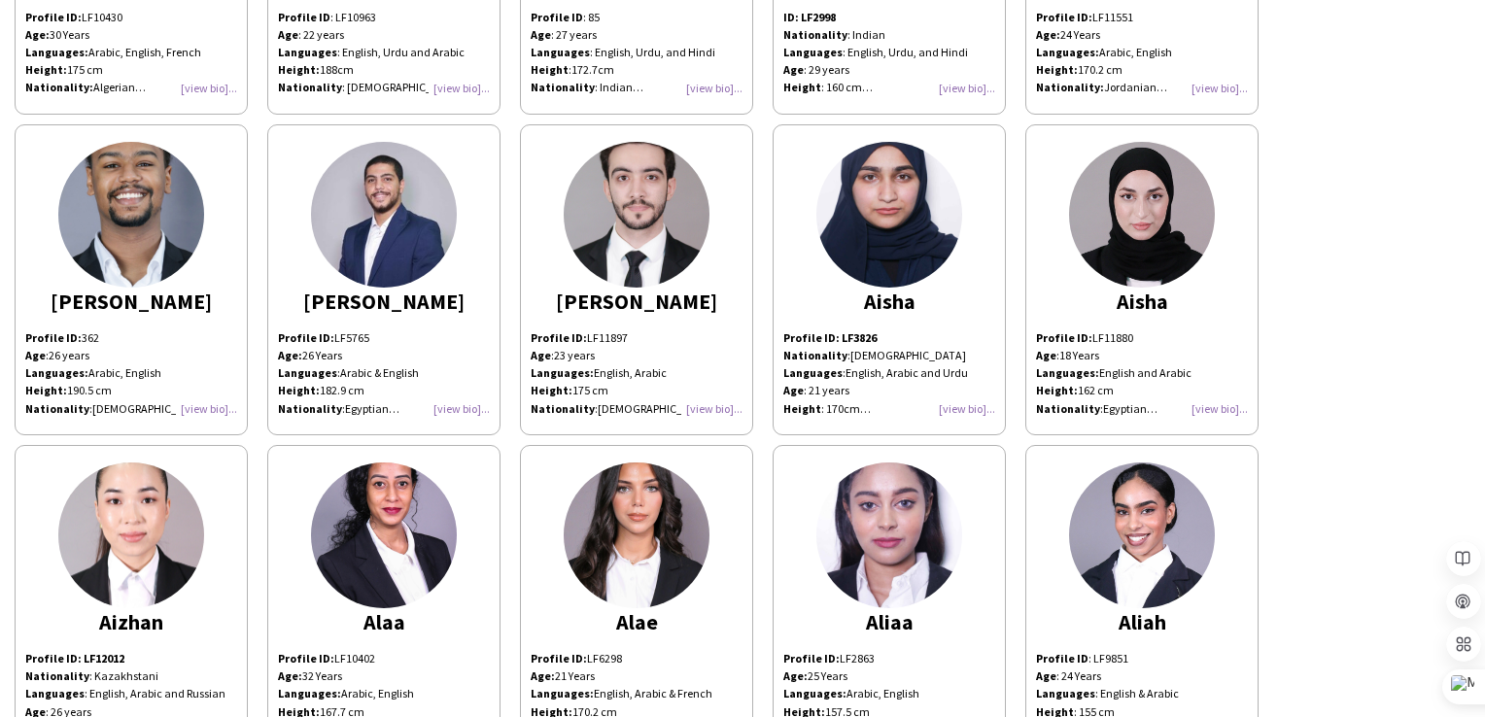
scroll to position [972, 0]
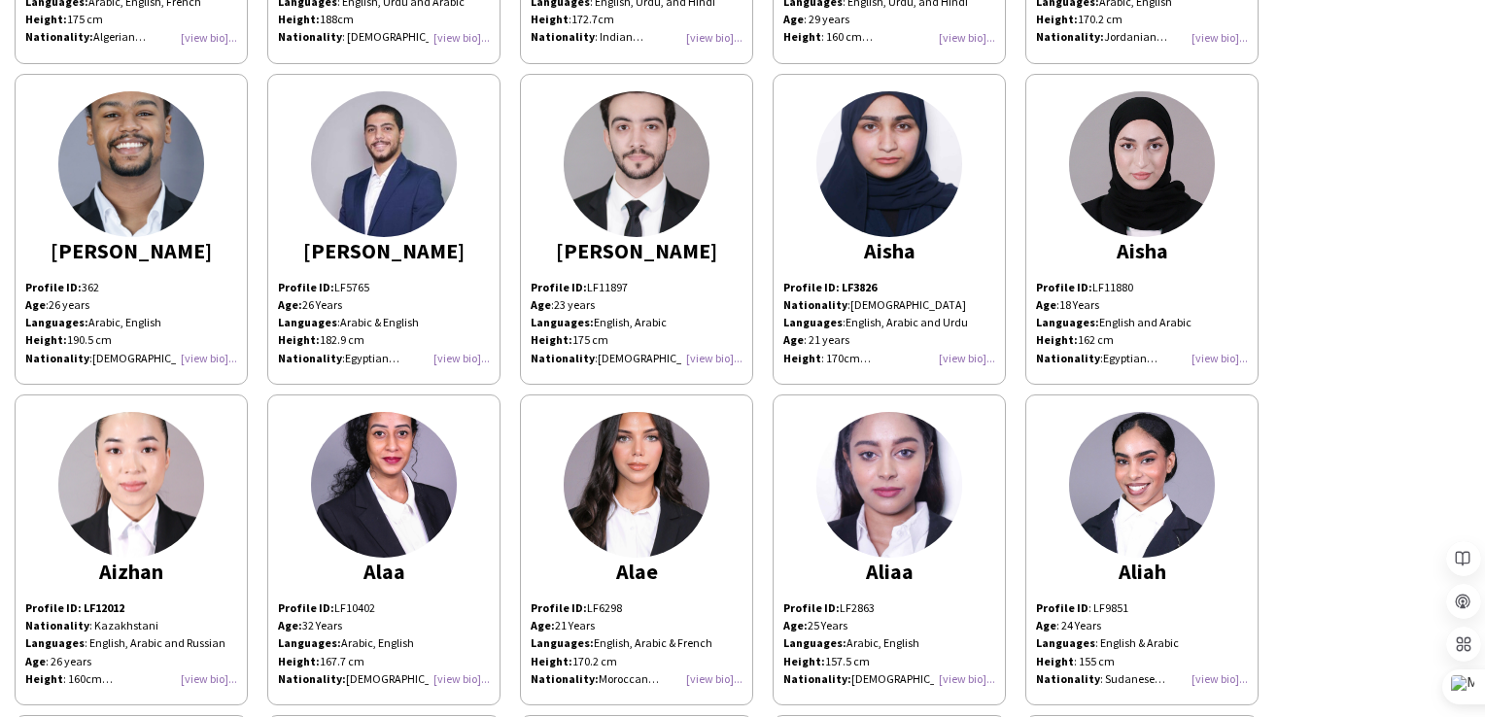
click at [709, 359] on div "Profile ID: LF11897 Age : [DEMOGRAPHIC_DATA] years Languages: English, Arabic H…" at bounding box center [637, 323] width 212 height 88
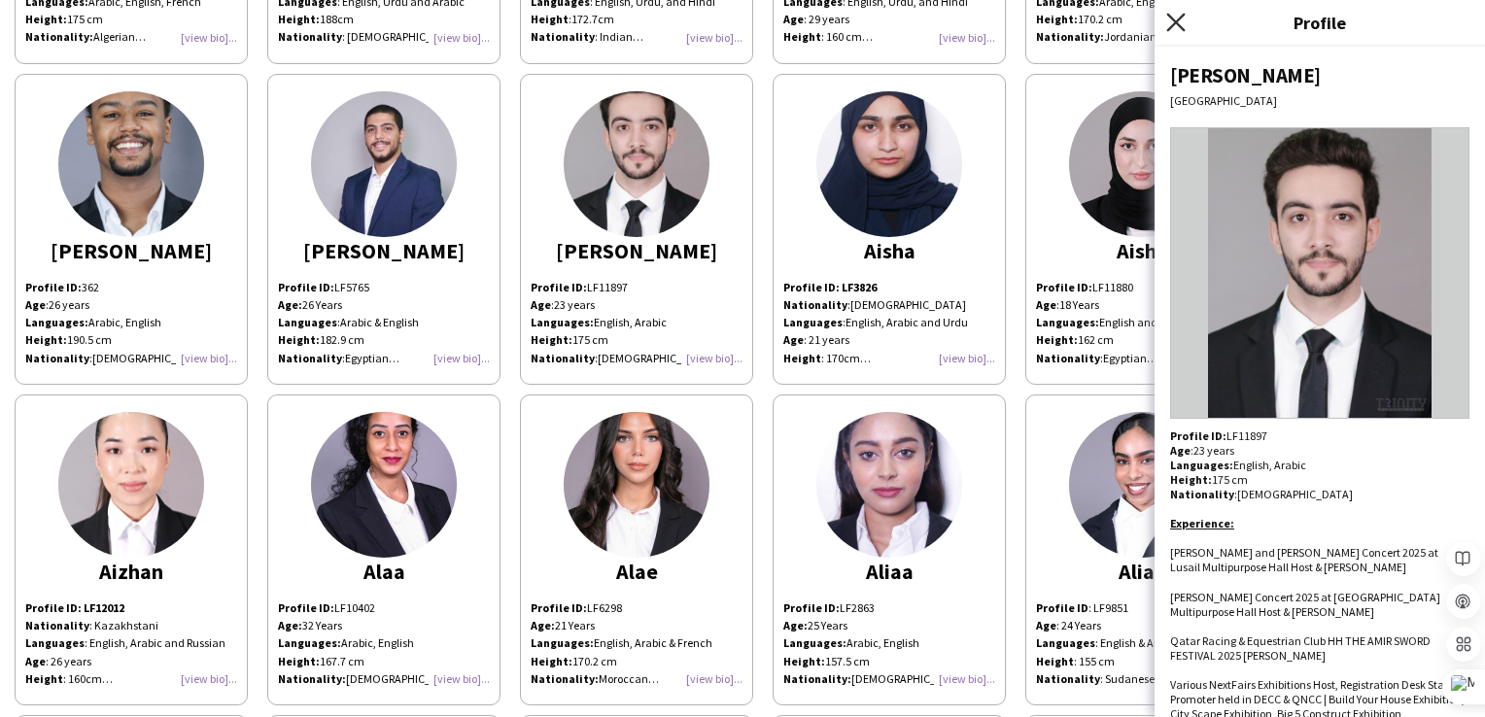
click at [1170, 21] on icon "Close pop-in" at bounding box center [1175, 22] width 18 height 18
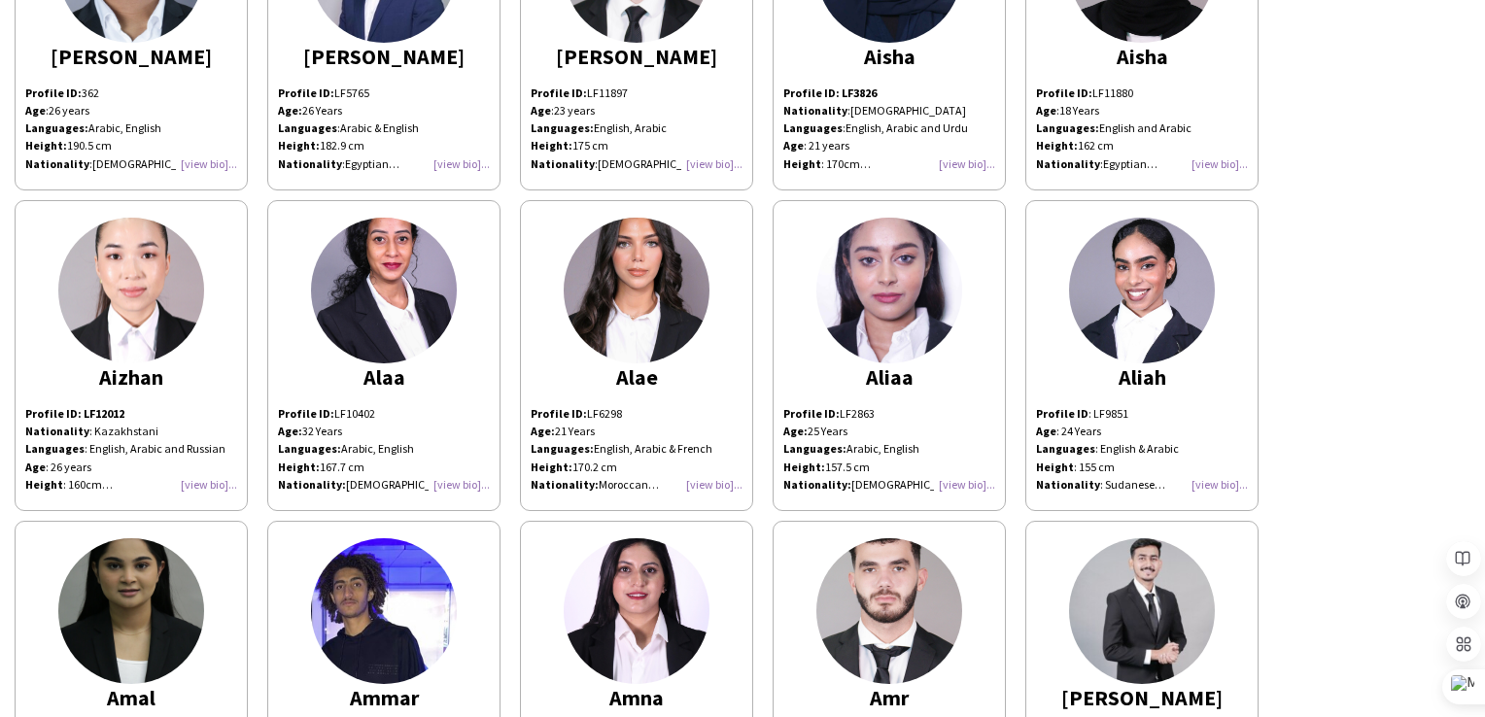
scroll to position [1263, 0]
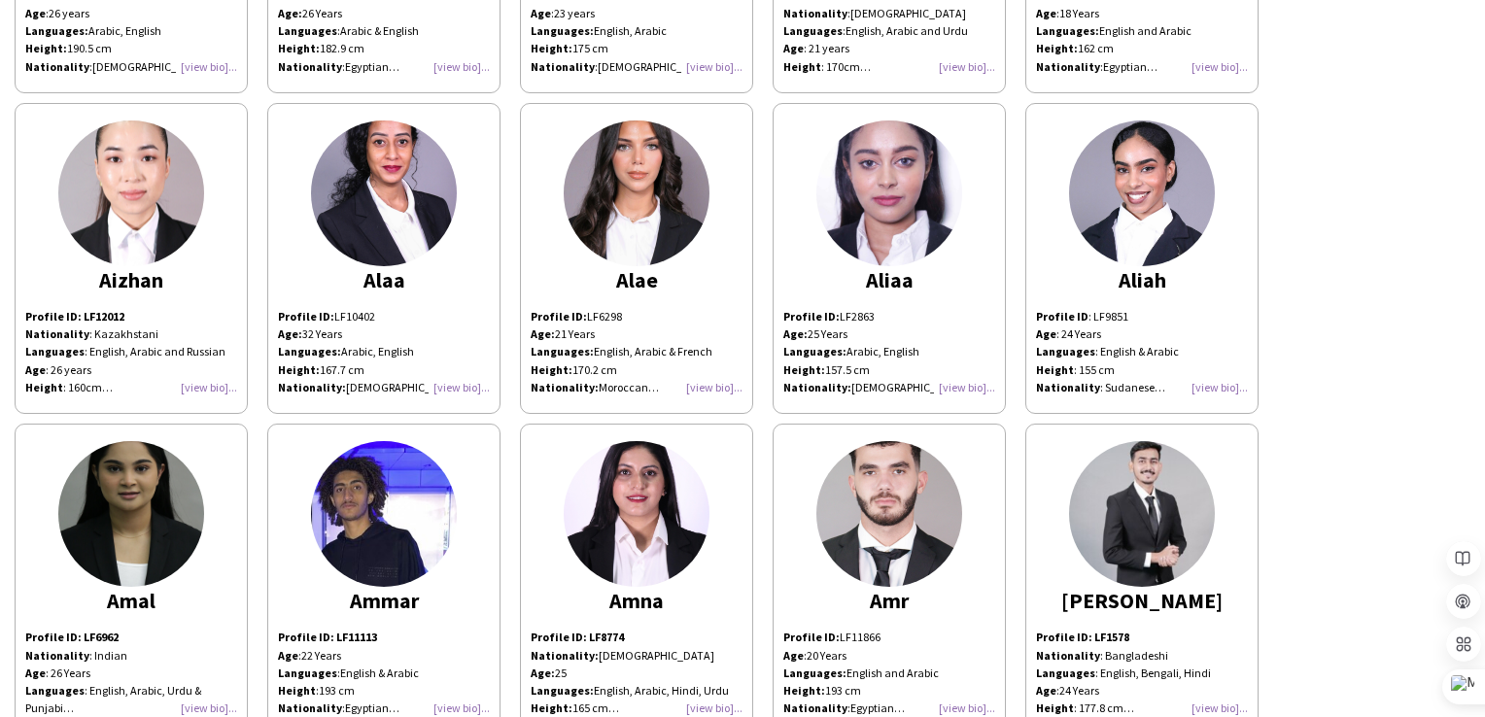
click at [716, 384] on div "Profile ID: LF6298 Age: [DEMOGRAPHIC_DATA] Years Languages: English, Arabic & F…" at bounding box center [637, 352] width 212 height 88
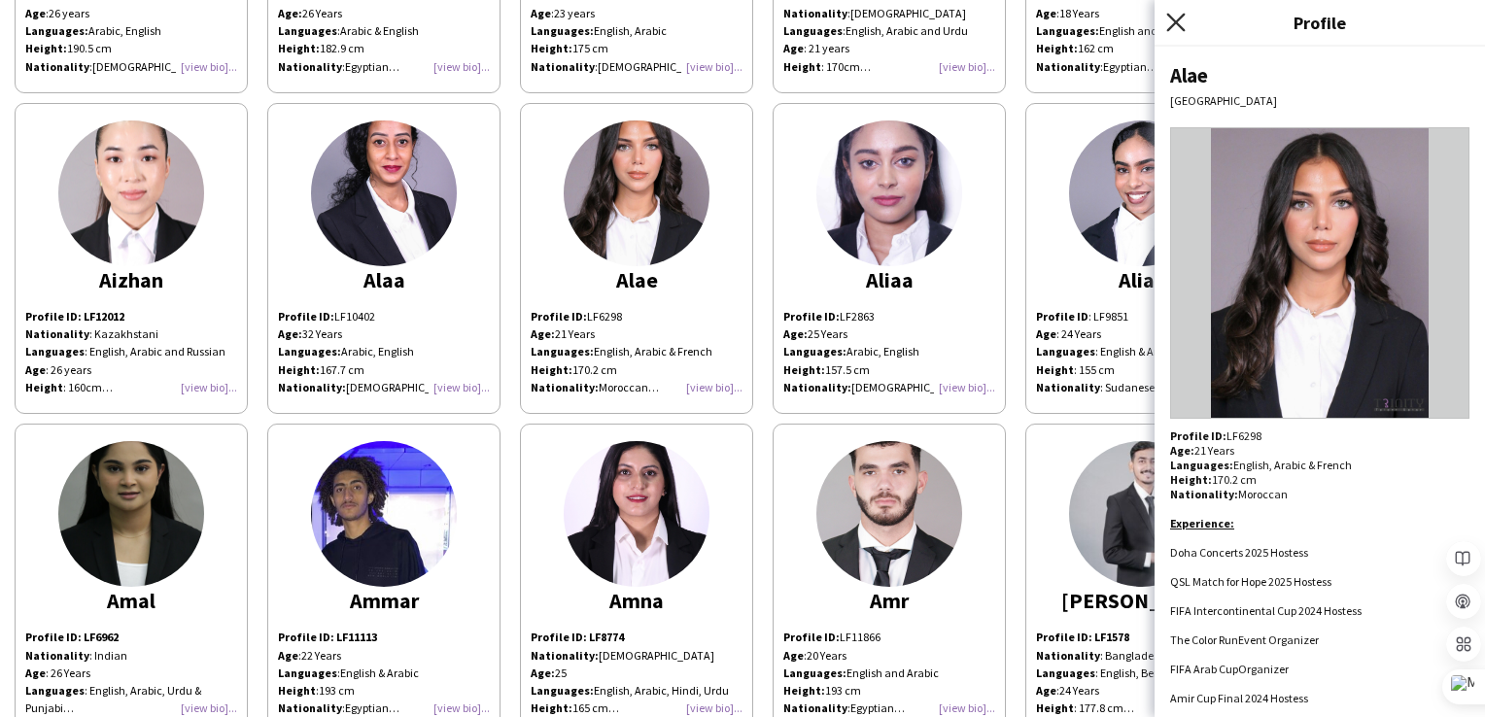
click at [1177, 28] on icon "Close pop-in" at bounding box center [1175, 22] width 18 height 18
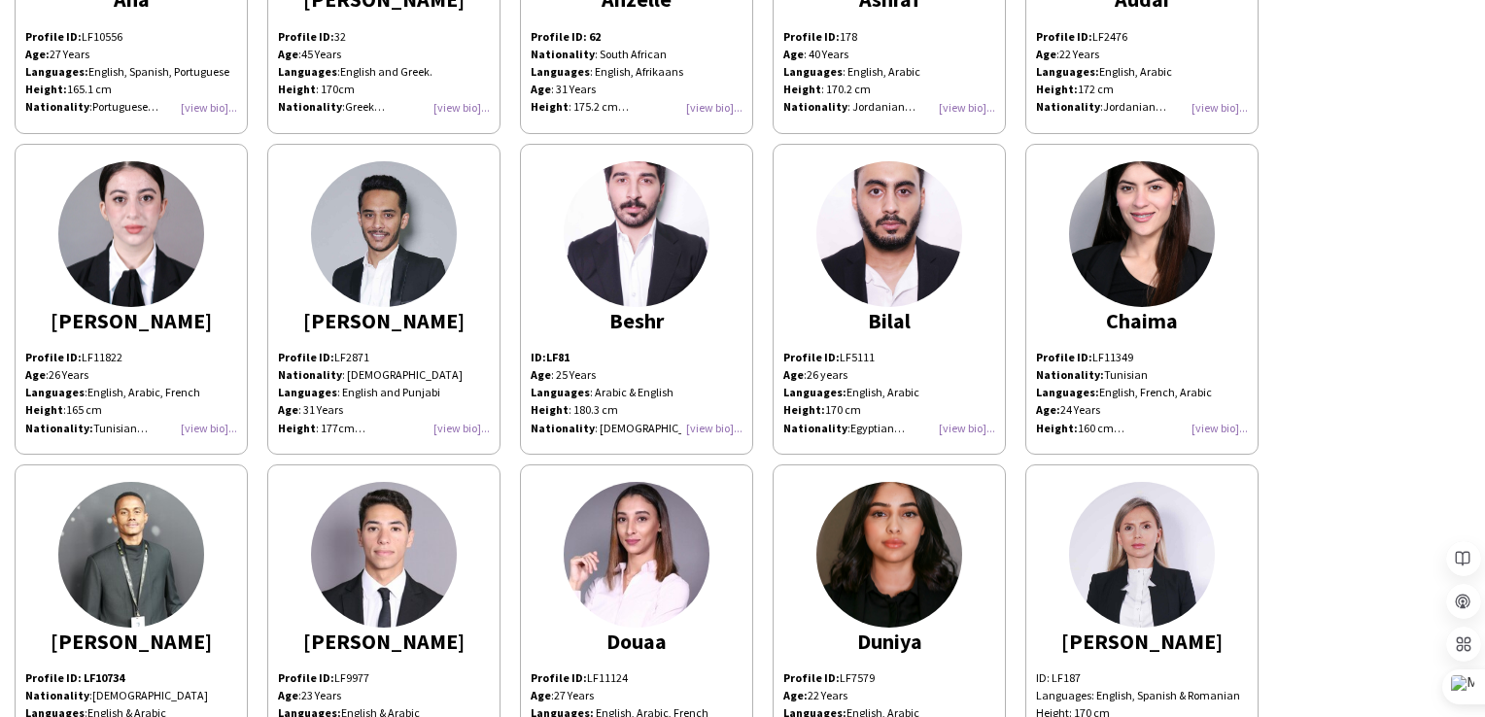
scroll to position [2235, 0]
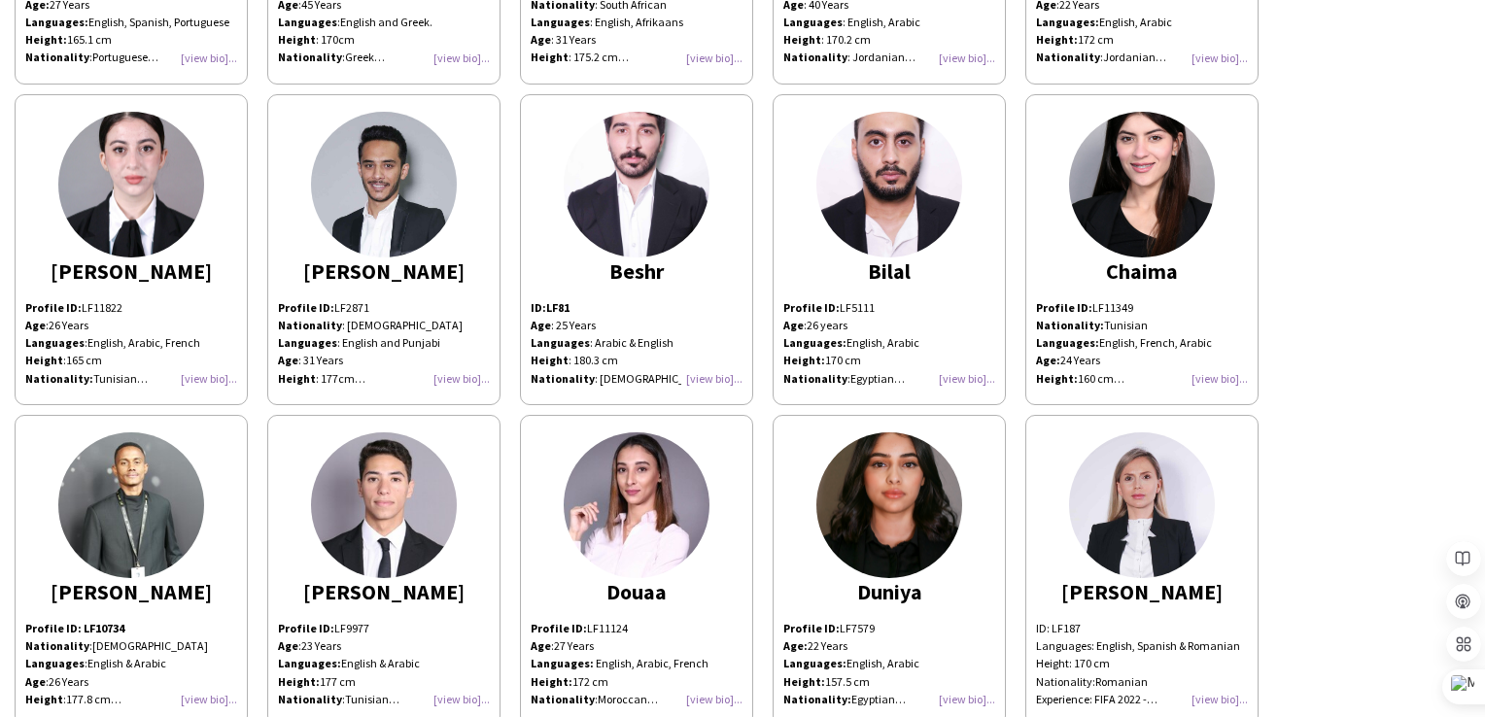
click at [723, 371] on div "ID: LF81 Age : [DEMOGRAPHIC_DATA] Years Languages : Arabic & English Height : 1…" at bounding box center [637, 343] width 212 height 88
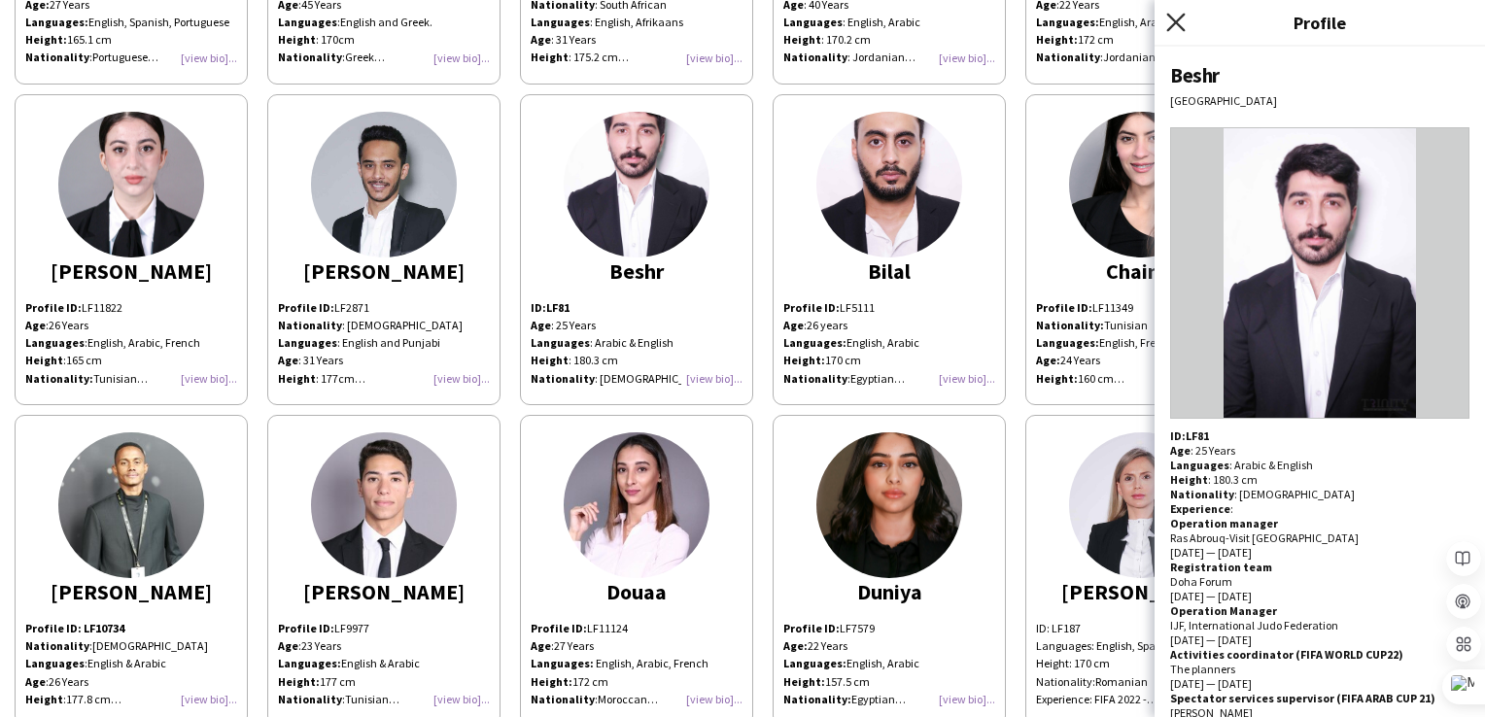
click at [1177, 22] on icon at bounding box center [1175, 22] width 18 height 18
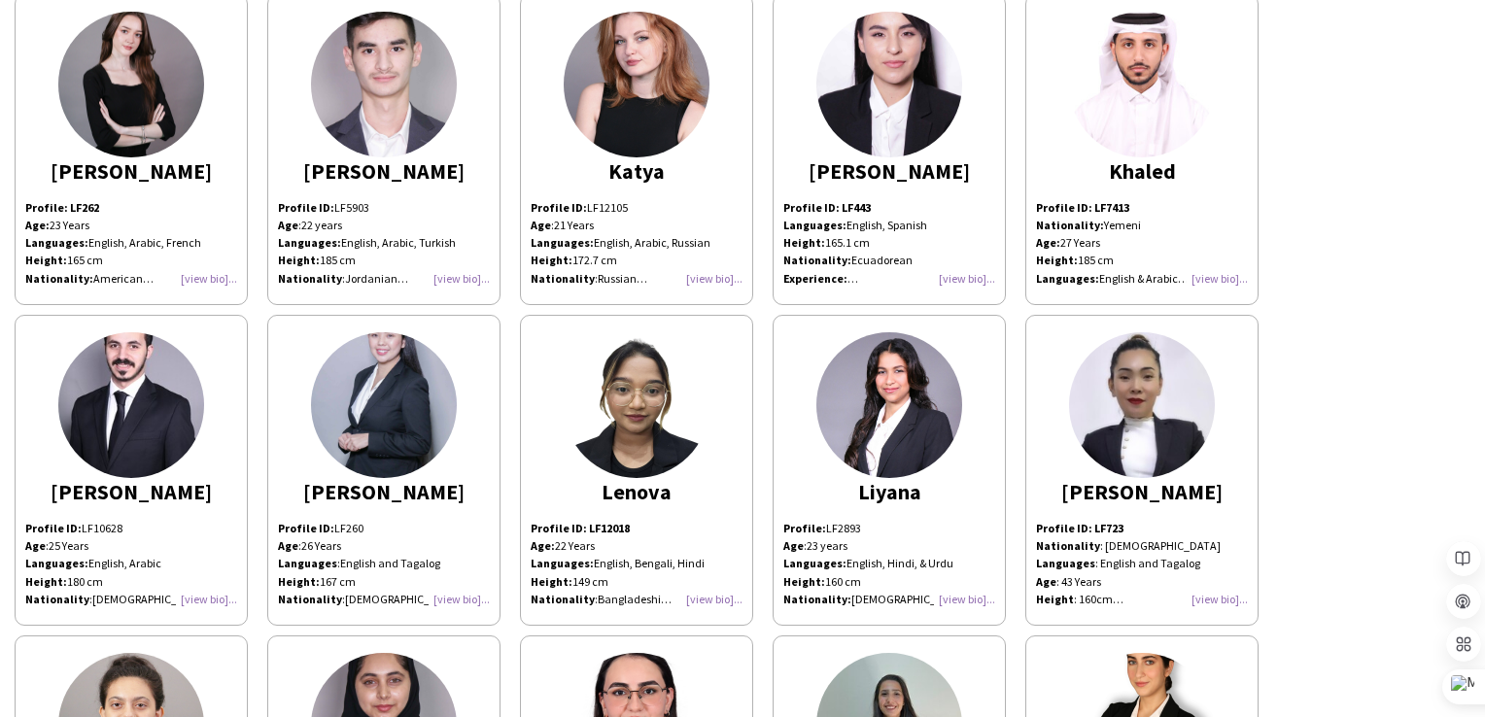
scroll to position [3984, 0]
